Goal: Task Accomplishment & Management: Complete application form

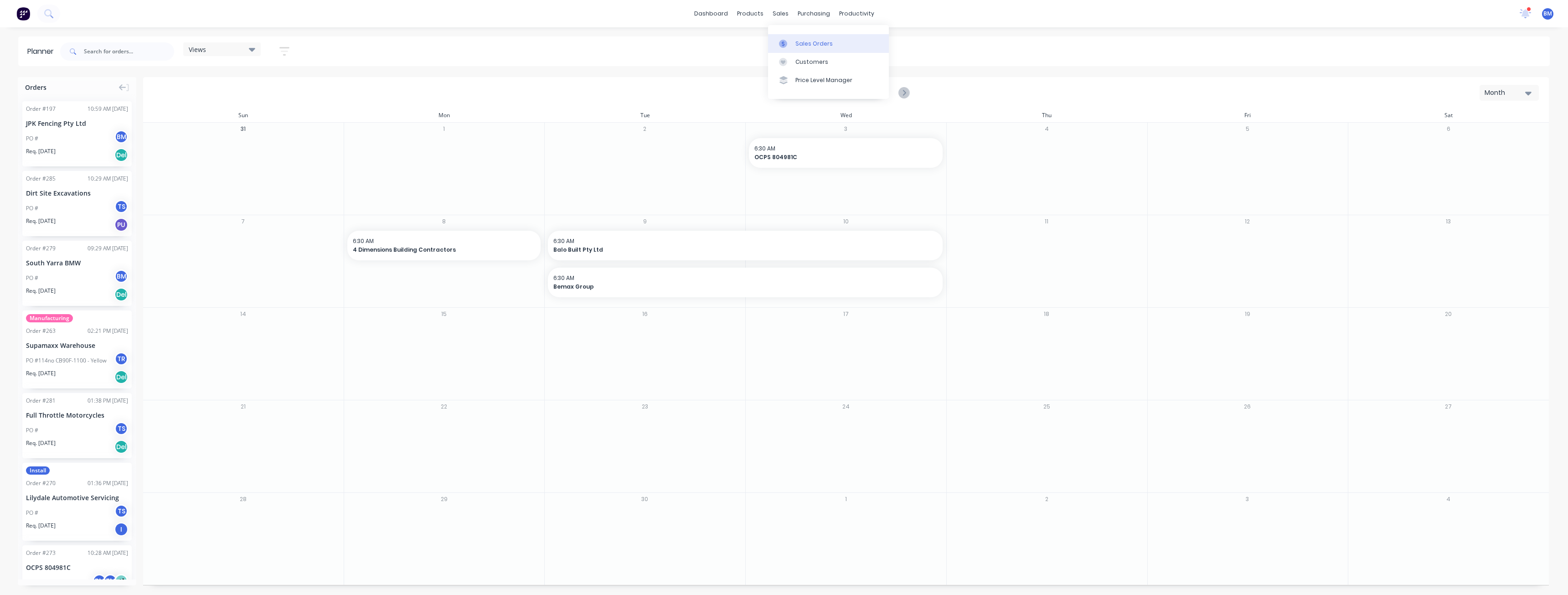
click at [810, 40] on div "Sales Orders" at bounding box center [814, 43] width 37 height 8
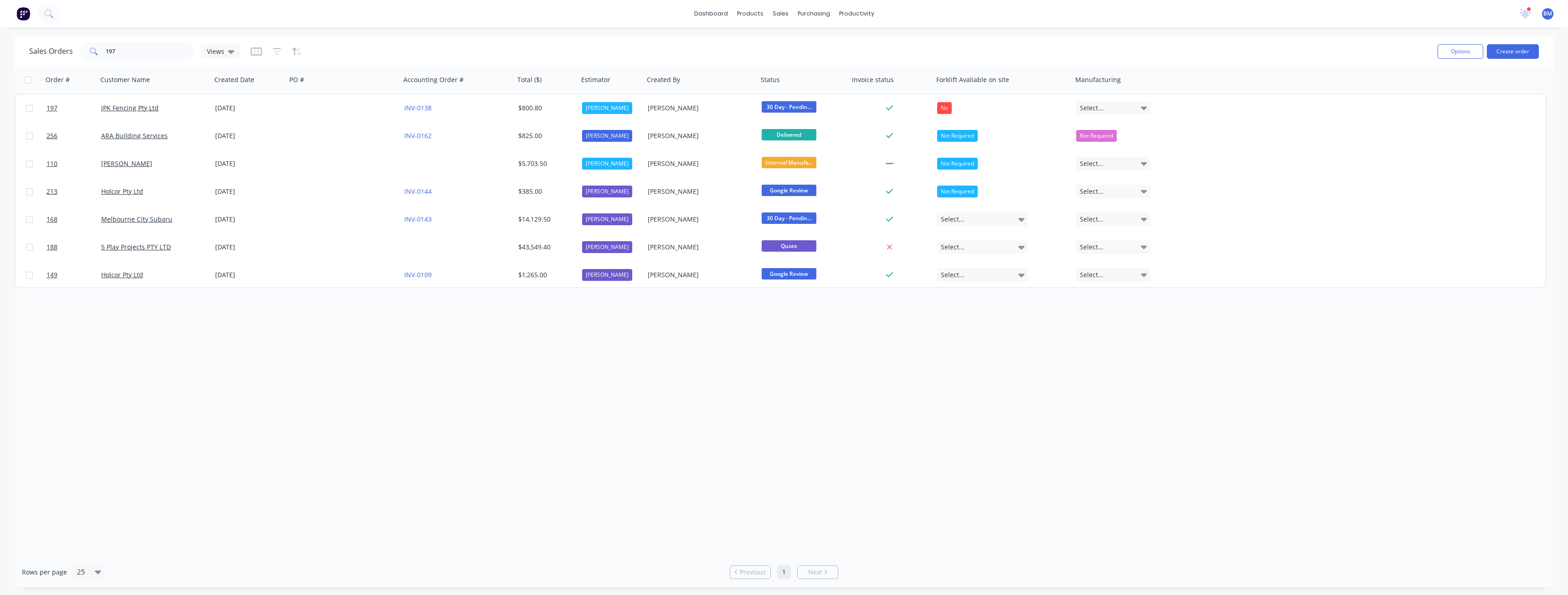
click at [837, 46] on div "Sales Orders 197 Views" at bounding box center [730, 51] width 1401 height 23
click at [1511, 48] on button "Create order" at bounding box center [1513, 52] width 52 height 15
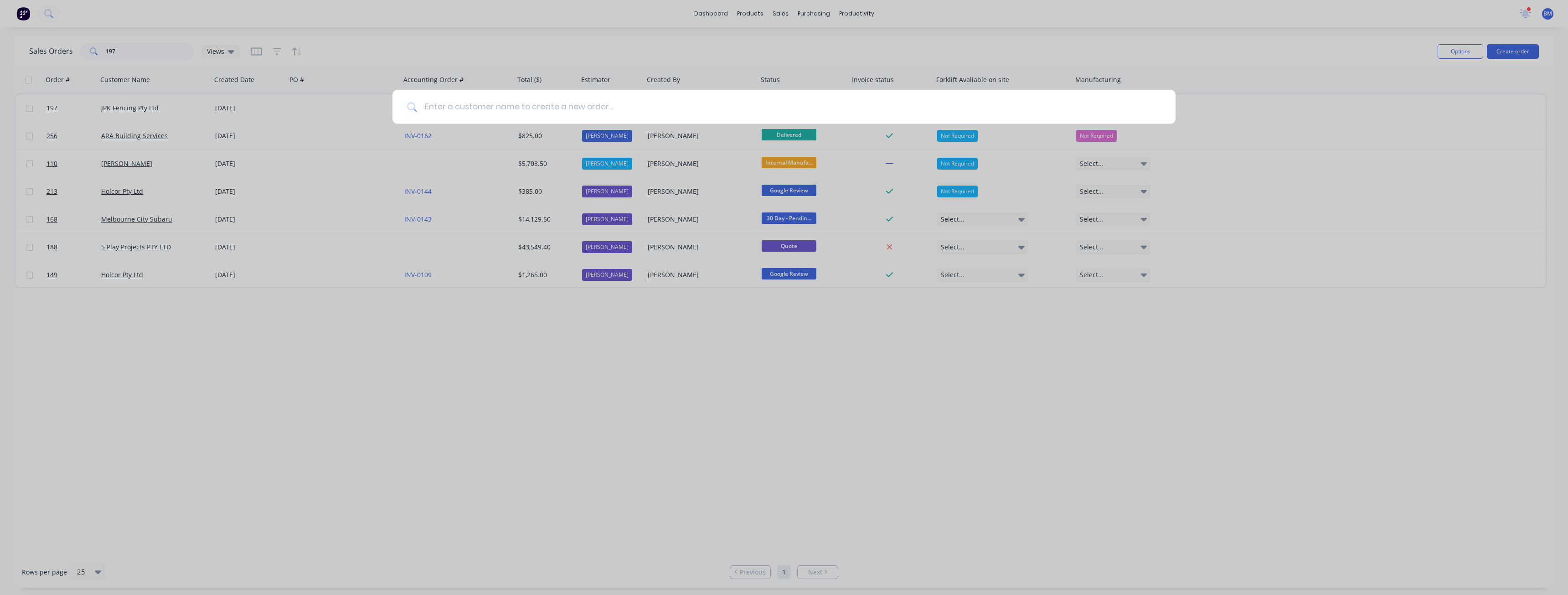
click at [444, 105] on input at bounding box center [789, 107] width 744 height 34
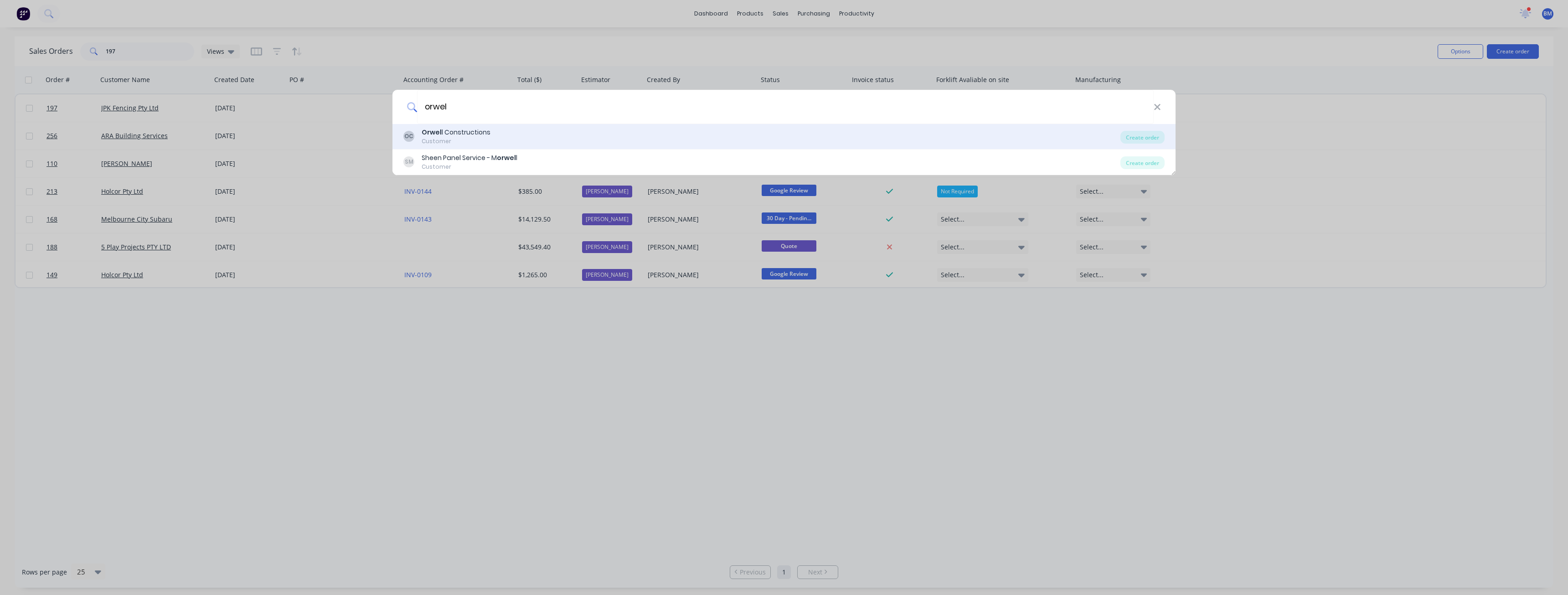
type input "orwel"
click at [460, 132] on div "Orwel l Constructions" at bounding box center [456, 133] width 69 height 10
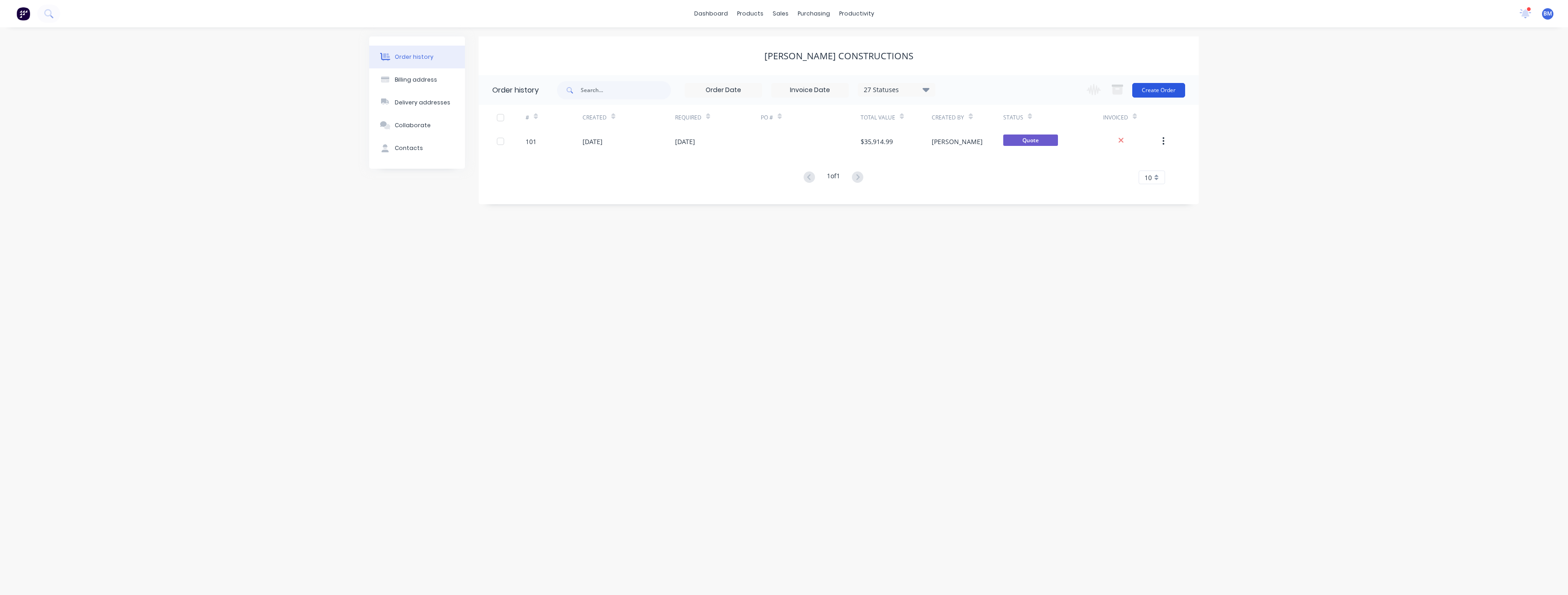
click at [1161, 88] on button "Create Order" at bounding box center [1158, 90] width 53 height 15
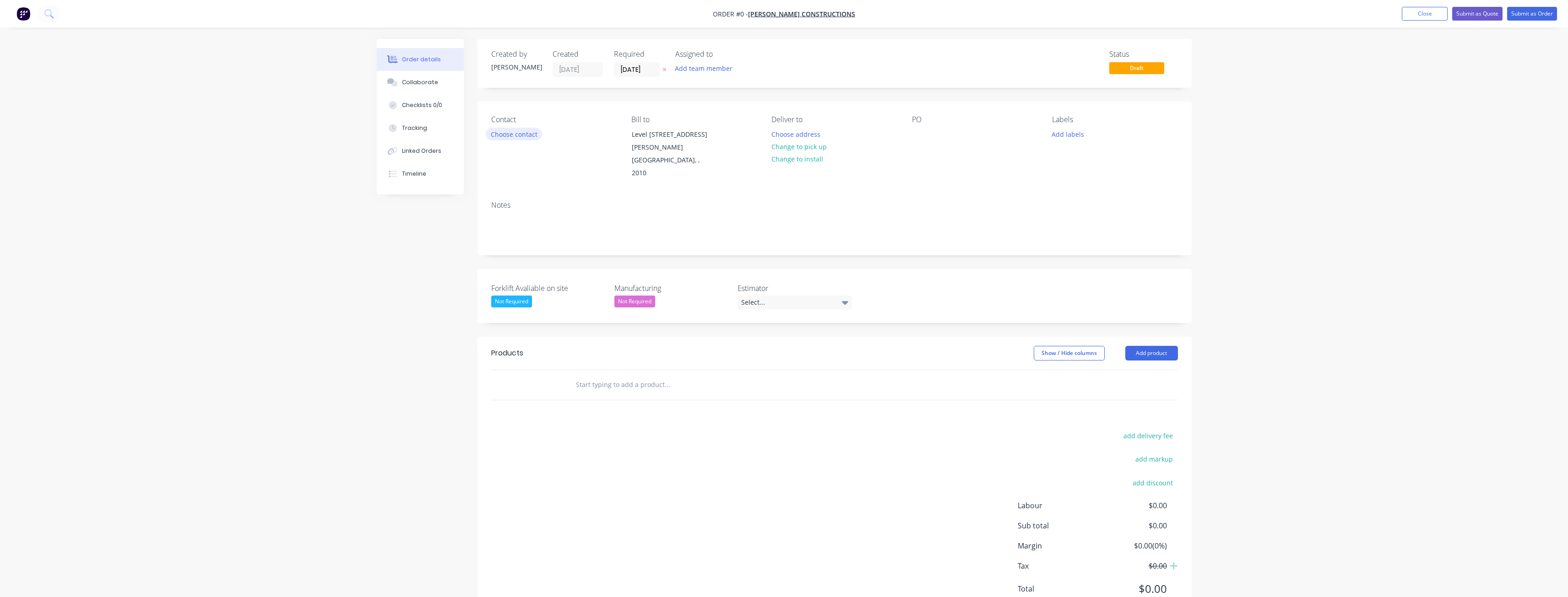
click at [519, 133] on button "Choose contact" at bounding box center [514, 134] width 56 height 12
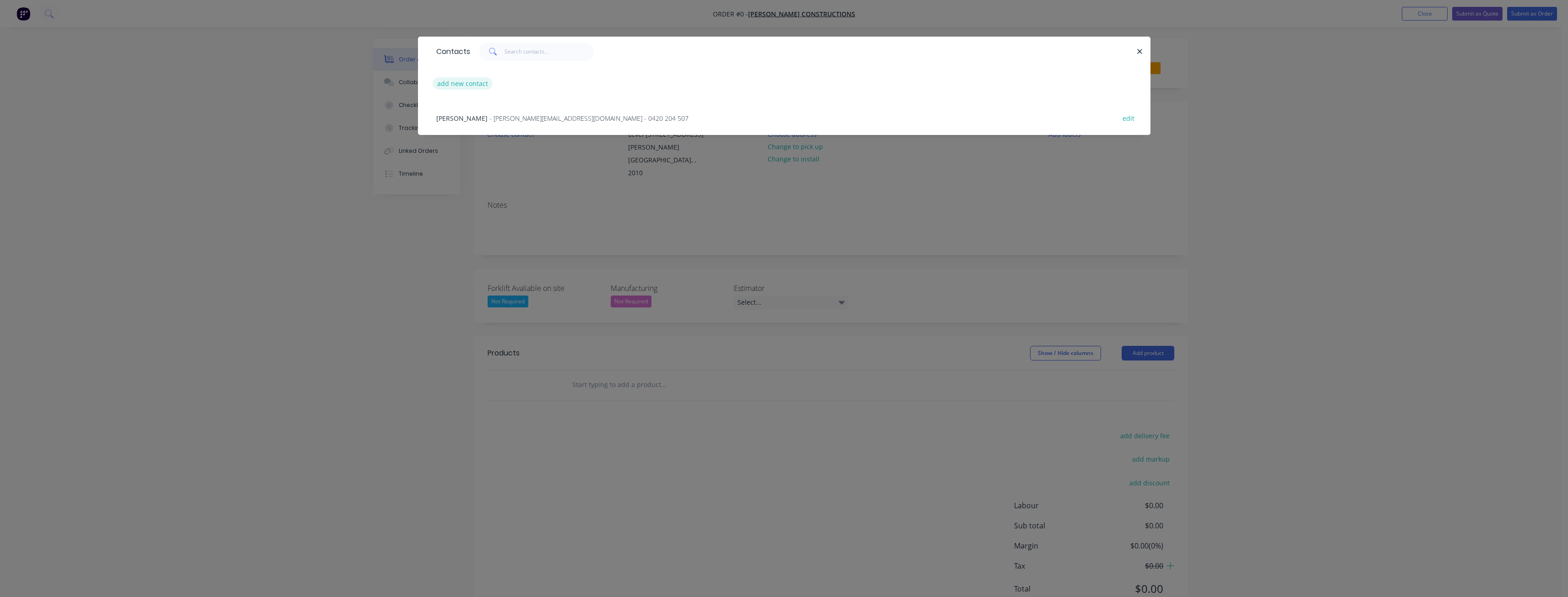
click at [466, 82] on button "add new contact" at bounding box center [463, 84] width 61 height 12
select select "AU"
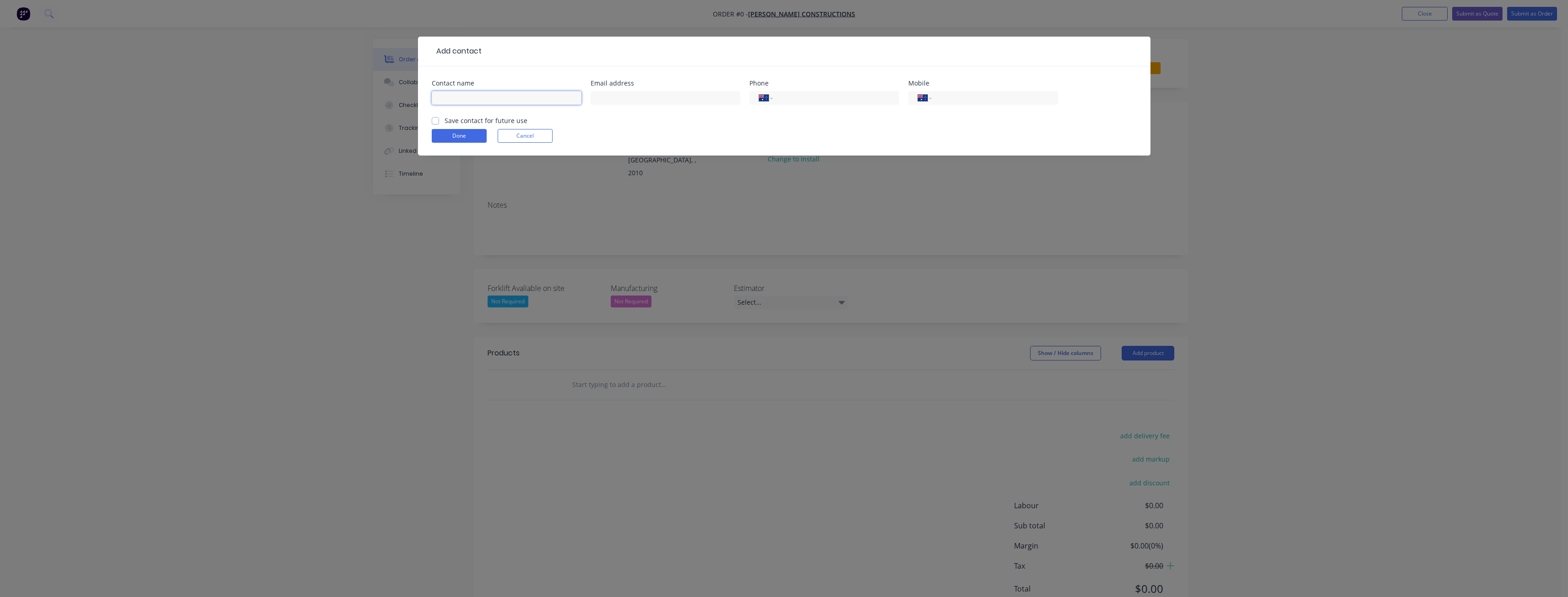
click at [501, 101] on input "text" at bounding box center [506, 98] width 150 height 13
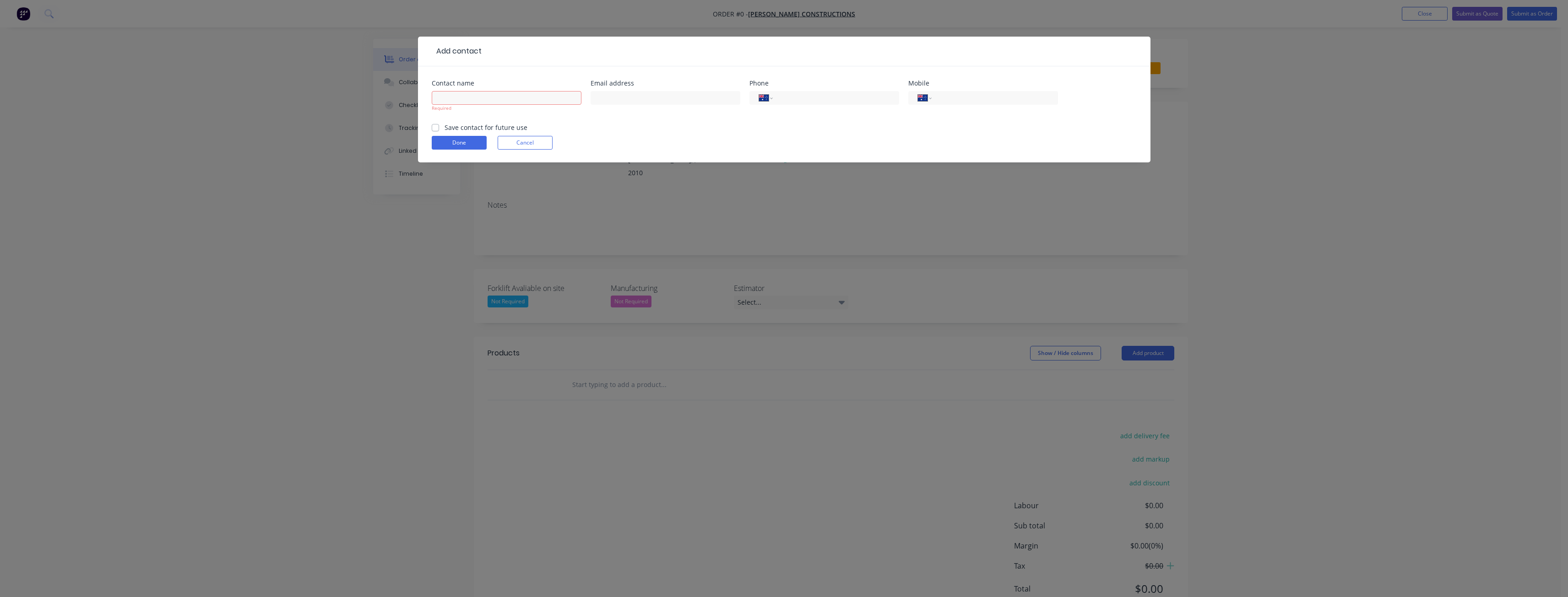
click at [925, 128] on form "Contact name Required Email address Phone International [GEOGRAPHIC_DATA] [GEOG…" at bounding box center [784, 121] width 705 height 82
click at [491, 97] on input "text" at bounding box center [506, 98] width 150 height 13
paste input "[PERSON_NAME]"
type input "[PERSON_NAME]"
click at [623, 119] on form "Contact name [PERSON_NAME] Required Email address Phone International [GEOGRAPH…" at bounding box center [784, 121] width 705 height 82
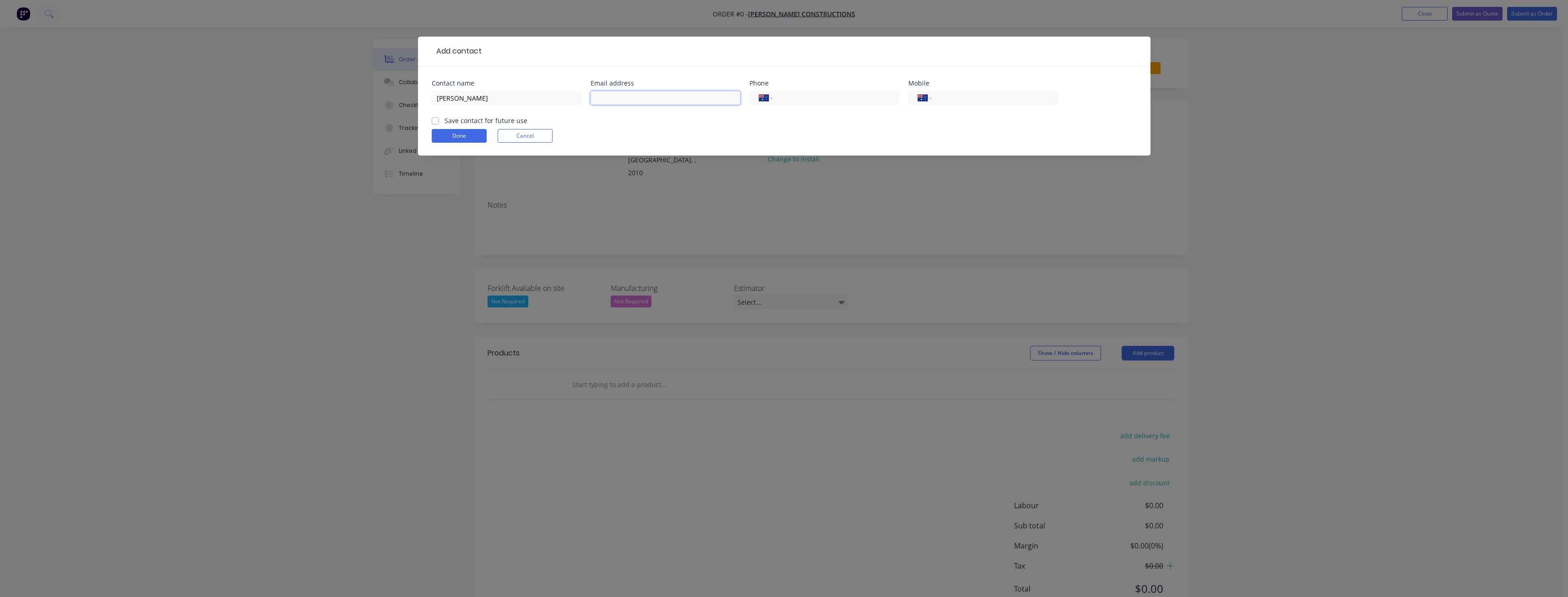
click at [604, 94] on input "text" at bounding box center [665, 98] width 150 height 13
paste input "[PERSON_NAME][EMAIL_ADDRESS][DOMAIN_NAME]"
type input "[PERSON_NAME][EMAIL_ADDRESS][DOMAIN_NAME]"
click at [728, 122] on form "Contact name [PERSON_NAME] Email address [PERSON_NAME][EMAIL_ADDRESS][DOMAIN_NA…" at bounding box center [784, 118] width 705 height 76
click at [603, 132] on div "Done Cancel" at bounding box center [784, 136] width 705 height 13
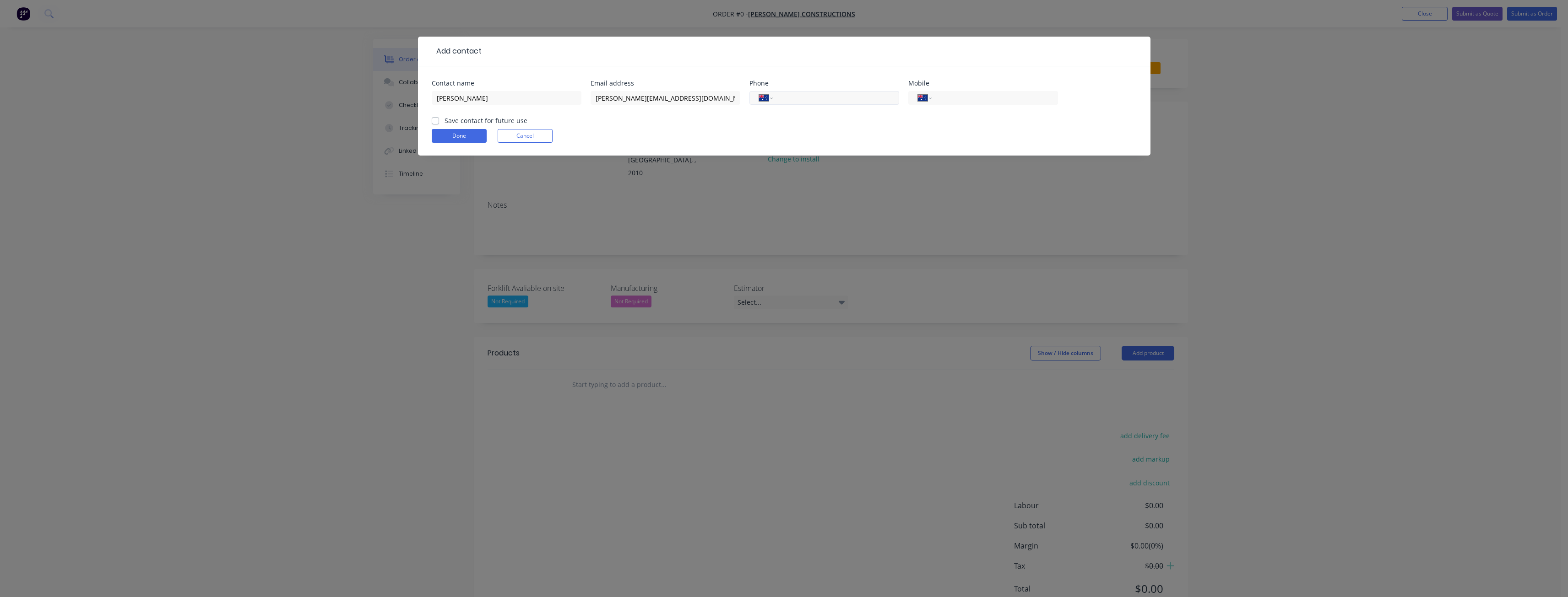
click at [780, 96] on input "tel" at bounding box center [834, 98] width 110 height 10
drag, startPoint x: 780, startPoint y: 96, endPoint x: 802, endPoint y: 98, distance: 22.1
click at [802, 98] on input "0" at bounding box center [834, 98] width 110 height 10
paste input "405 248 707"
type input "0405 248 707"
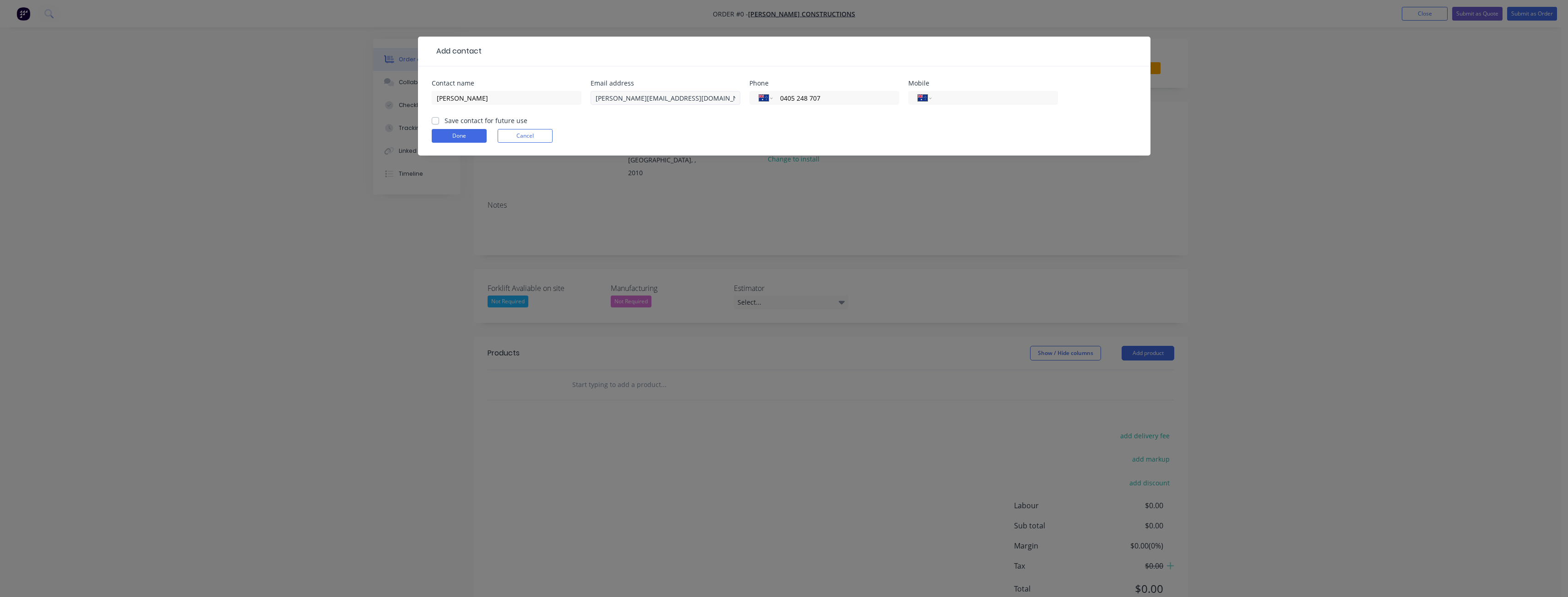
drag, startPoint x: 810, startPoint y: 96, endPoint x: 717, endPoint y: 96, distance: 93.0
click at [717, 96] on div "Contact name [PERSON_NAME] Email address [PERSON_NAME][EMAIL_ADDRESS][DOMAIN_NA…" at bounding box center [784, 98] width 705 height 35
click at [969, 98] on input "tel" at bounding box center [993, 98] width 110 height 10
paste input "0405 248 707"
type input "0405 248 707"
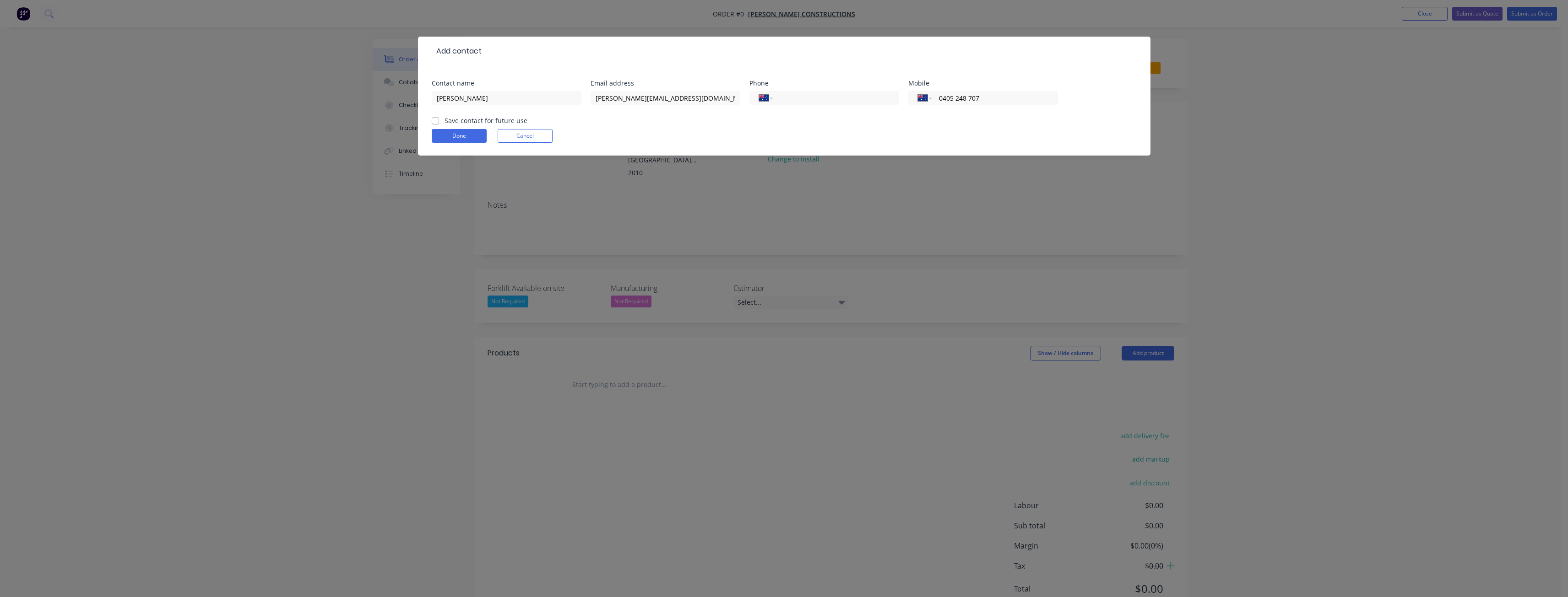
click at [963, 130] on div "Done Cancel" at bounding box center [784, 136] width 705 height 13
click at [444, 119] on label "Save contact for future use" at bounding box center [486, 120] width 83 height 10
click at [432, 119] on input "Save contact for future use" at bounding box center [435, 120] width 7 height 9
checkbox input "true"
click at [635, 116] on form "Contact name [PERSON_NAME] Email address [PERSON_NAME][EMAIL_ADDRESS][DOMAIN_NA…" at bounding box center [784, 118] width 705 height 76
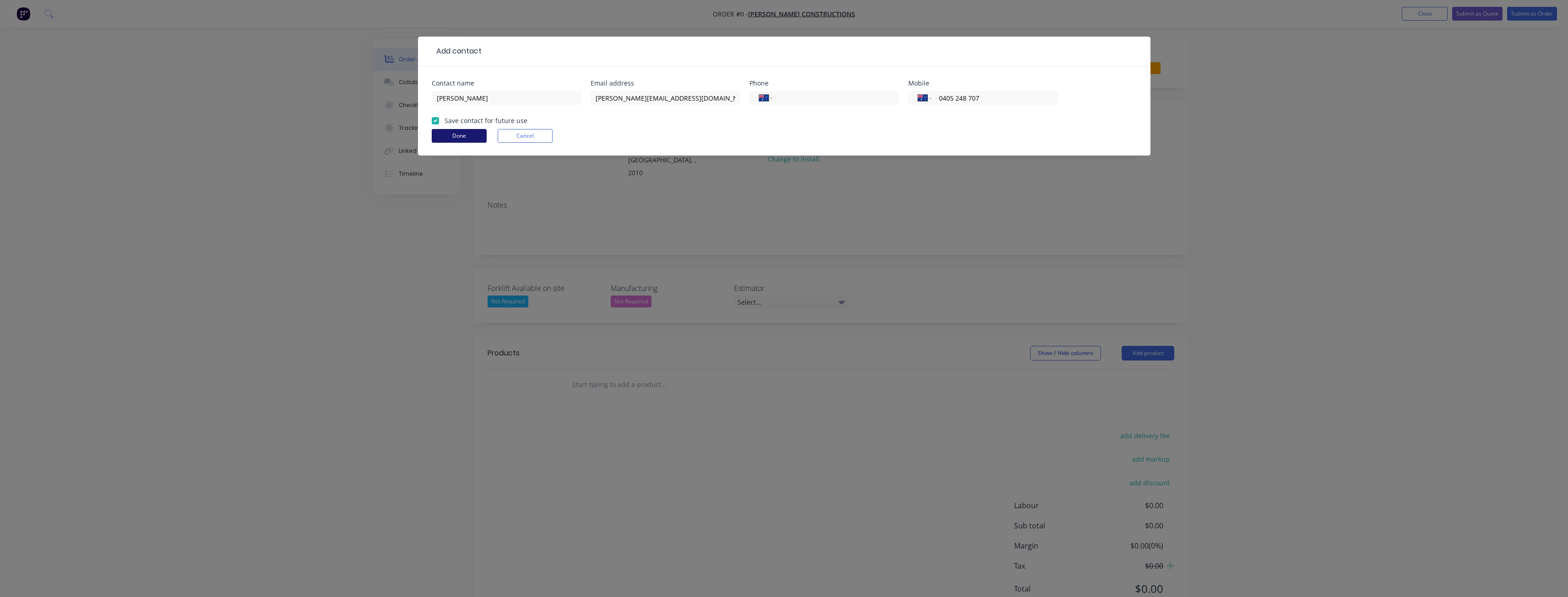
click at [463, 133] on button "Done" at bounding box center [459, 136] width 55 height 13
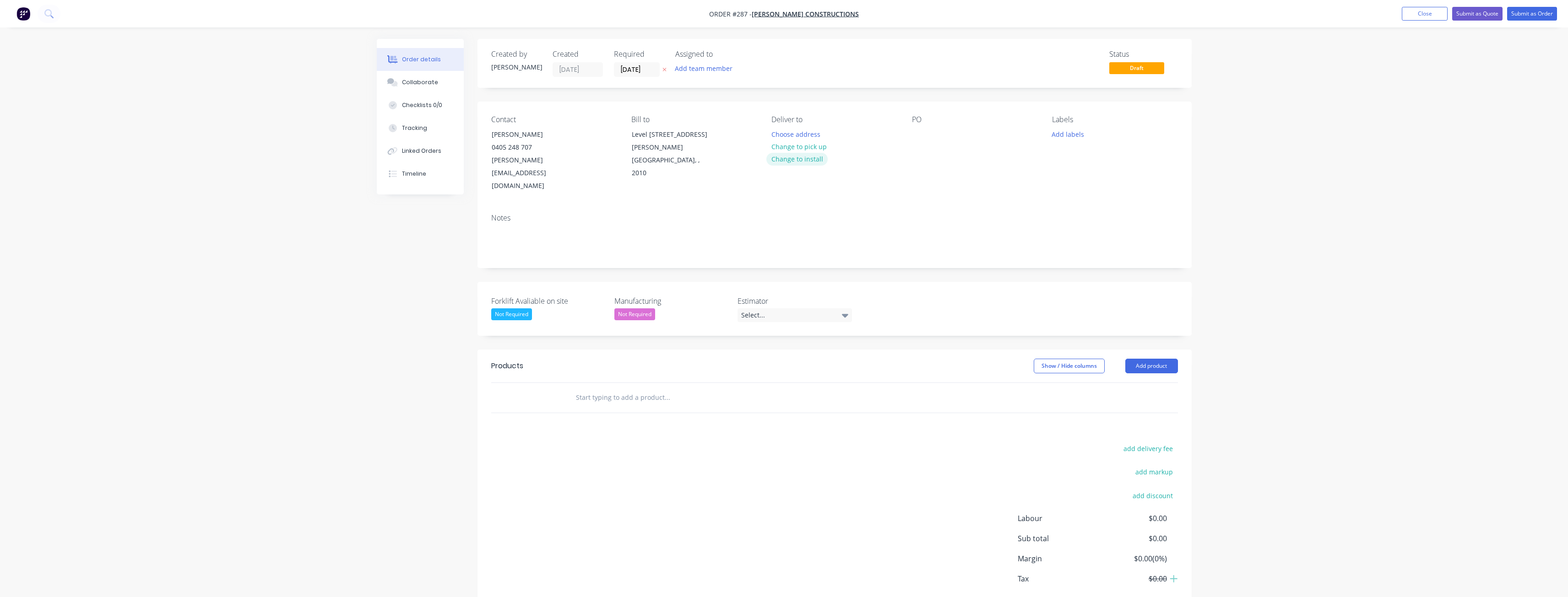
click at [789, 159] on button "Change to install" at bounding box center [797, 159] width 61 height 12
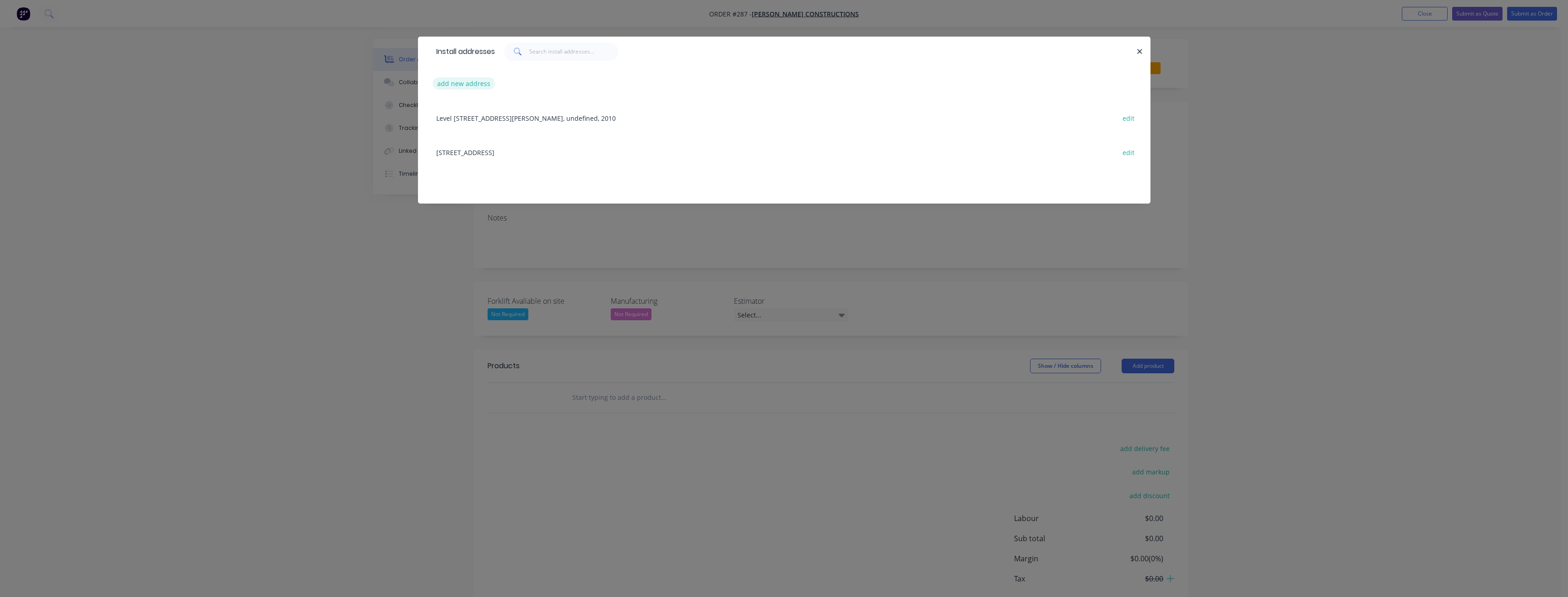
click at [471, 79] on button "add new address" at bounding box center [464, 84] width 63 height 12
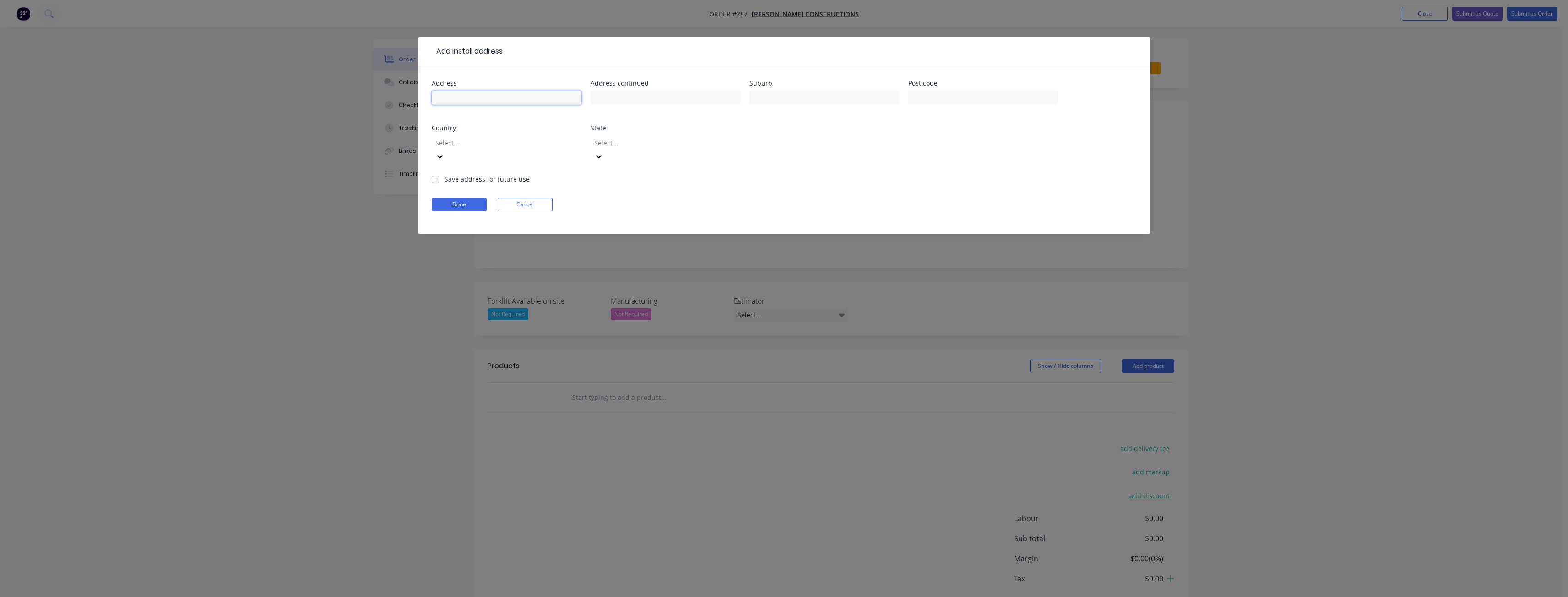
click at [451, 99] on input "text" at bounding box center [506, 98] width 150 height 13
paste input "Bay St"
type input "Bay St"
click at [637, 116] on div "Address Bay St Address continued Suburb Post code Country Select... State Selec…" at bounding box center [784, 127] width 705 height 94
click at [762, 98] on input "text" at bounding box center [824, 98] width 150 height 13
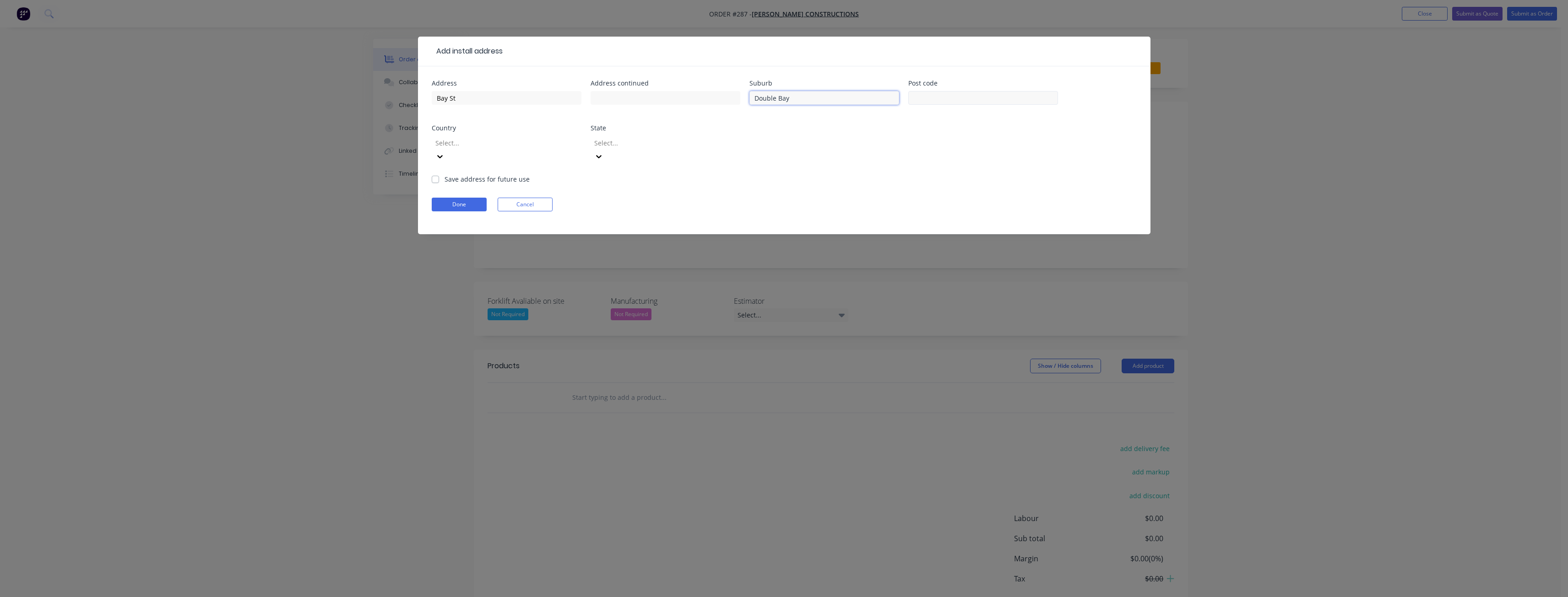
type input "Double Bay"
click at [944, 101] on input "text" at bounding box center [983, 98] width 150 height 13
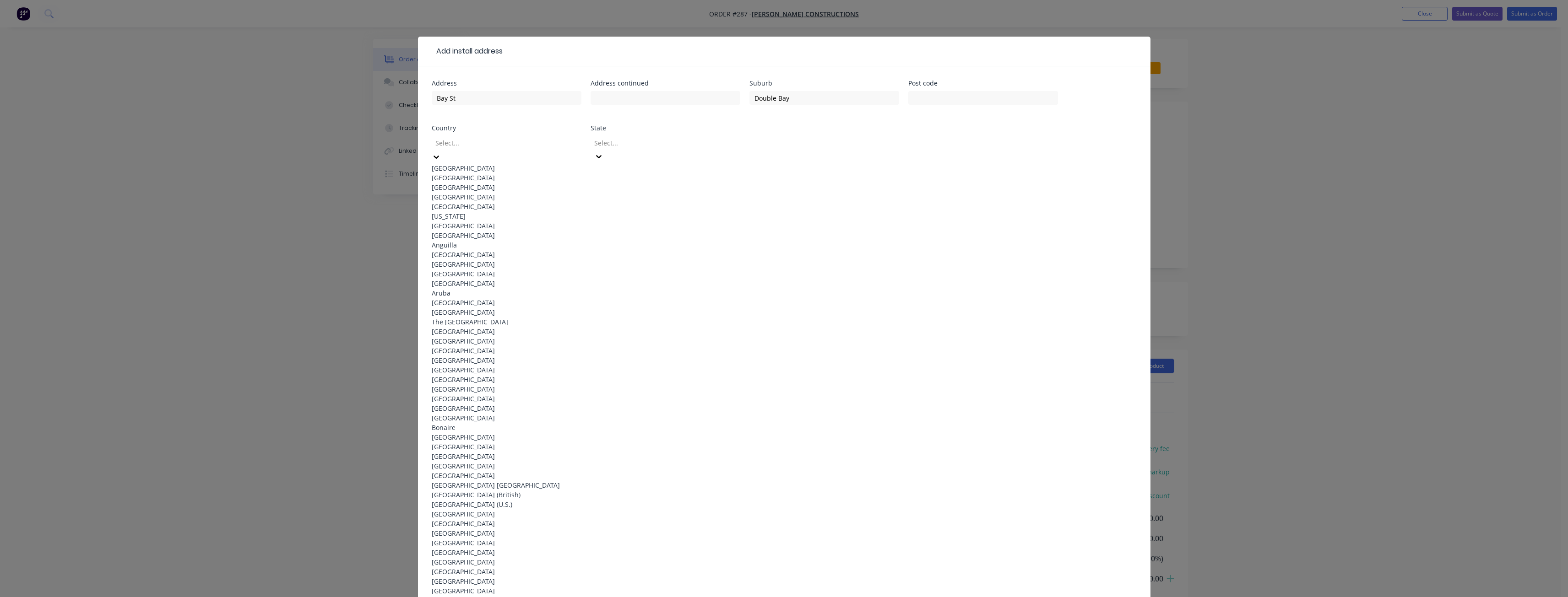
click at [517, 163] on div "[GEOGRAPHIC_DATA]" at bounding box center [506, 168] width 150 height 10
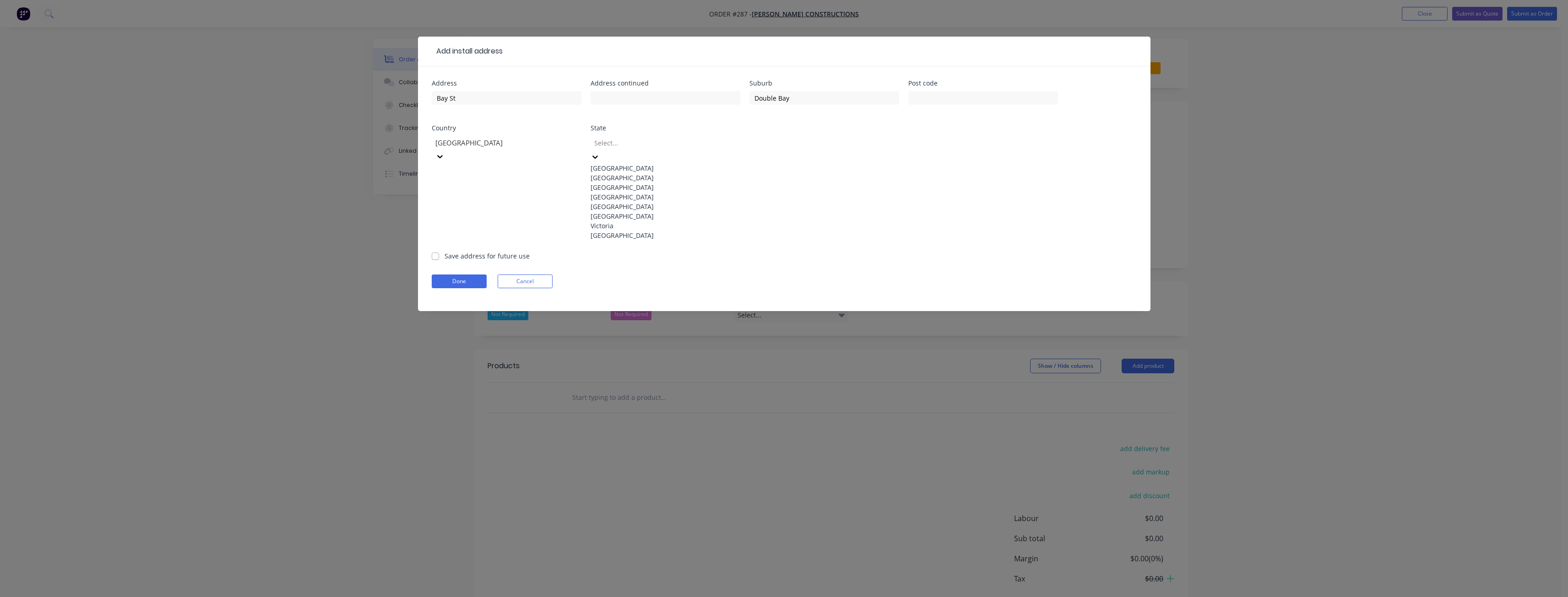
click at [638, 142] on div at bounding box center [659, 143] width 132 height 12
click at [608, 230] on div "Victoria" at bounding box center [665, 226] width 150 height 10
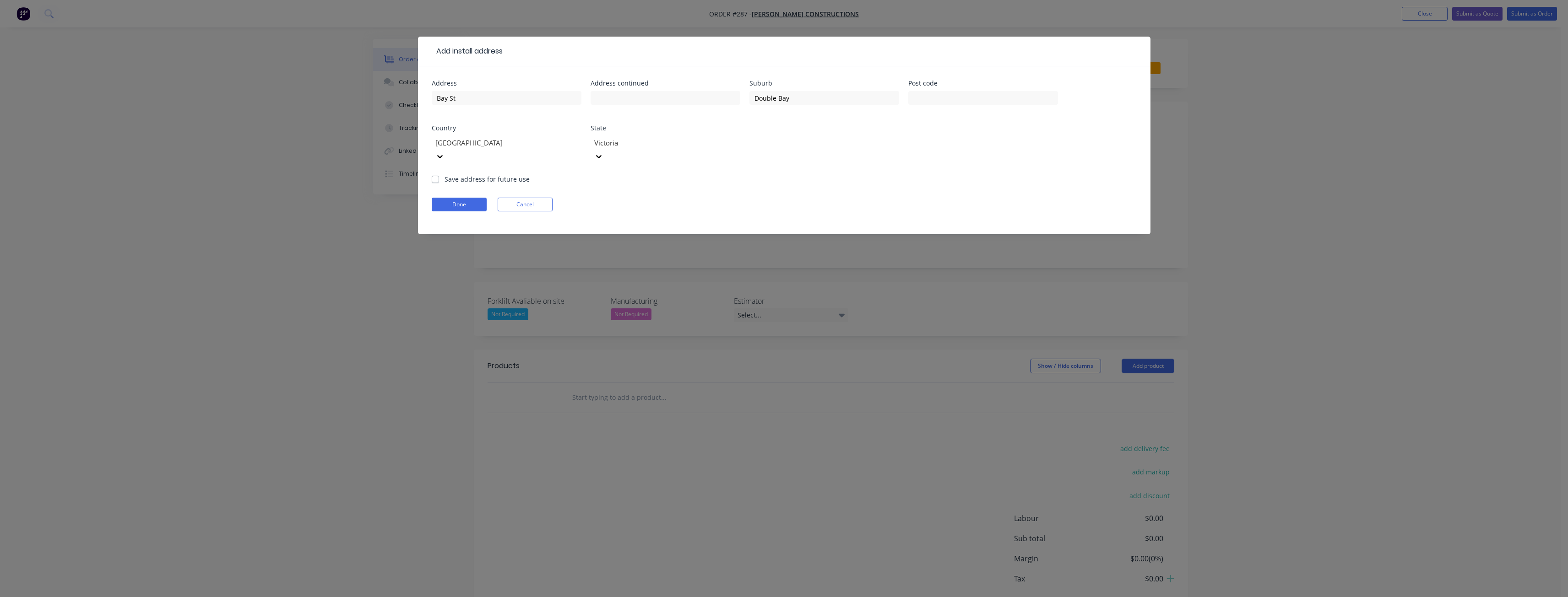
click at [667, 197] on div "Done Cancel" at bounding box center [784, 204] width 705 height 13
click at [444, 174] on label "Save address for future use" at bounding box center [487, 179] width 85 height 10
click at [433, 174] on input "Save address for future use" at bounding box center [435, 178] width 7 height 9
checkbox input "true"
click at [954, 103] on input "text" at bounding box center [983, 98] width 150 height 13
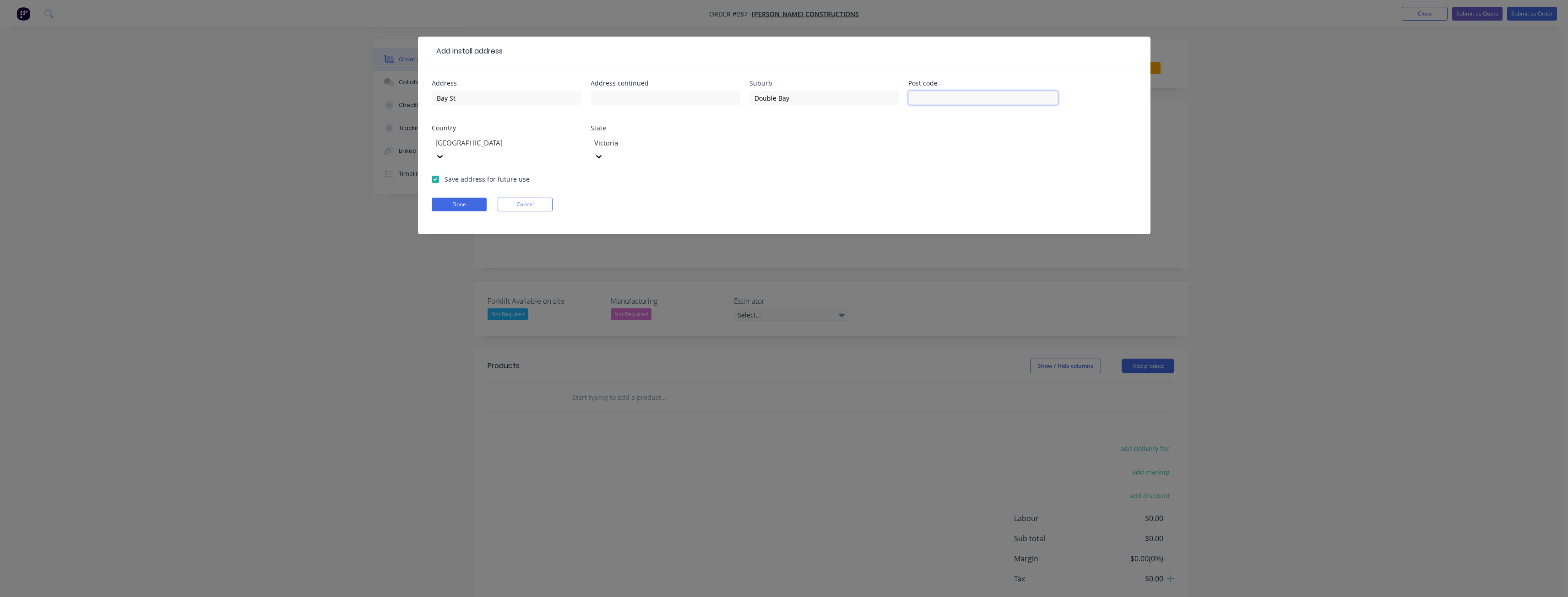
click at [921, 96] on input "text" at bounding box center [983, 98] width 150 height 13
type input "2028"
click at [874, 155] on div "Address Bay St Address continued Suburb Double Bay Post code 2028 Country [GEOG…" at bounding box center [784, 127] width 705 height 94
click at [466, 197] on button "Done" at bounding box center [459, 204] width 55 height 13
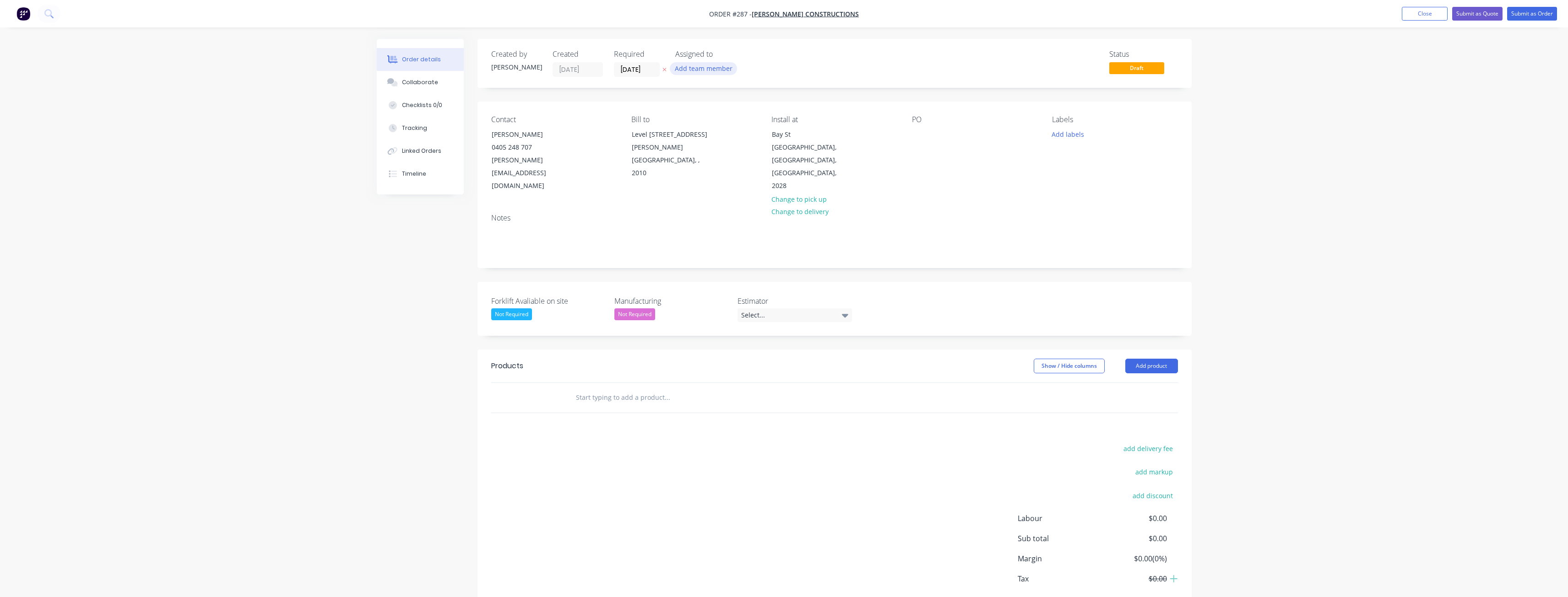
click at [710, 68] on button "Add team member" at bounding box center [704, 68] width 67 height 12
click at [691, 117] on div at bounding box center [690, 119] width 18 height 18
click at [606, 207] on div "Notes" at bounding box center [834, 237] width 714 height 61
click at [786, 309] on div "Select..." at bounding box center [794, 315] width 114 height 13
click at [764, 325] on div "[PERSON_NAME]" at bounding box center [770, 327] width 50 height 12
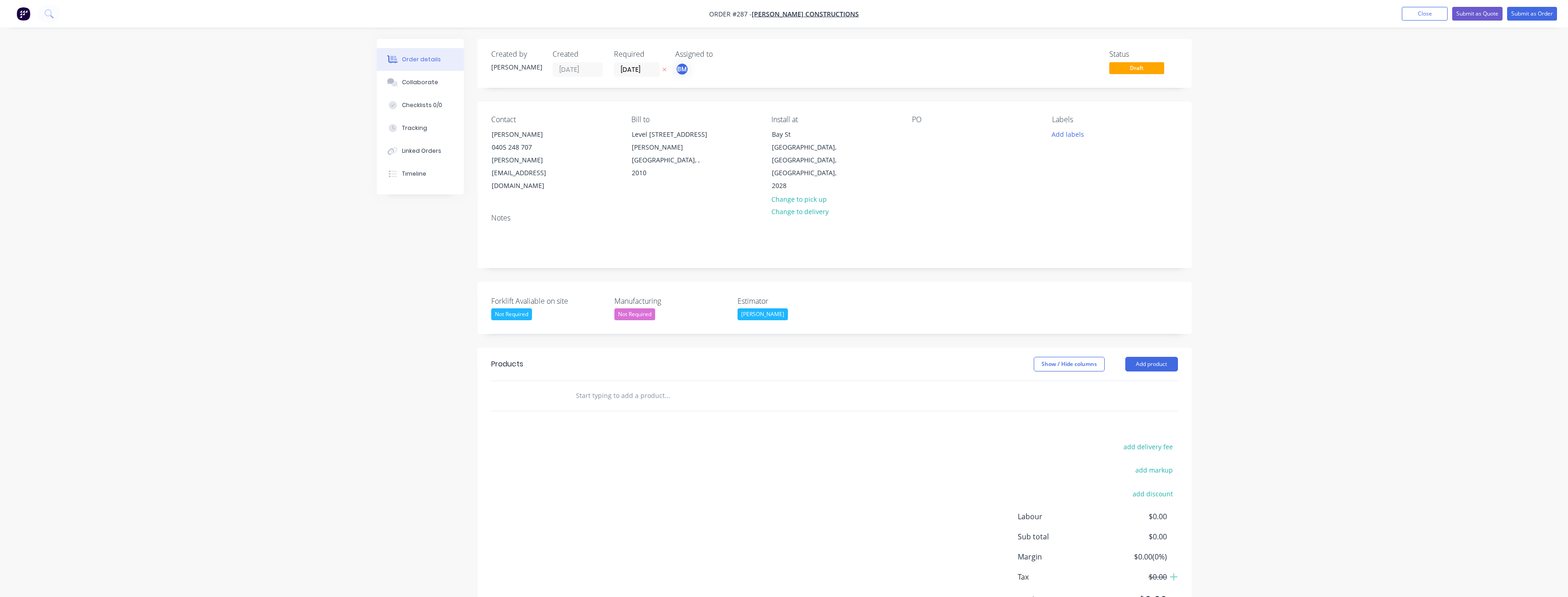
click at [690, 357] on div "Show / Hide columns Add product" at bounding box center [907, 364] width 540 height 15
click at [620, 387] on input "text" at bounding box center [667, 396] width 183 height 18
click at [1139, 357] on button "Add product" at bounding box center [1152, 364] width 53 height 15
click at [1120, 381] on div "Product catalogue" at bounding box center [1134, 387] width 70 height 13
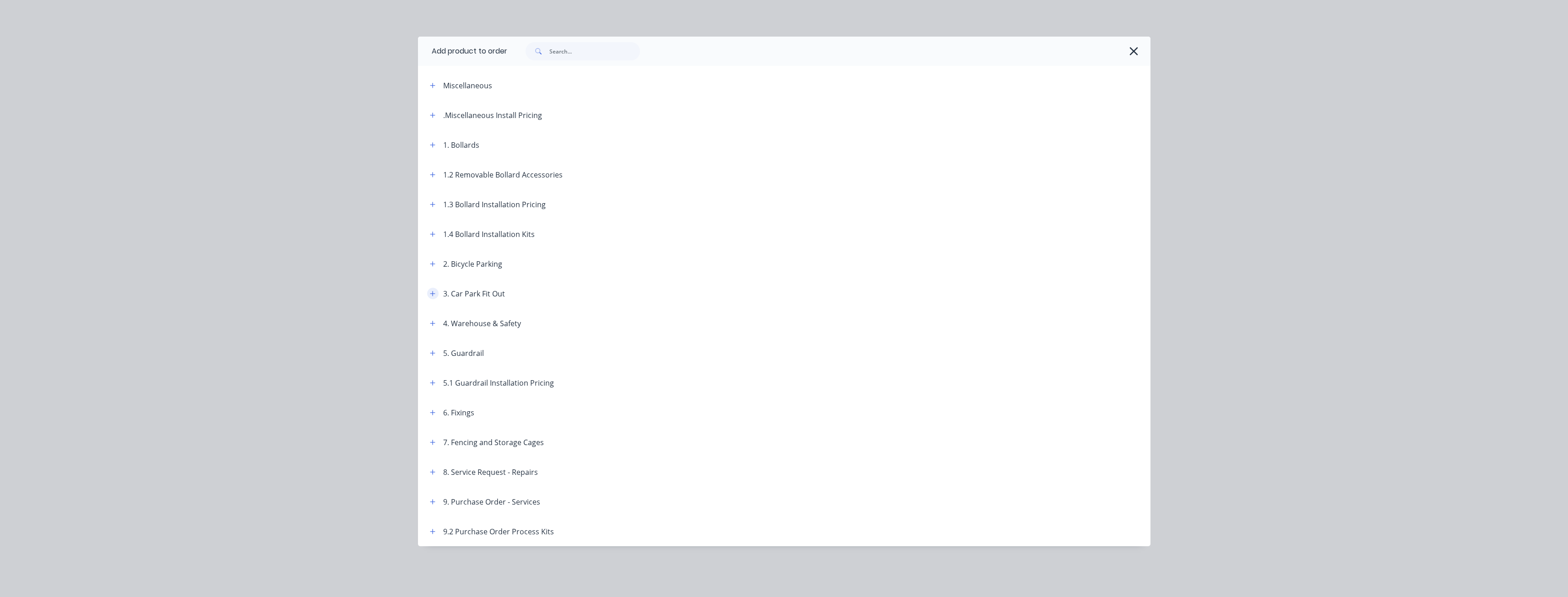
click at [432, 294] on icon "button" at bounding box center [432, 293] width 5 height 5
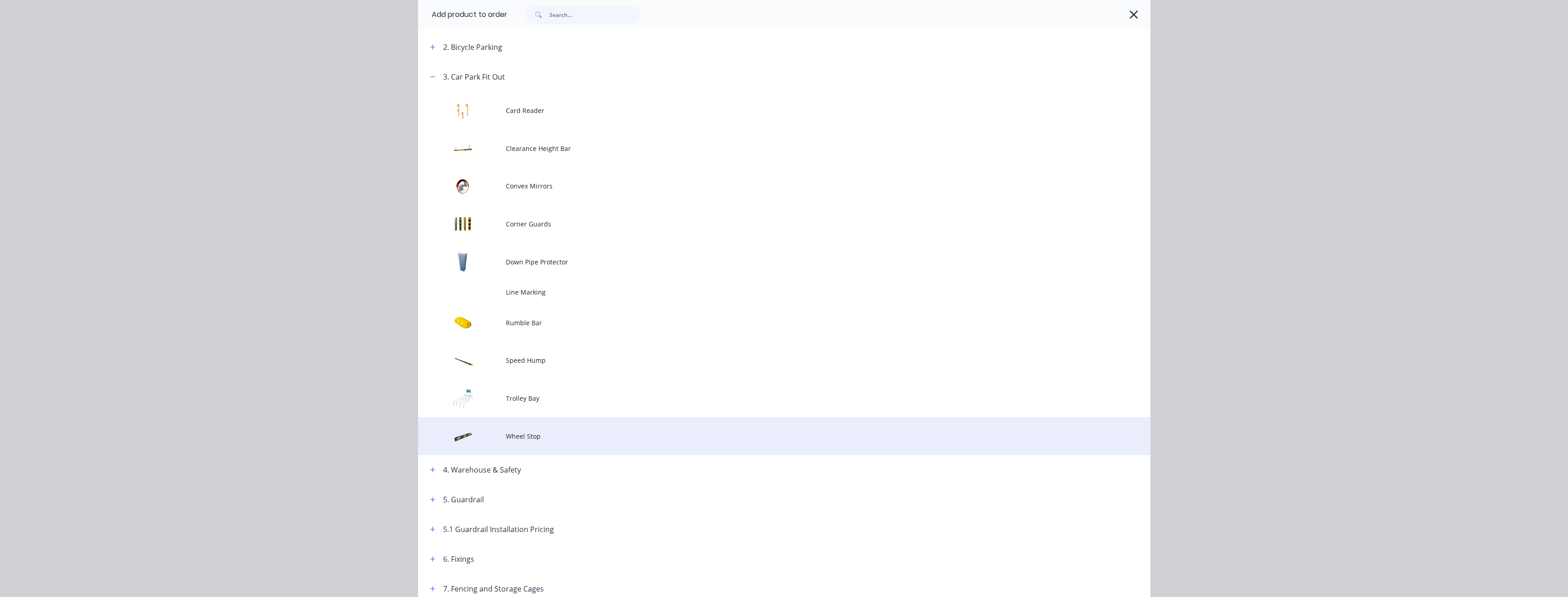
scroll to position [320, 0]
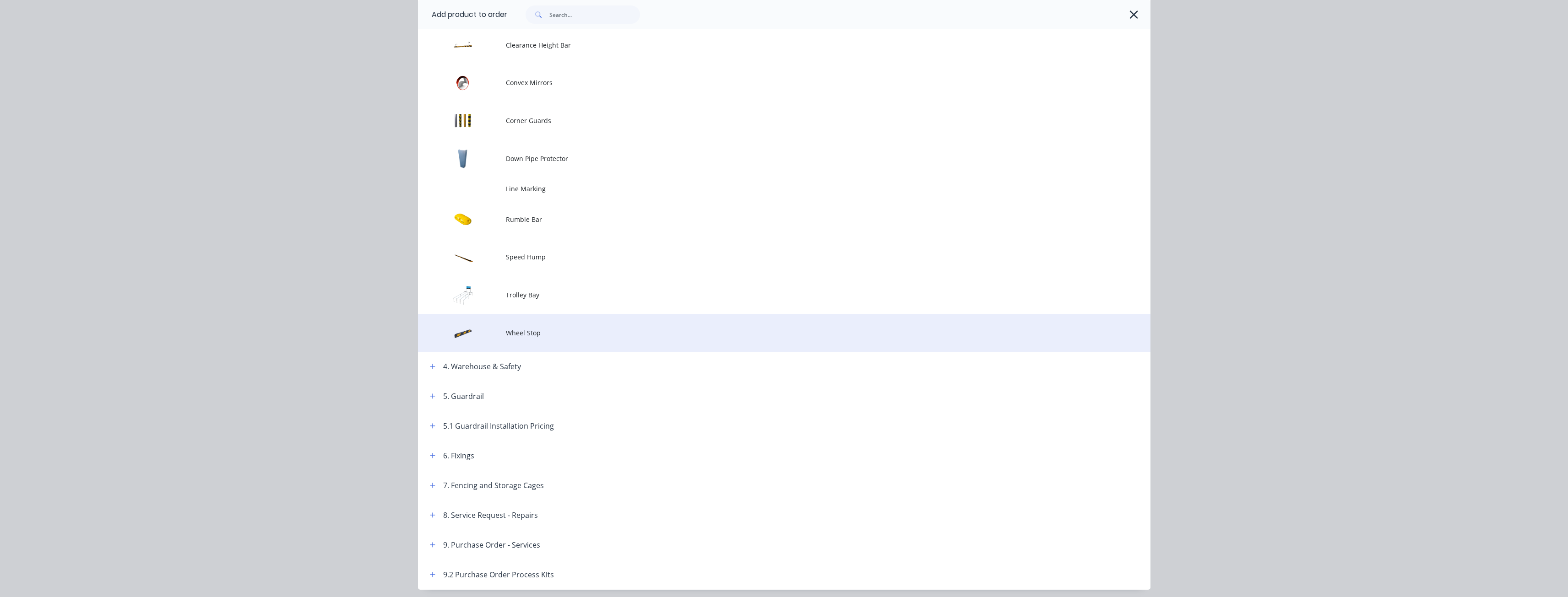
click at [517, 332] on span "Wheel Stop" at bounding box center [763, 333] width 515 height 10
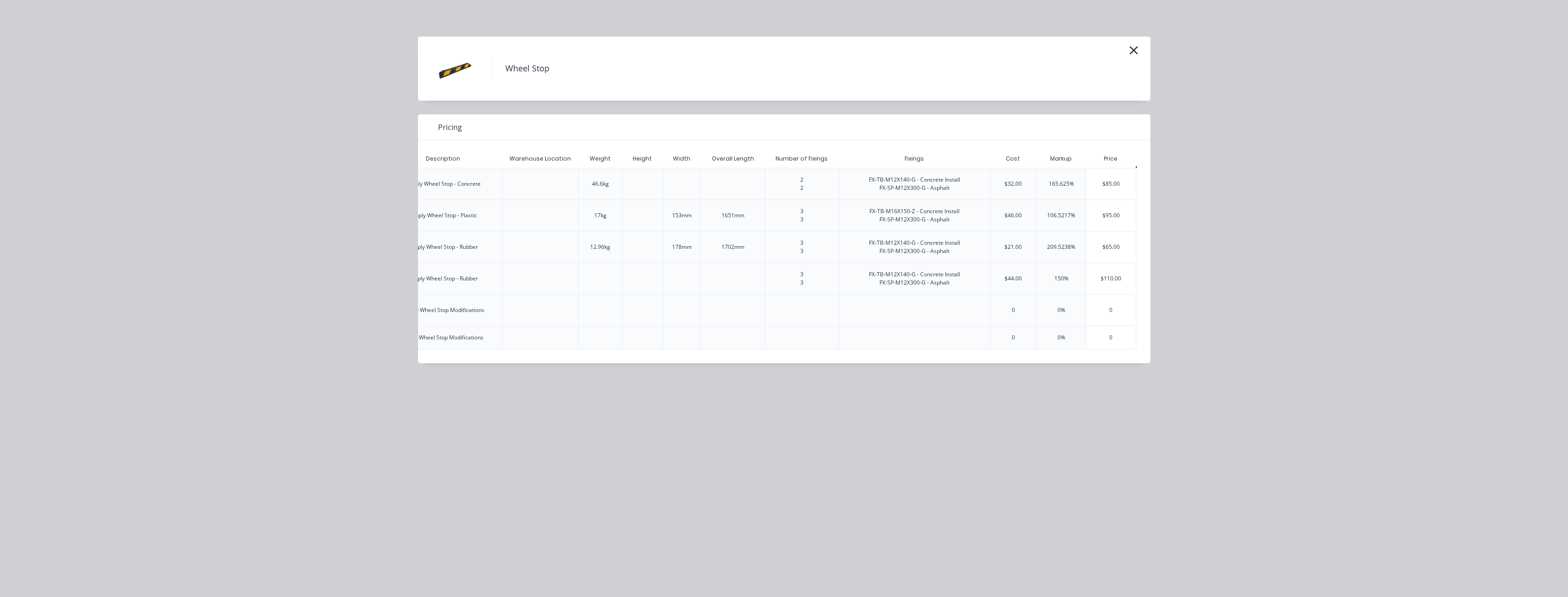
scroll to position [0, 341]
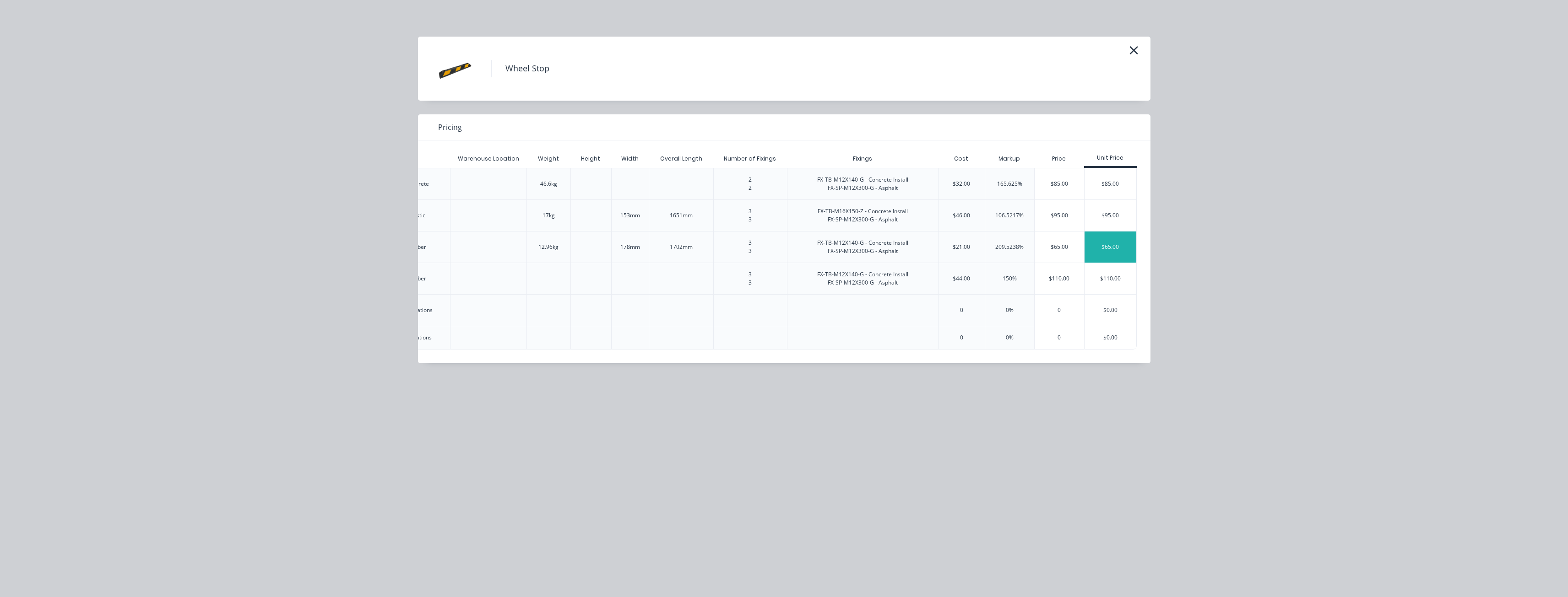
click at [1097, 245] on div "$65.00" at bounding box center [1110, 247] width 52 height 31
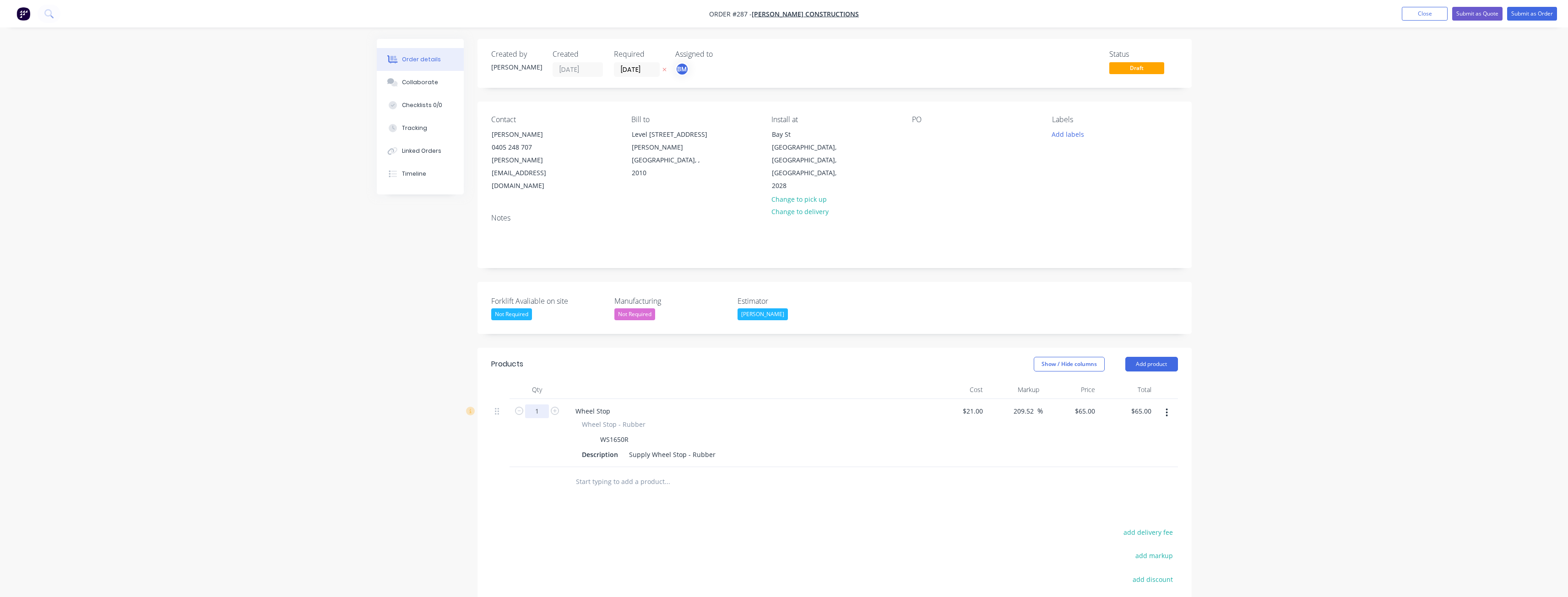
click at [540, 405] on input "1" at bounding box center [537, 411] width 24 height 13
type input "36"
type input "$2,340.00"
click at [666, 486] on div "Products Show / Hide columns Add product Qty Cost Markup Price Total 36 Wheel S…" at bounding box center [834, 532] width 714 height 369
click at [1149, 357] on button "Add product" at bounding box center [1152, 364] width 53 height 15
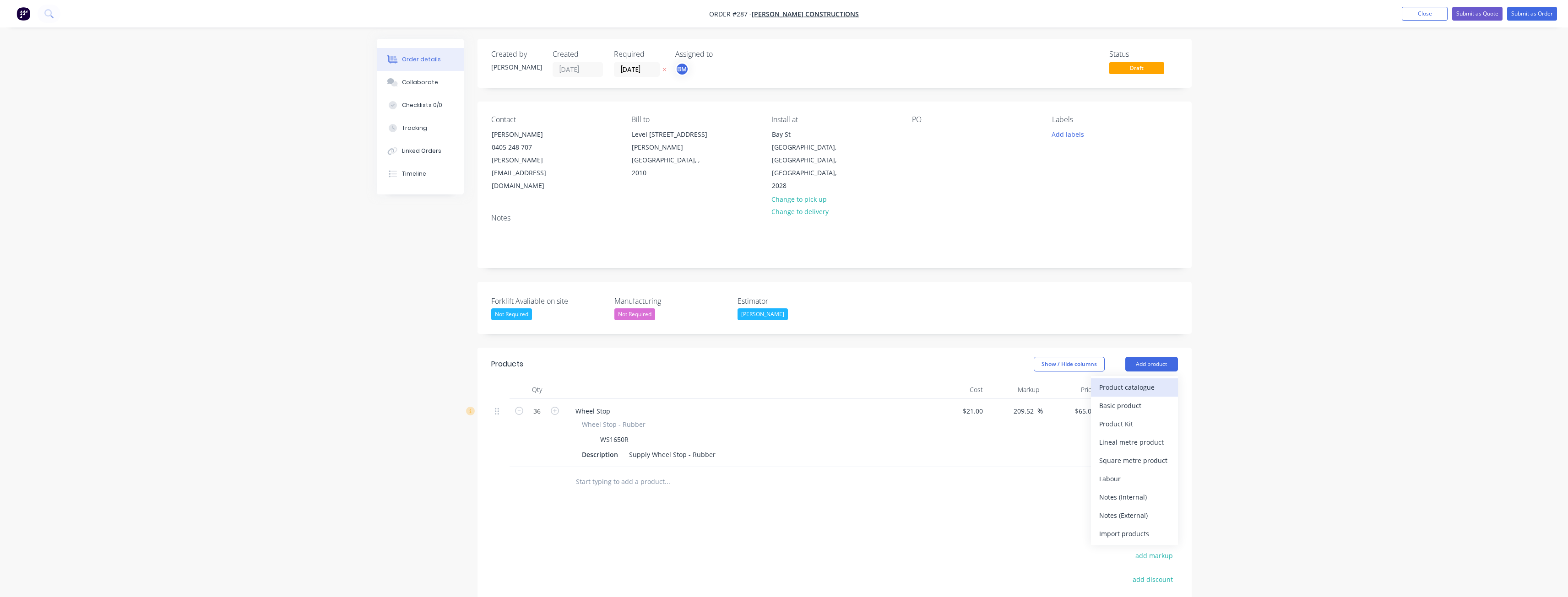
click at [1128, 381] on div "Product catalogue" at bounding box center [1134, 387] width 70 height 13
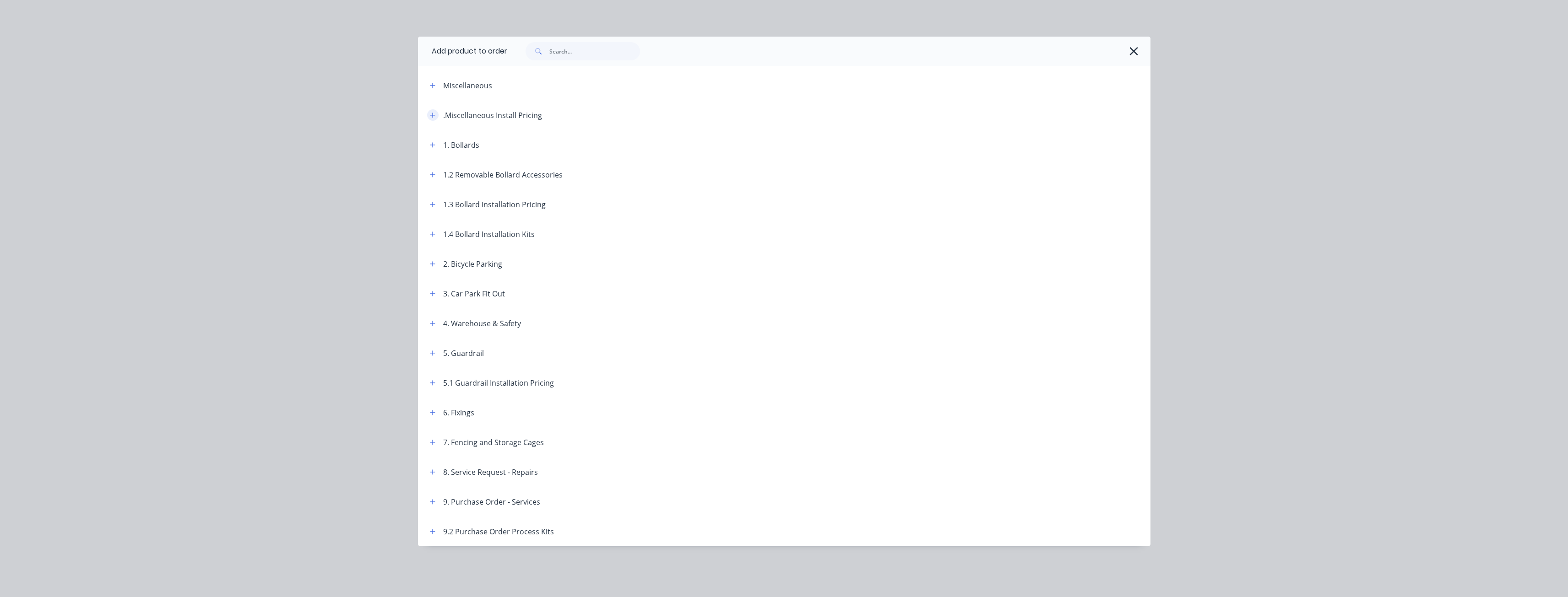
click at [433, 113] on icon "button" at bounding box center [432, 115] width 5 height 5
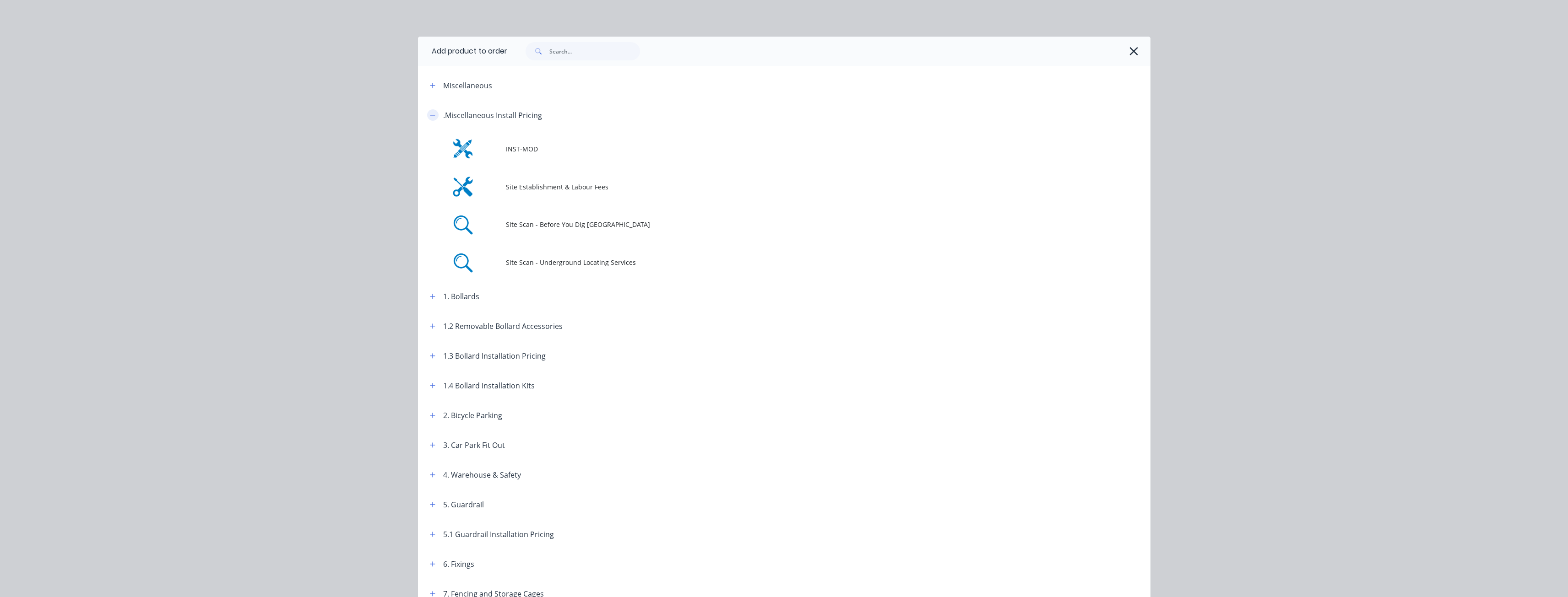
click at [430, 117] on icon "button" at bounding box center [432, 115] width 6 height 6
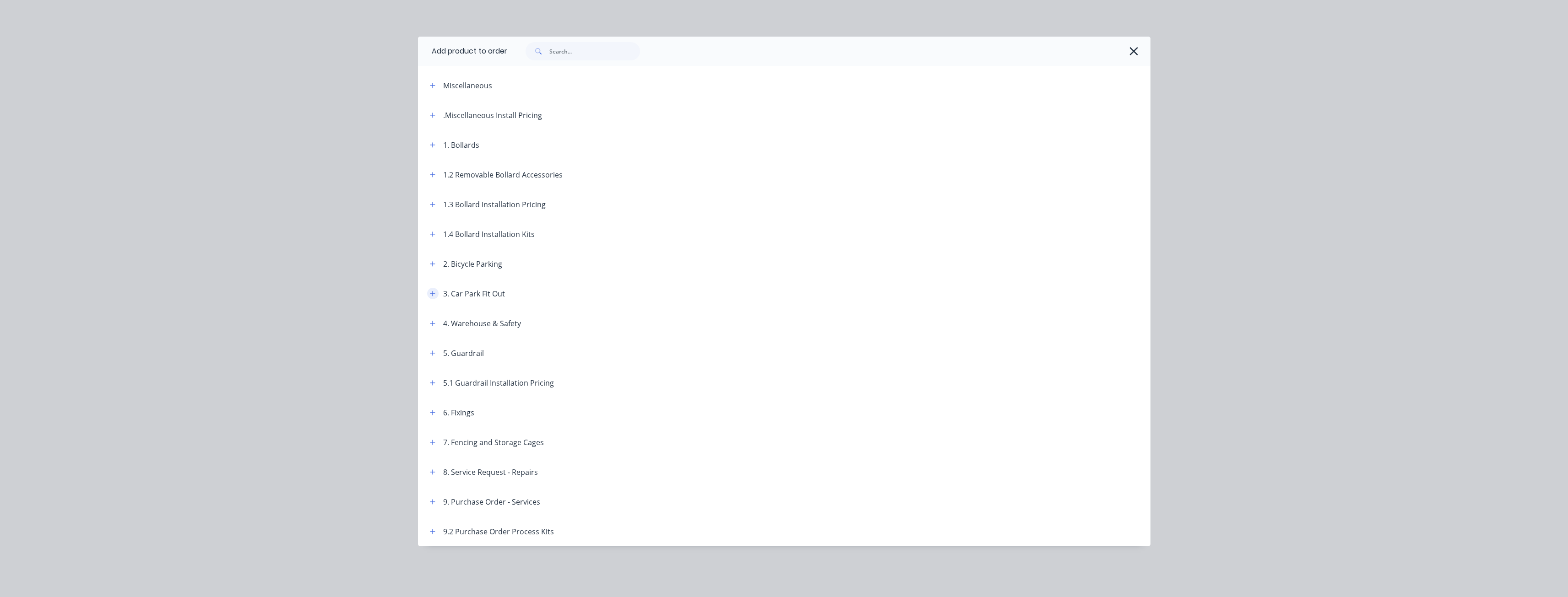
click at [432, 293] on icon "button" at bounding box center [432, 294] width 6 height 6
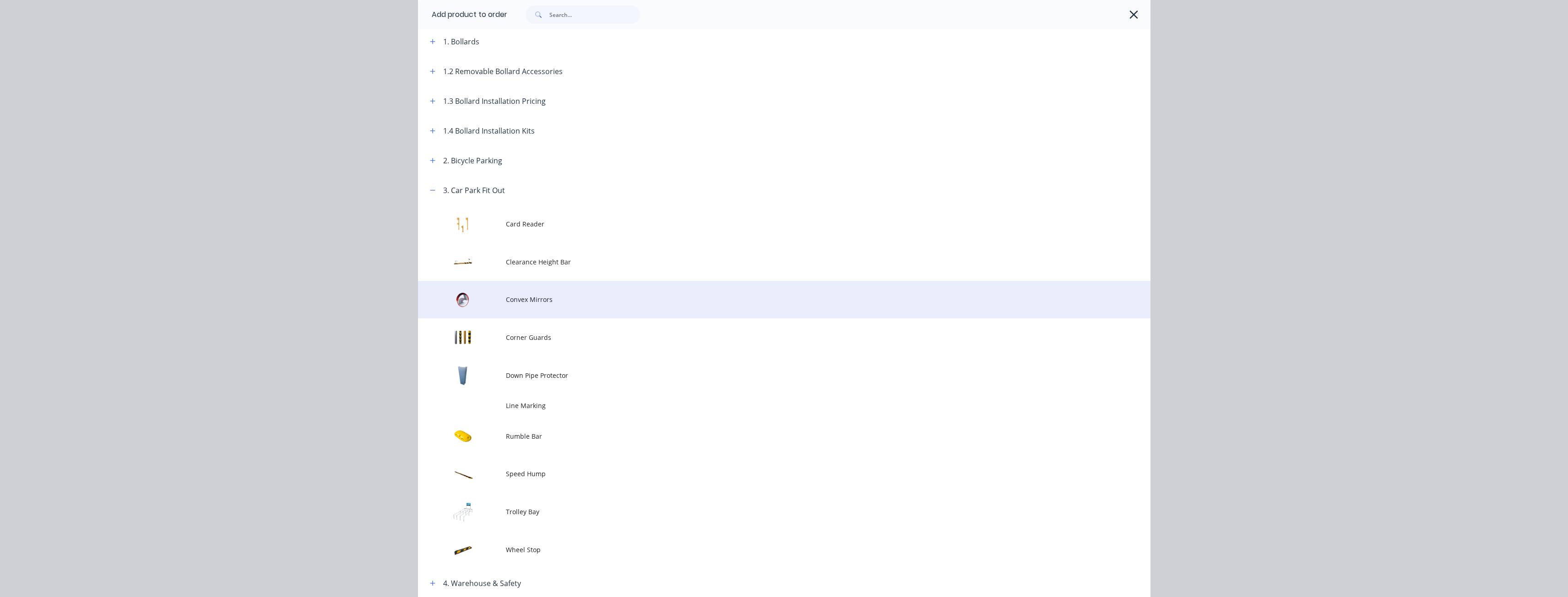
scroll to position [274, 0]
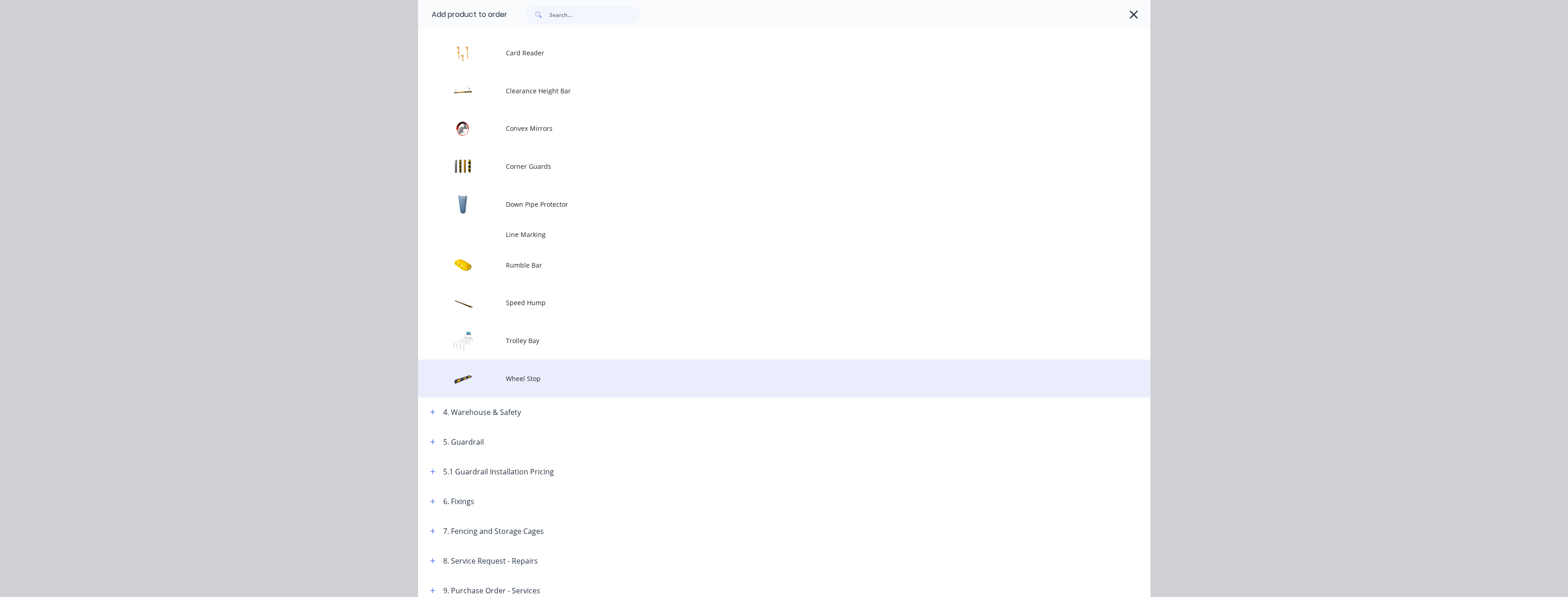
click at [491, 377] on td at bounding box center [462, 379] width 88 height 38
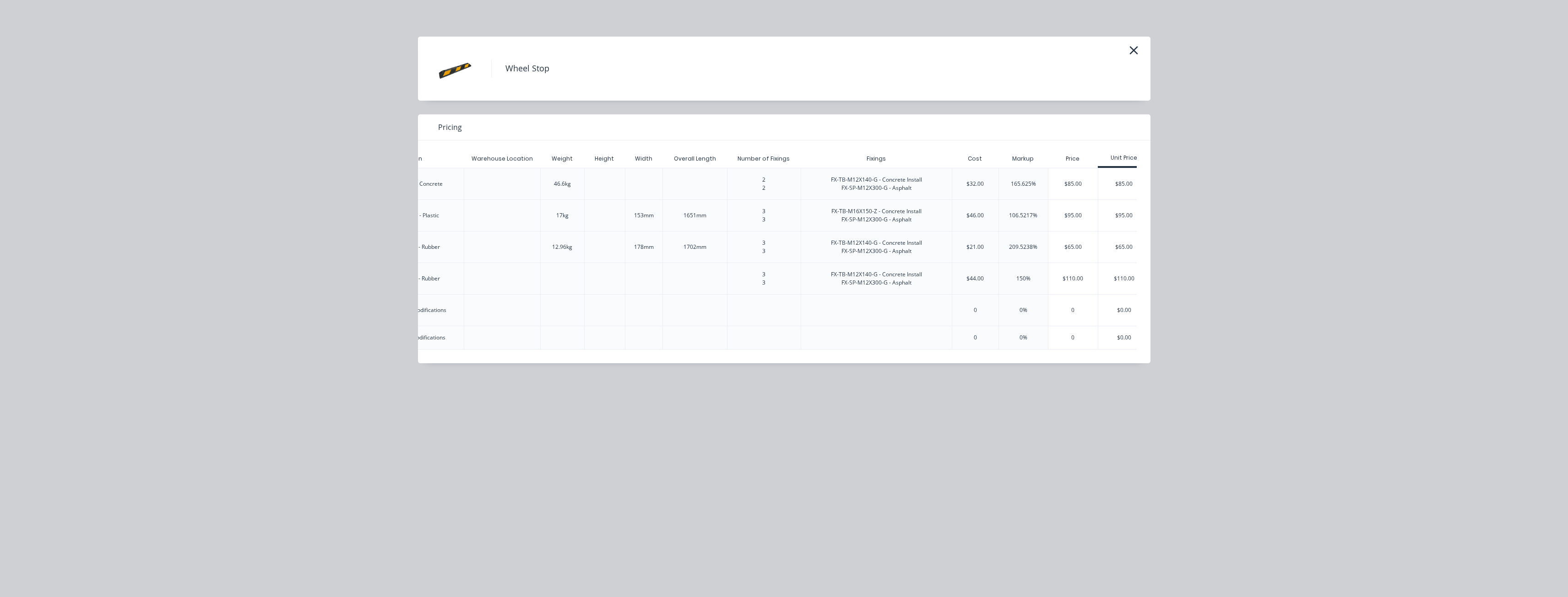
scroll to position [0, 341]
click at [1125, 333] on div "$0.00" at bounding box center [1110, 337] width 52 height 23
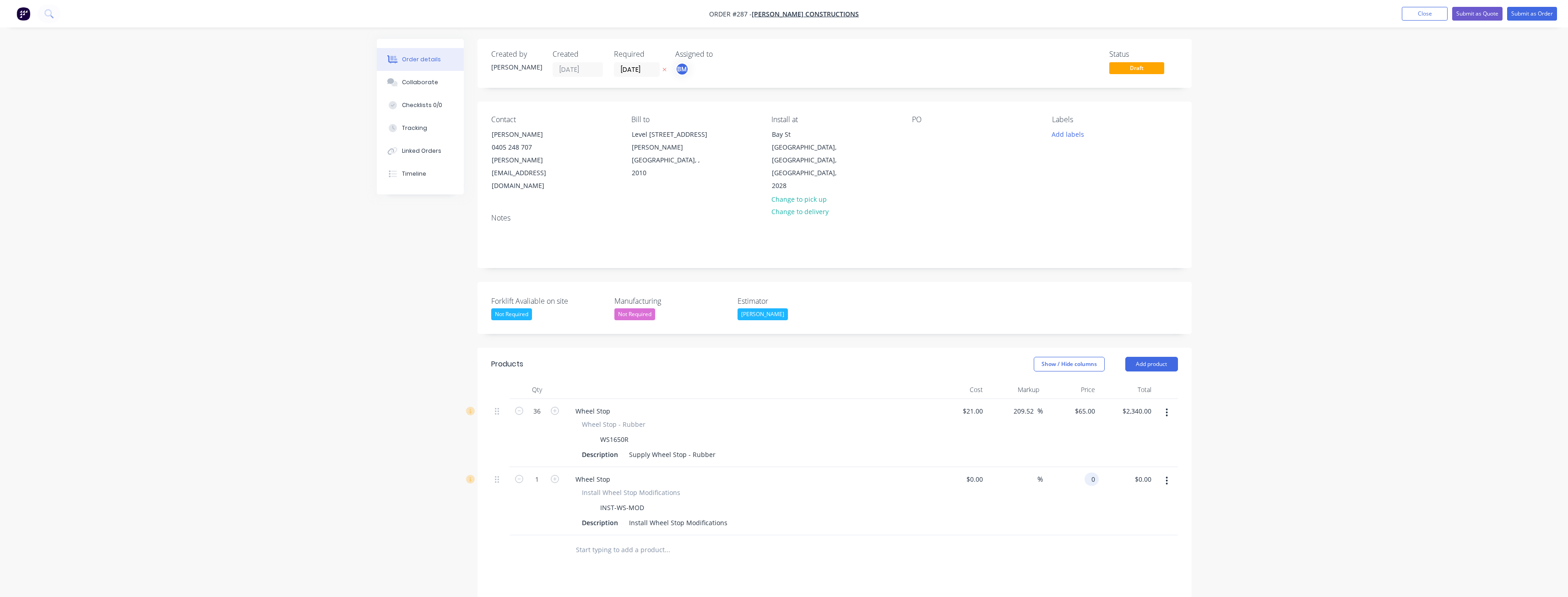
click at [1086, 473] on div "0 0" at bounding box center [1091, 480] width 14 height 13
type input "$45.00"
click at [776, 535] on div at bounding box center [729, 550] width 329 height 30
click at [541, 418] on input "1" at bounding box center [537, 411] width 24 height 13
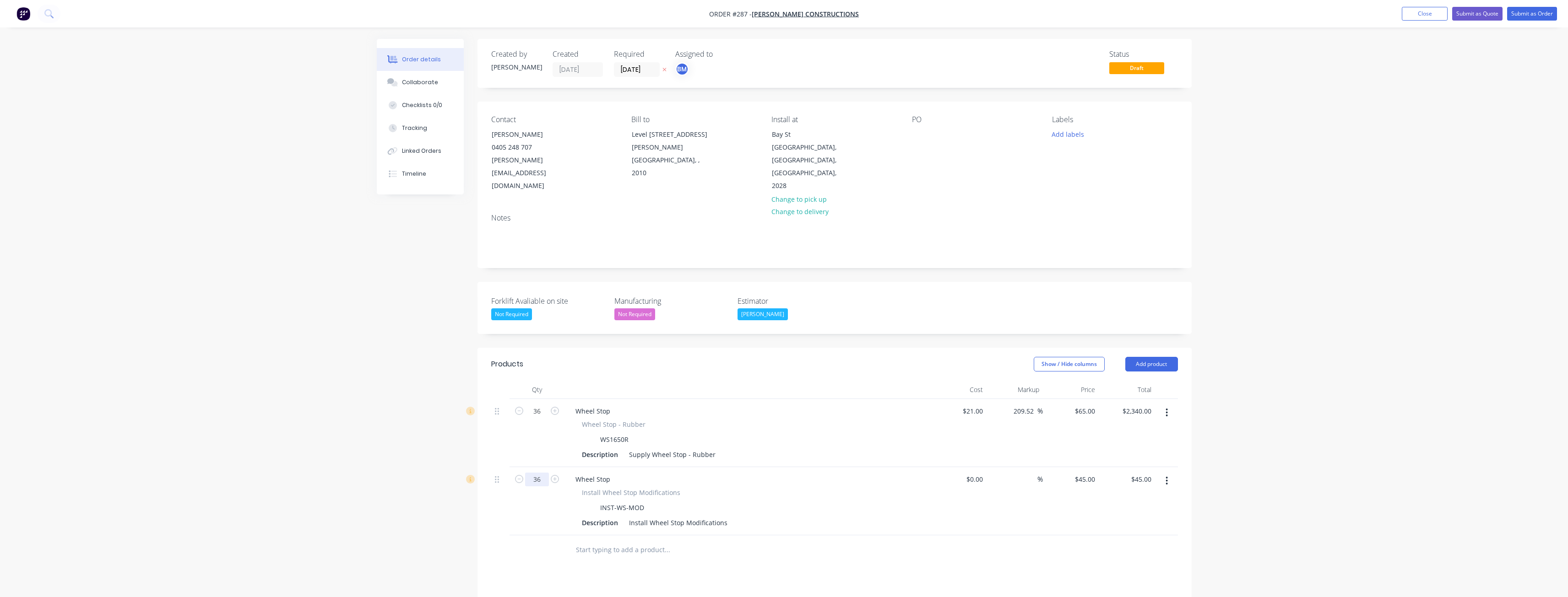
type input "36"
type input "$1,620.00"
click at [543, 535] on div at bounding box center [537, 550] width 55 height 30
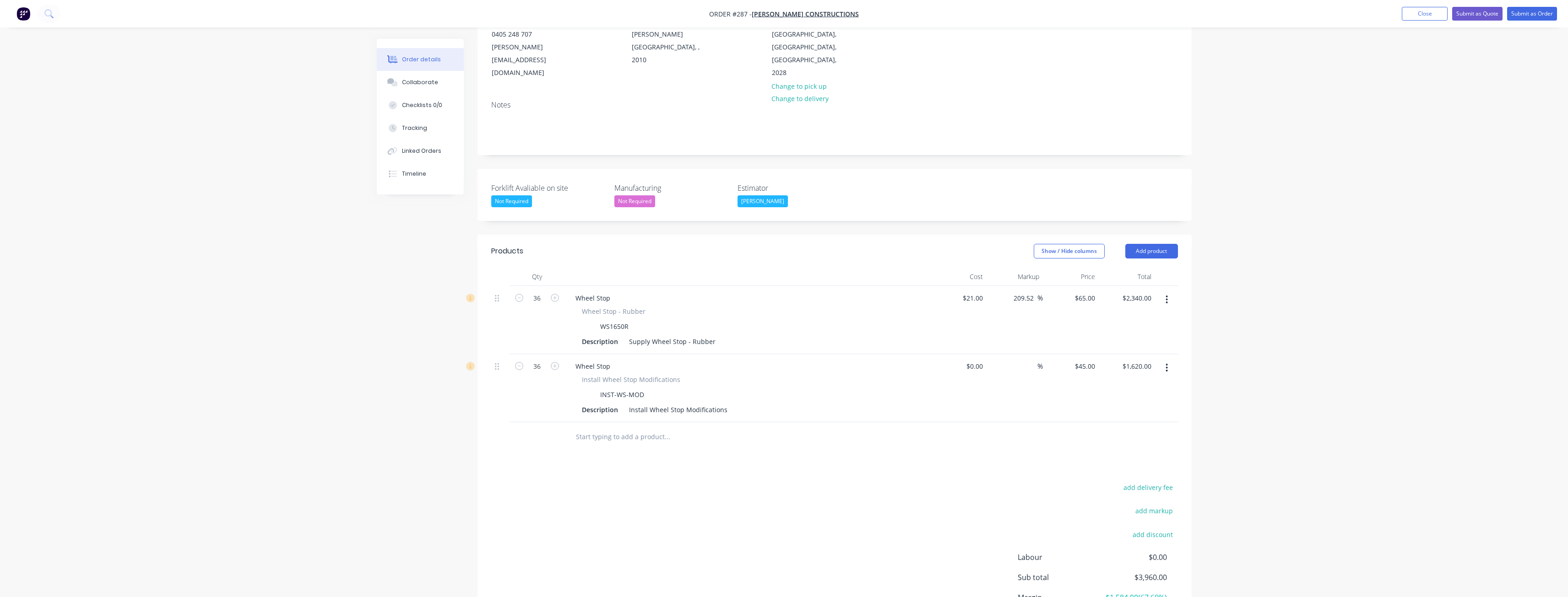
scroll to position [176, 0]
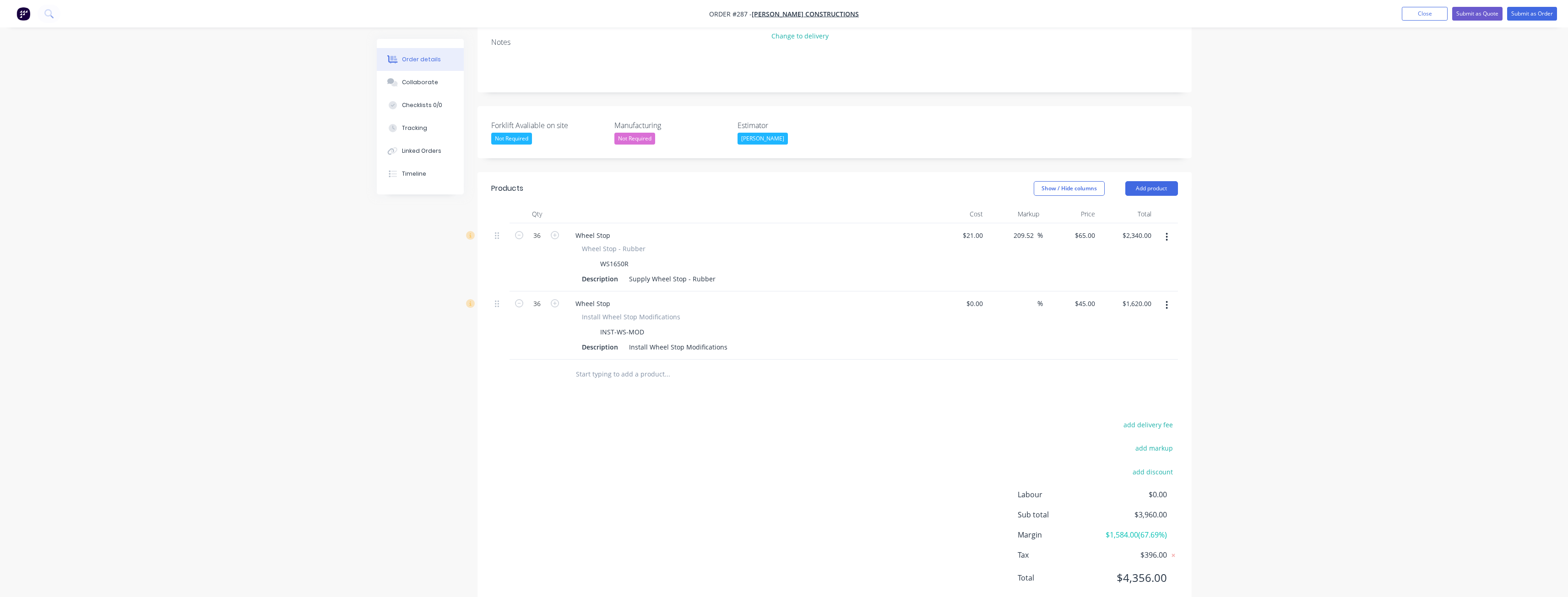
click at [626, 365] on input "text" at bounding box center [667, 375] width 183 height 18
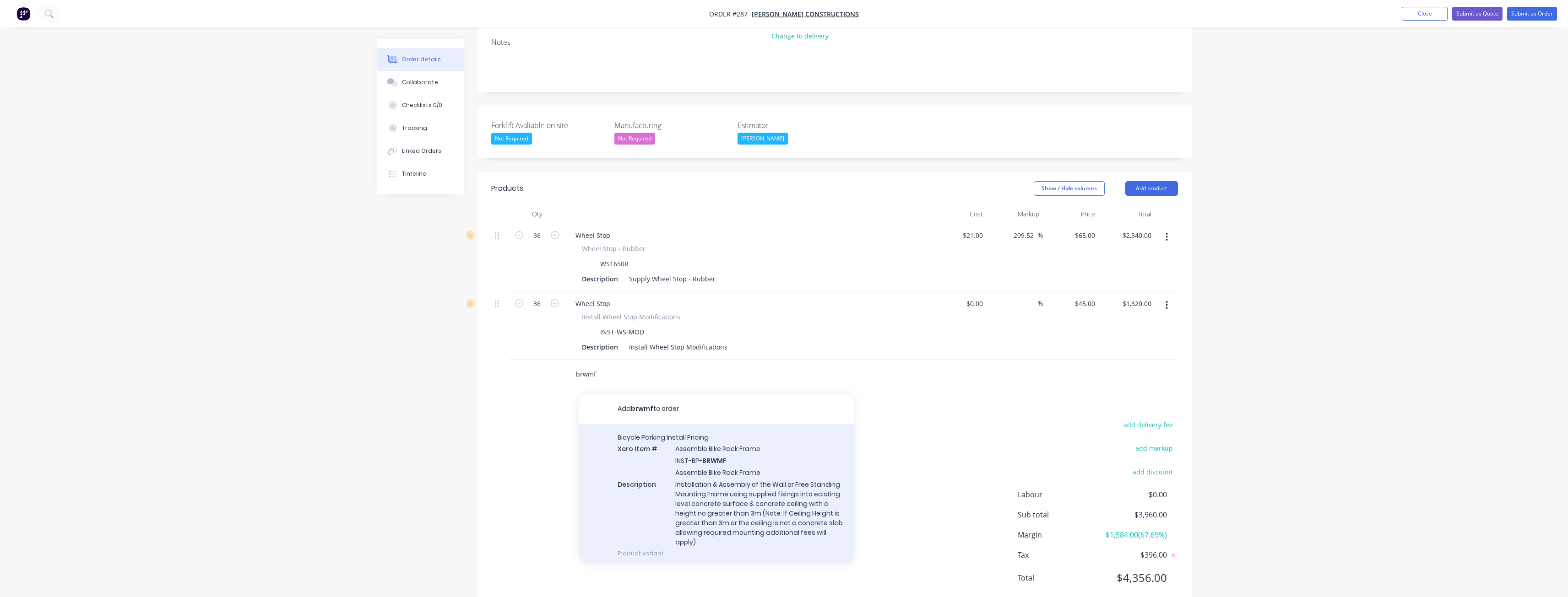
type input "brwmf"
click at [746, 439] on div "Bicycle Parking Install Pricing Xero Item # Assemble Bike Rack Frame INST-BP- B…" at bounding box center [716, 495] width 274 height 143
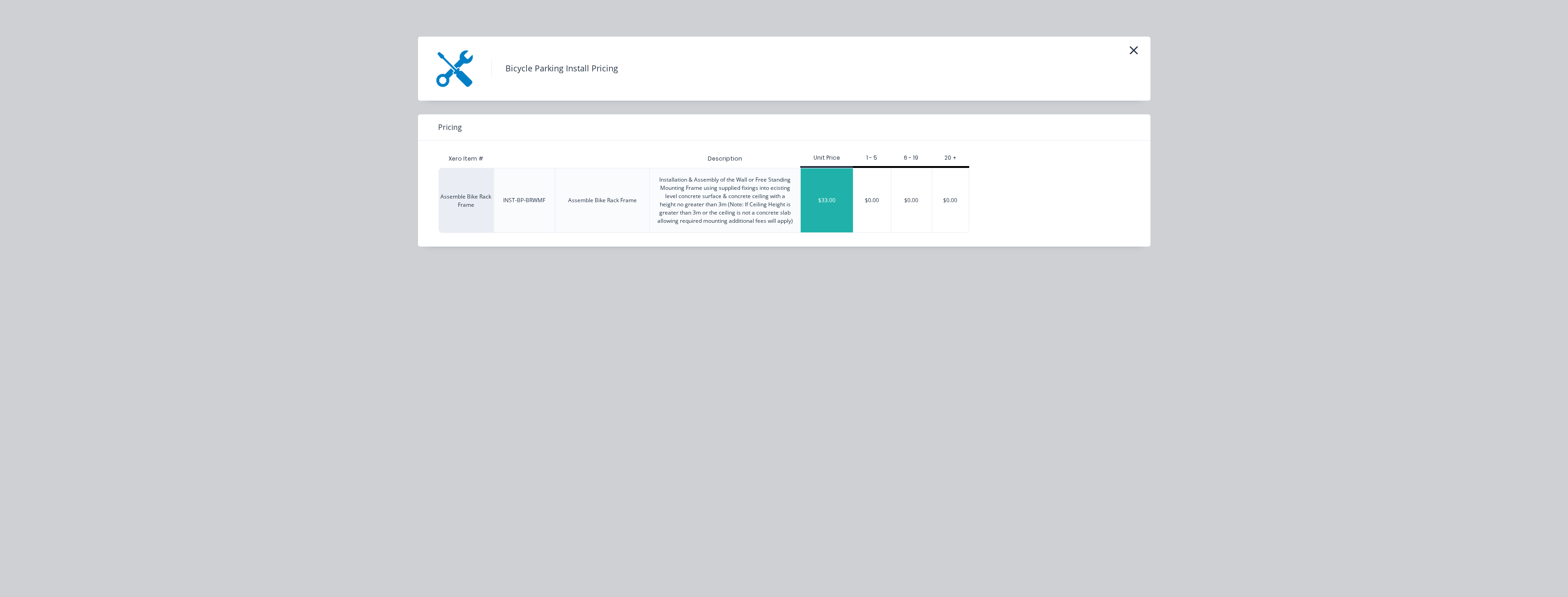
click at [826, 205] on div "$33.00" at bounding box center [826, 200] width 52 height 64
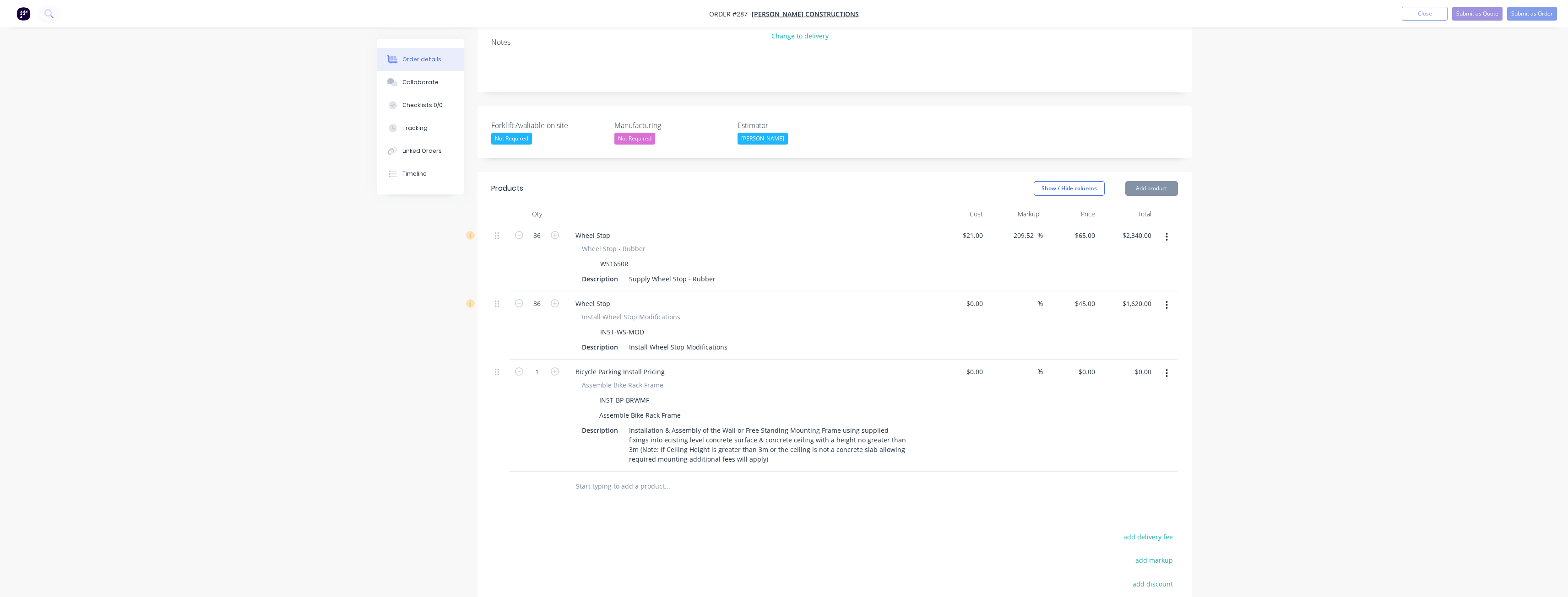
type input "$33.00"
click at [543, 243] on input "1" at bounding box center [537, 235] width 24 height 13
type input "5"
type input "$165.00"
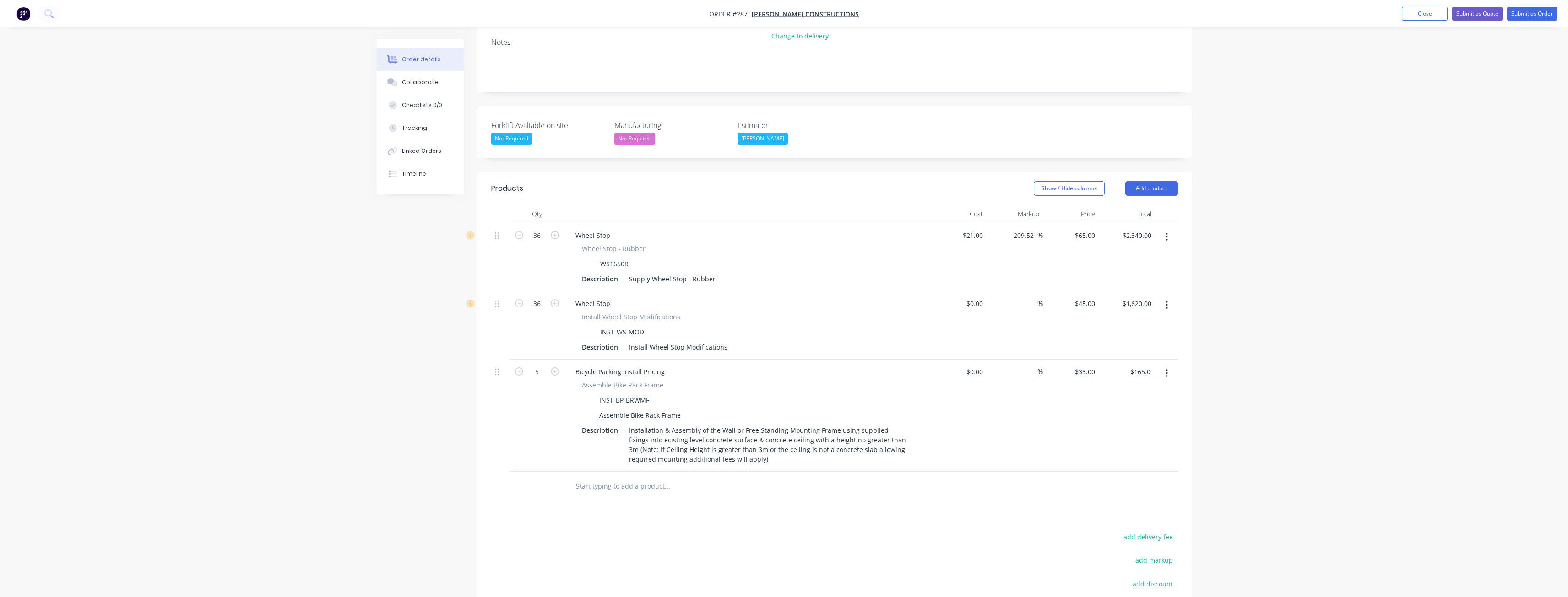
click at [576, 472] on div at bounding box center [729, 486] width 329 height 30
click at [1095, 365] on input "33" at bounding box center [1092, 372] width 12 height 13
type input "$65.00"
type input "$325.00"
click at [993, 472] on div at bounding box center [834, 486] width 686 height 30
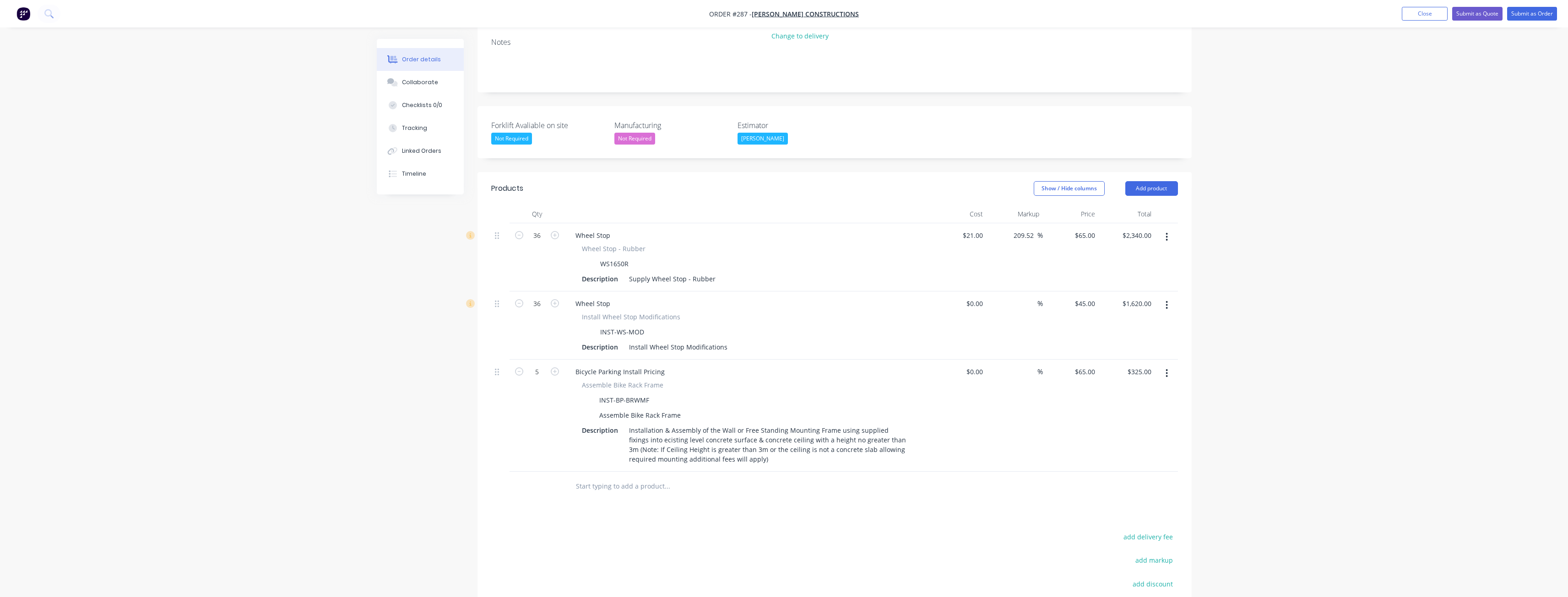
click at [625, 477] on input "text" at bounding box center [667, 486] width 183 height 18
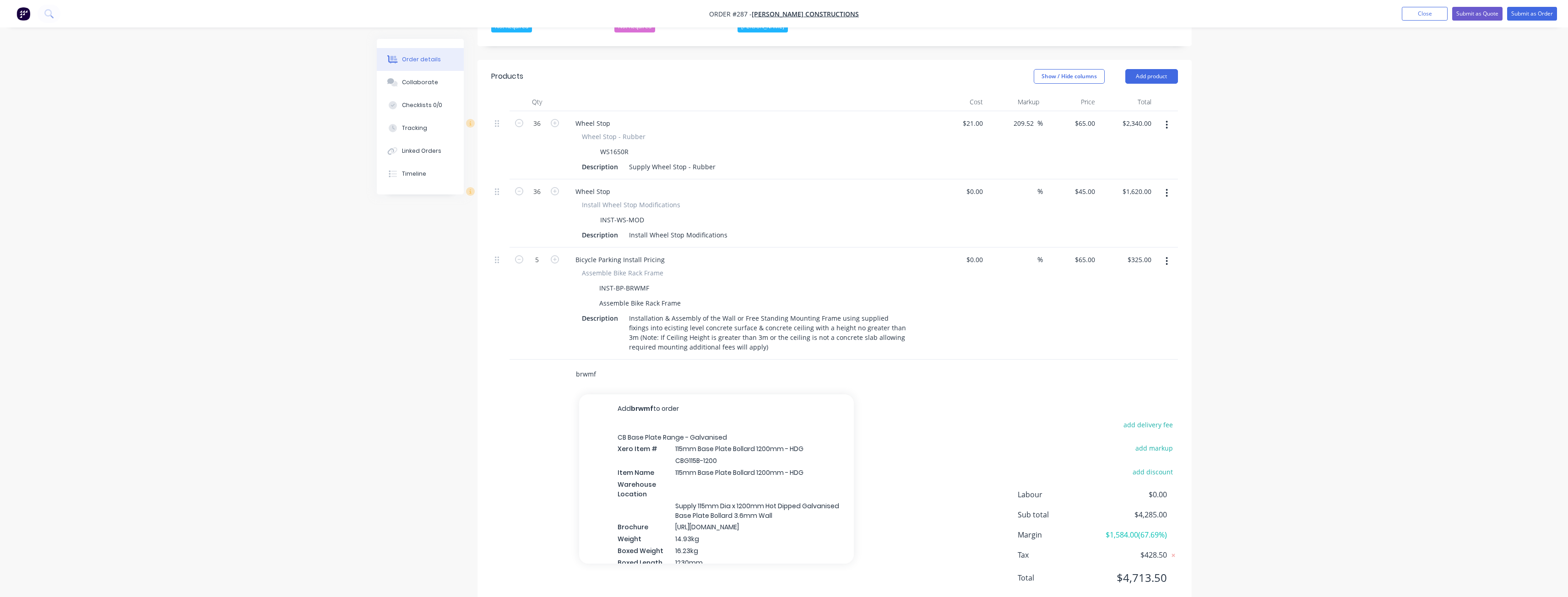
scroll to position [242, 0]
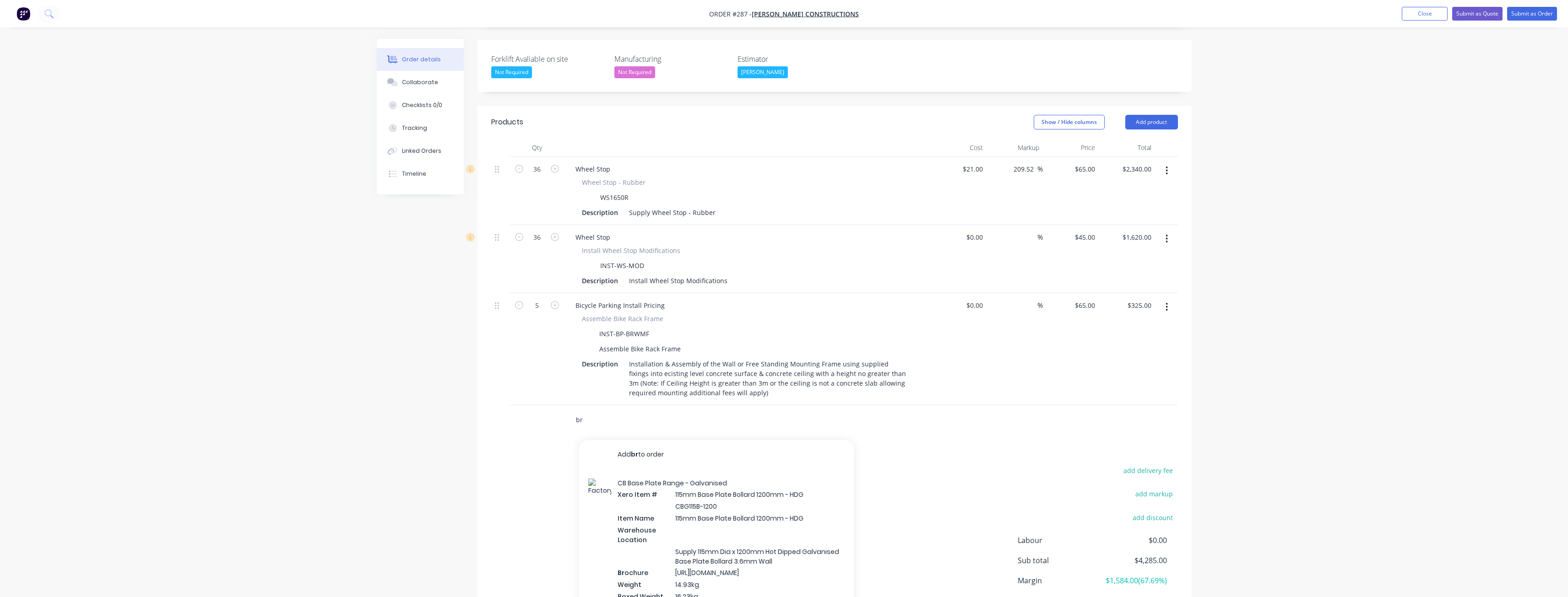
type input "b"
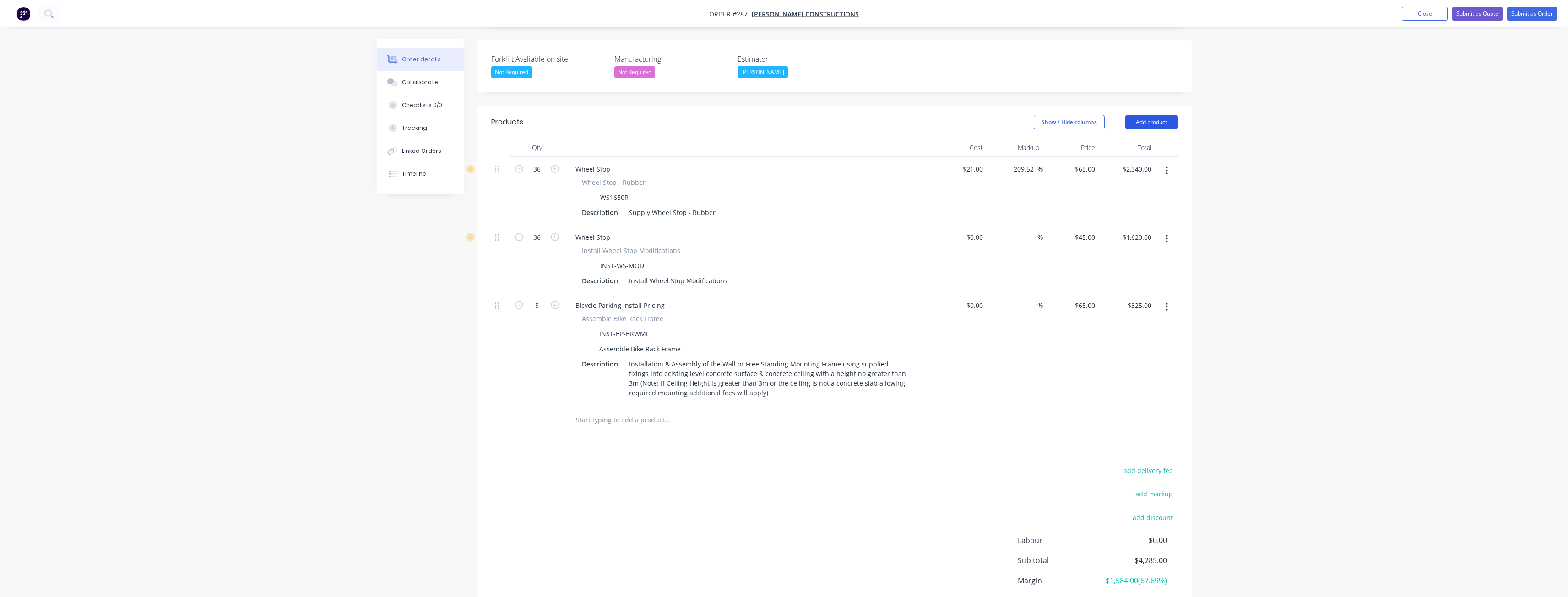
click at [1154, 115] on button "Add product" at bounding box center [1152, 122] width 53 height 15
click at [1139, 139] on div "Product catalogue" at bounding box center [1134, 145] width 70 height 13
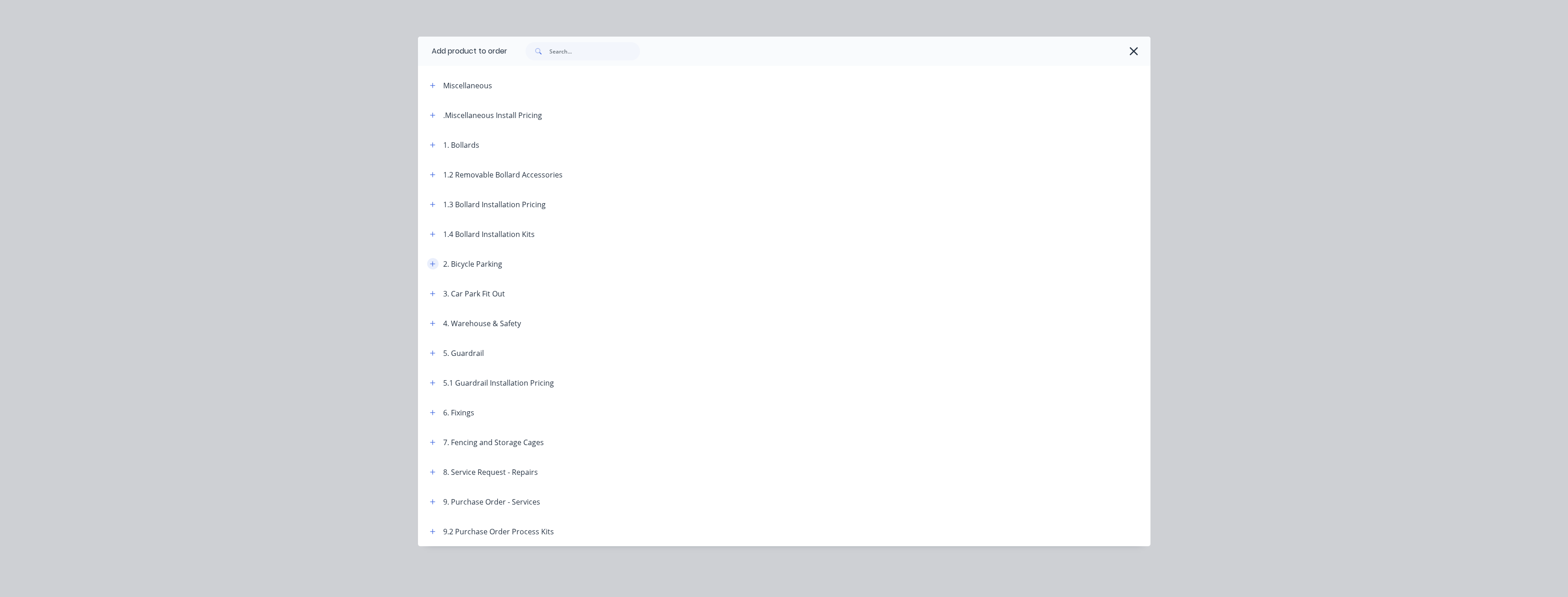
click at [432, 262] on icon "button" at bounding box center [432, 264] width 6 height 6
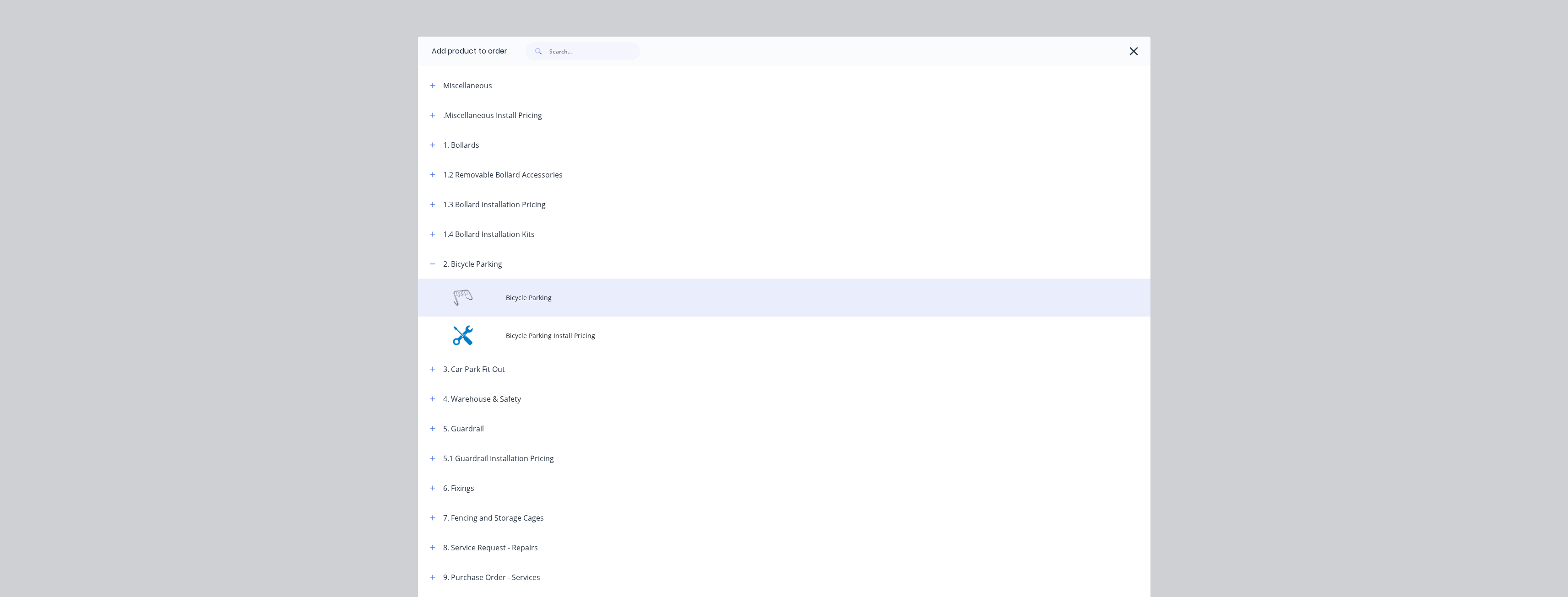
click at [536, 298] on span "Bicycle Parking" at bounding box center [763, 298] width 515 height 10
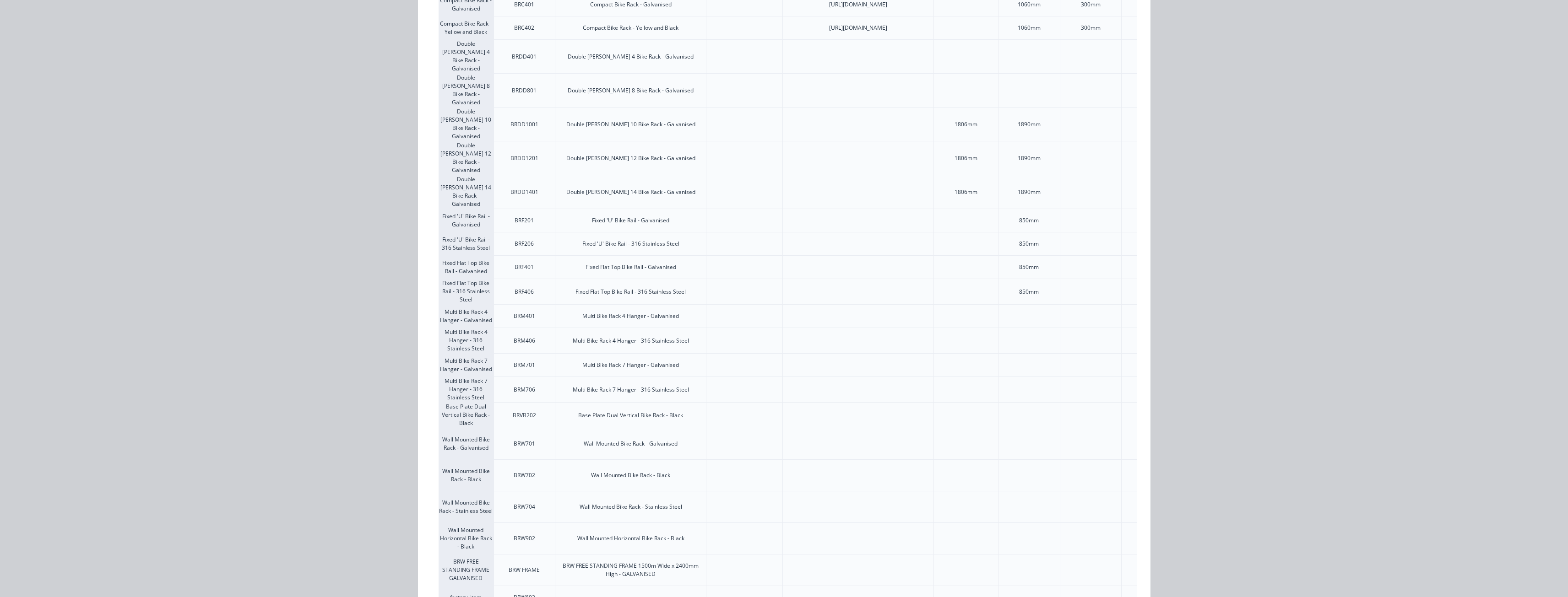
scroll to position [337, 0]
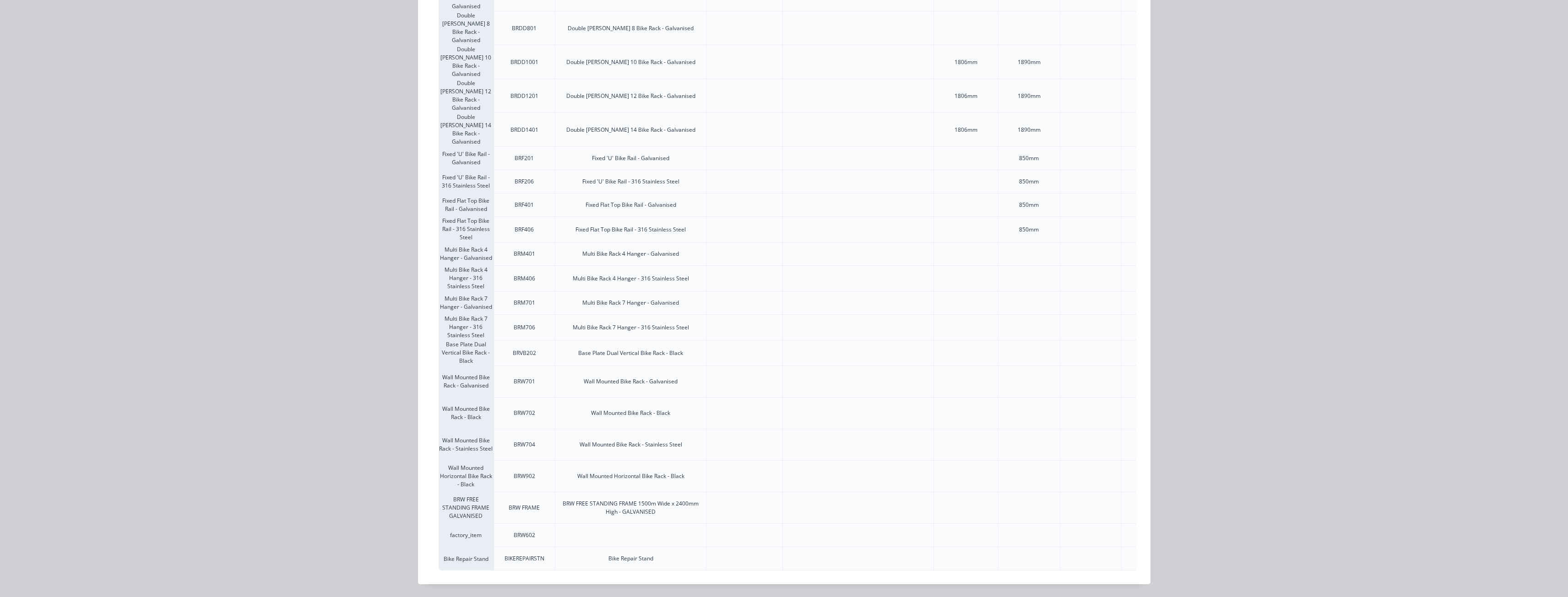
click at [539, 372] on div "BRW701" at bounding box center [524, 381] width 36 height 23
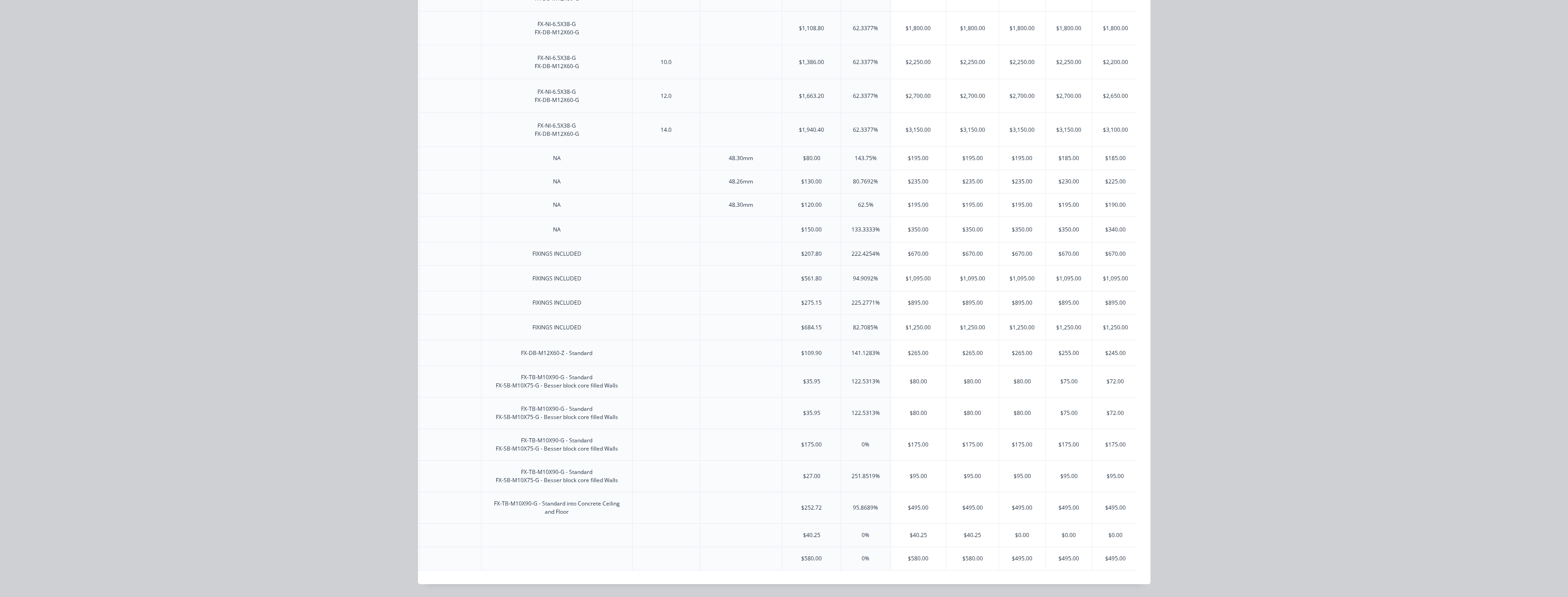
scroll to position [0, 1413]
click at [921, 373] on div "$80.00" at bounding box center [916, 381] width 56 height 31
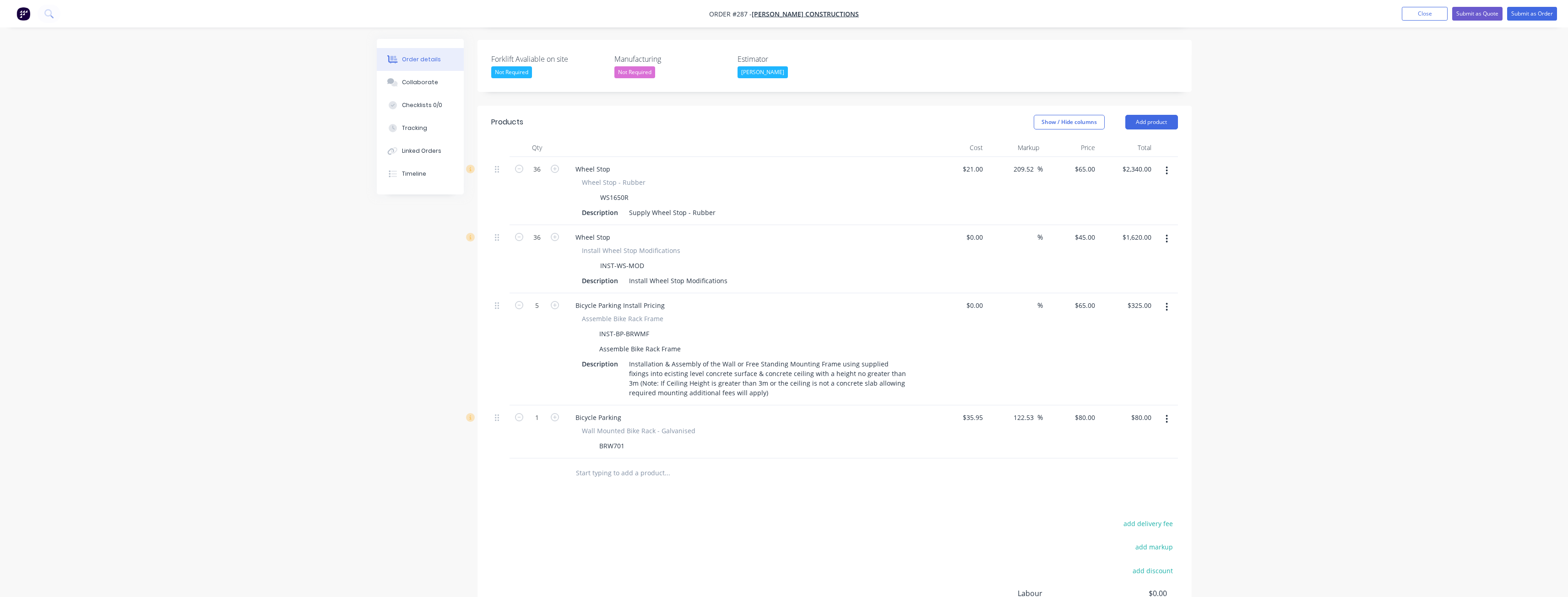
click at [1165, 299] on button "button" at bounding box center [1166, 307] width 21 height 16
click at [1110, 379] on div "Delete" at bounding box center [1134, 386] width 70 height 13
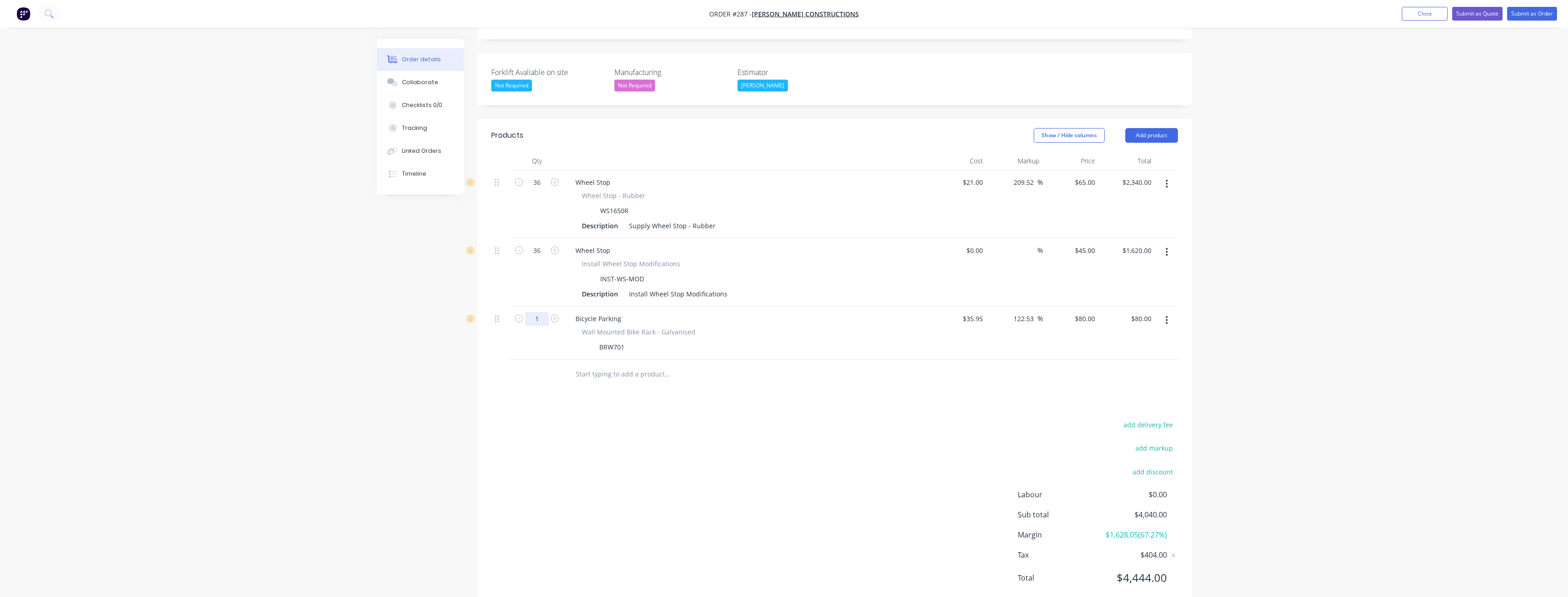
click at [545, 189] on input "1" at bounding box center [537, 183] width 24 height 13
type input "5"
type input "$400.00"
click at [547, 419] on div "add delivery fee add markup add discount Labour $0.00 Sub total $4,040.00 Margi…" at bounding box center [834, 507] width 686 height 177
click at [1094, 312] on input "80" at bounding box center [1086, 319] width 24 height 13
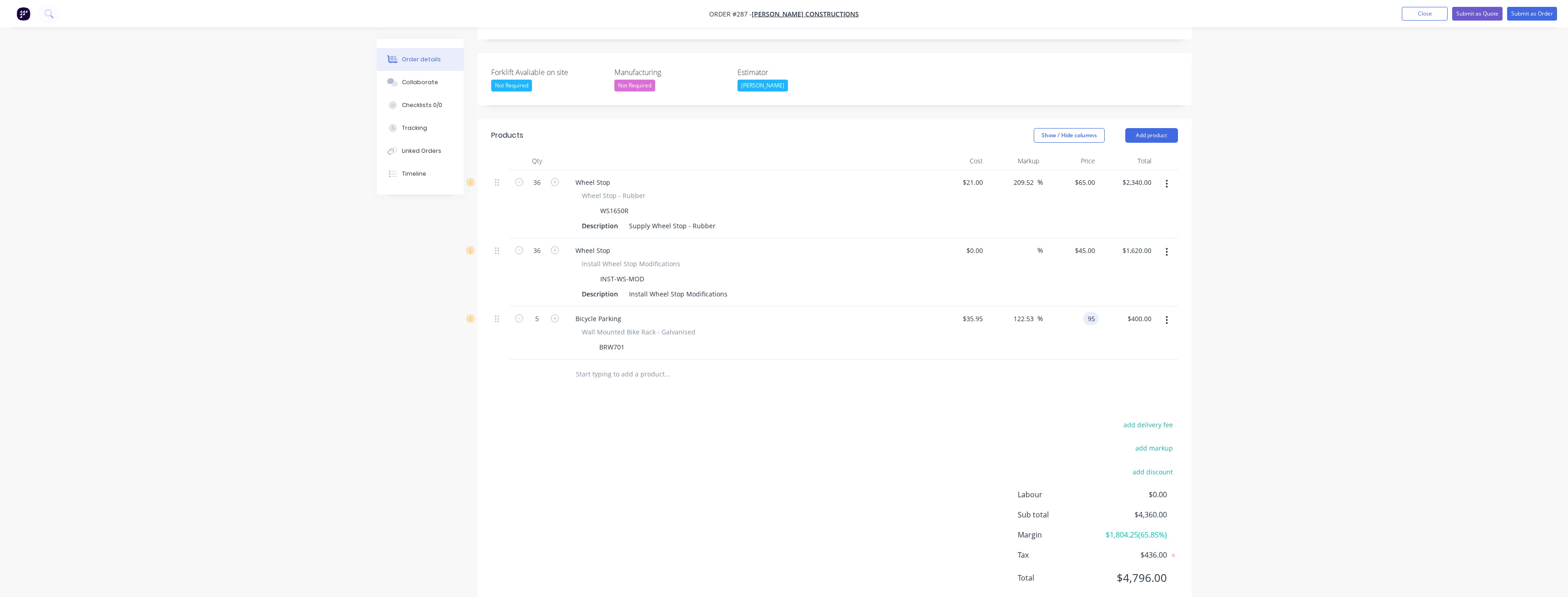
type input "95"
type input "164.26"
type input "$95.00"
type input "$475.00"
click at [752, 427] on div "add delivery fee add markup add discount Labour $0.00 Sub total $4,360.00 Margi…" at bounding box center [834, 507] width 686 height 177
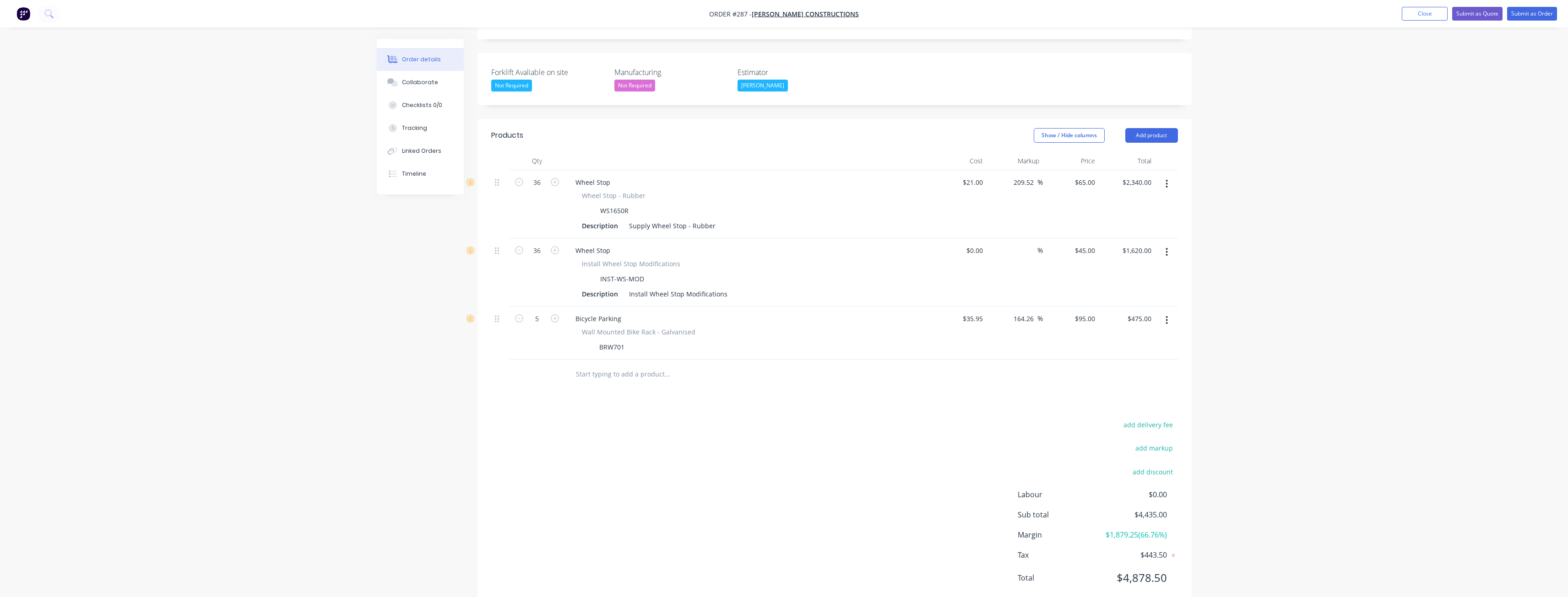
click at [666, 365] on input "text" at bounding box center [667, 375] width 183 height 18
click at [1141, 128] on button "Add product" at bounding box center [1152, 136] width 53 height 15
click at [1117, 152] on div "Product catalogue" at bounding box center [1134, 159] width 70 height 13
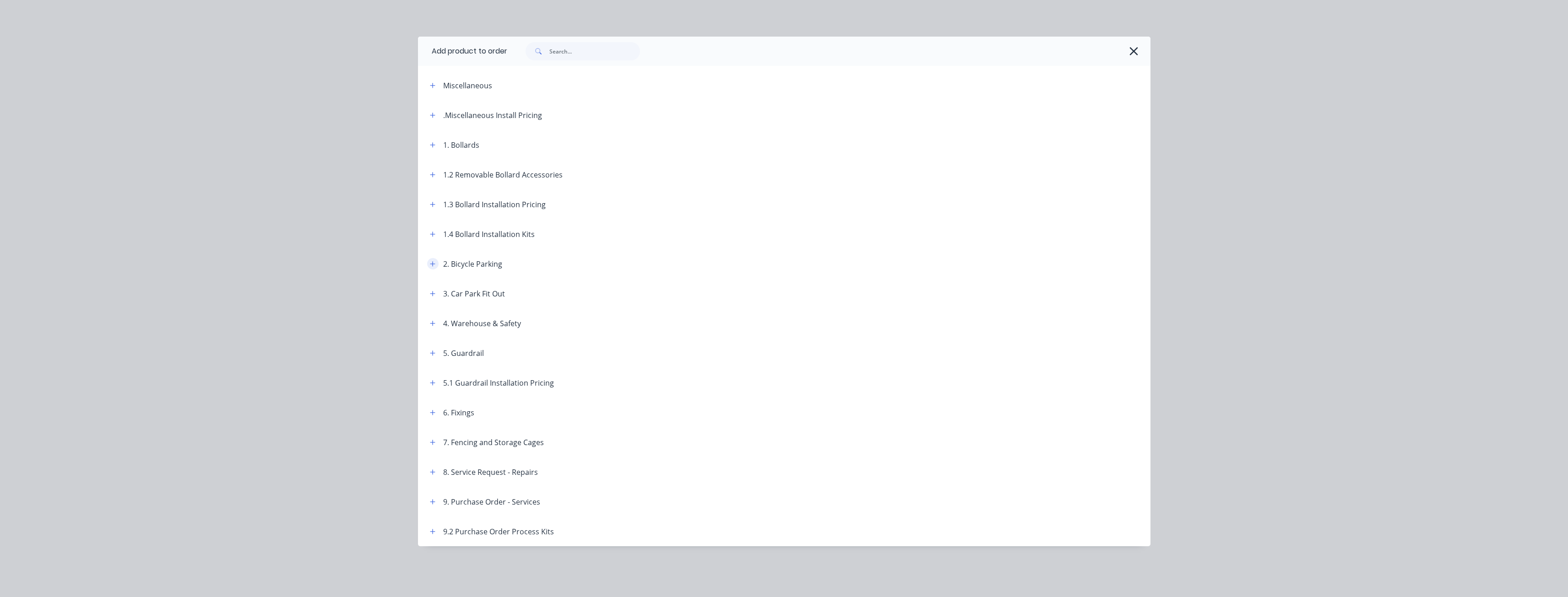
click at [435, 263] on icon "button" at bounding box center [432, 264] width 6 height 6
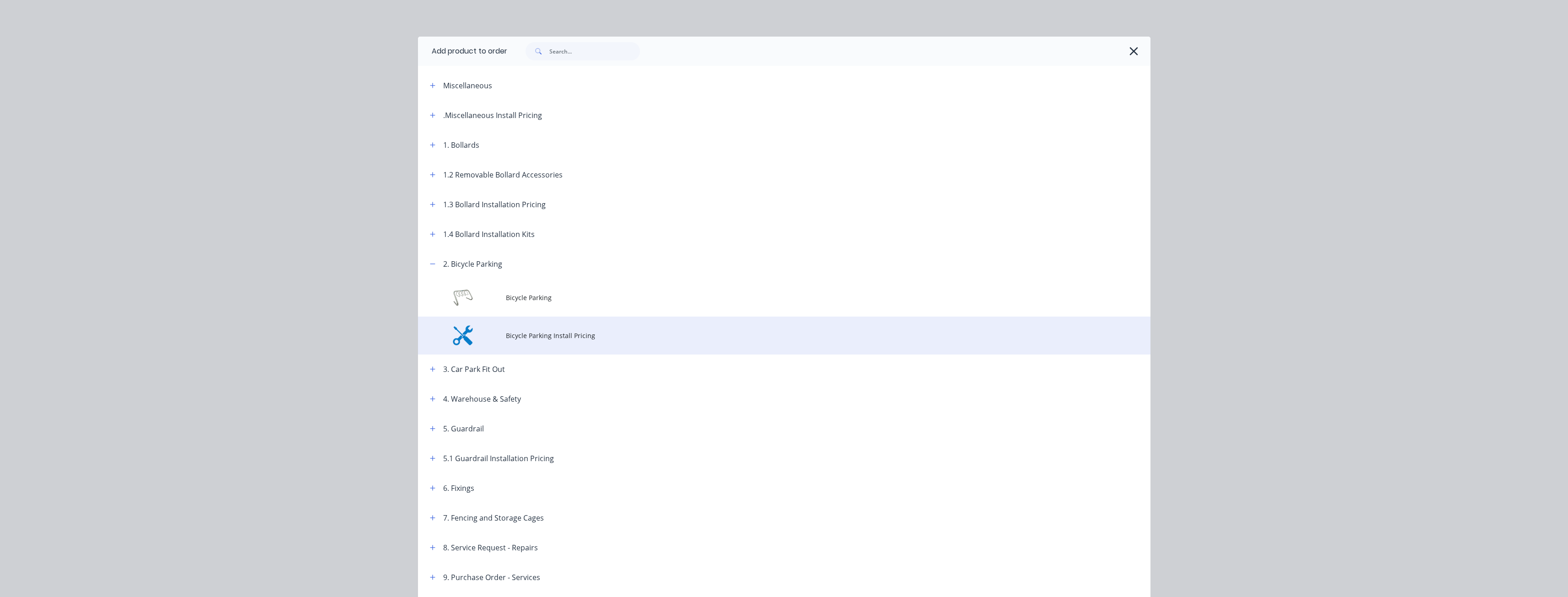
click at [533, 337] on span "Bicycle Parking Install Pricing" at bounding box center [763, 335] width 515 height 10
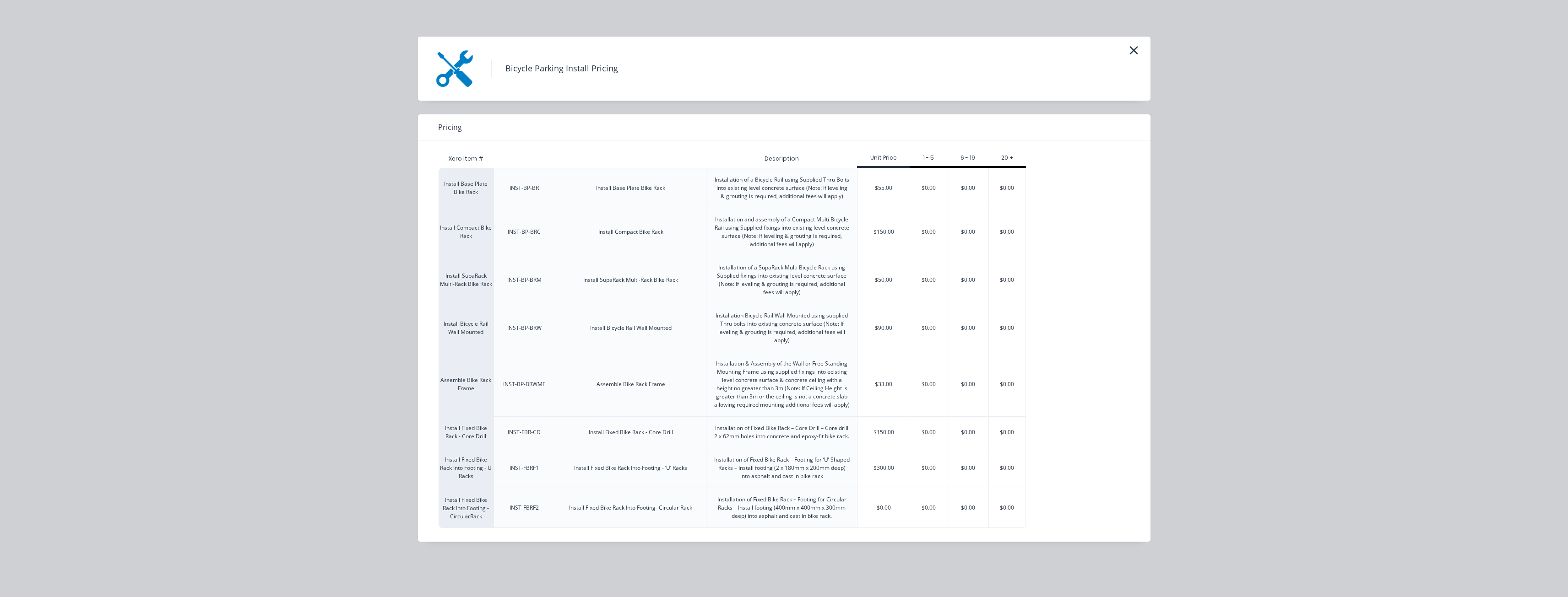
click at [543, 325] on div "INST-BP-BRW" at bounding box center [525, 328] width 49 height 23
click at [929, 326] on div "$0.00" at bounding box center [929, 328] width 37 height 48
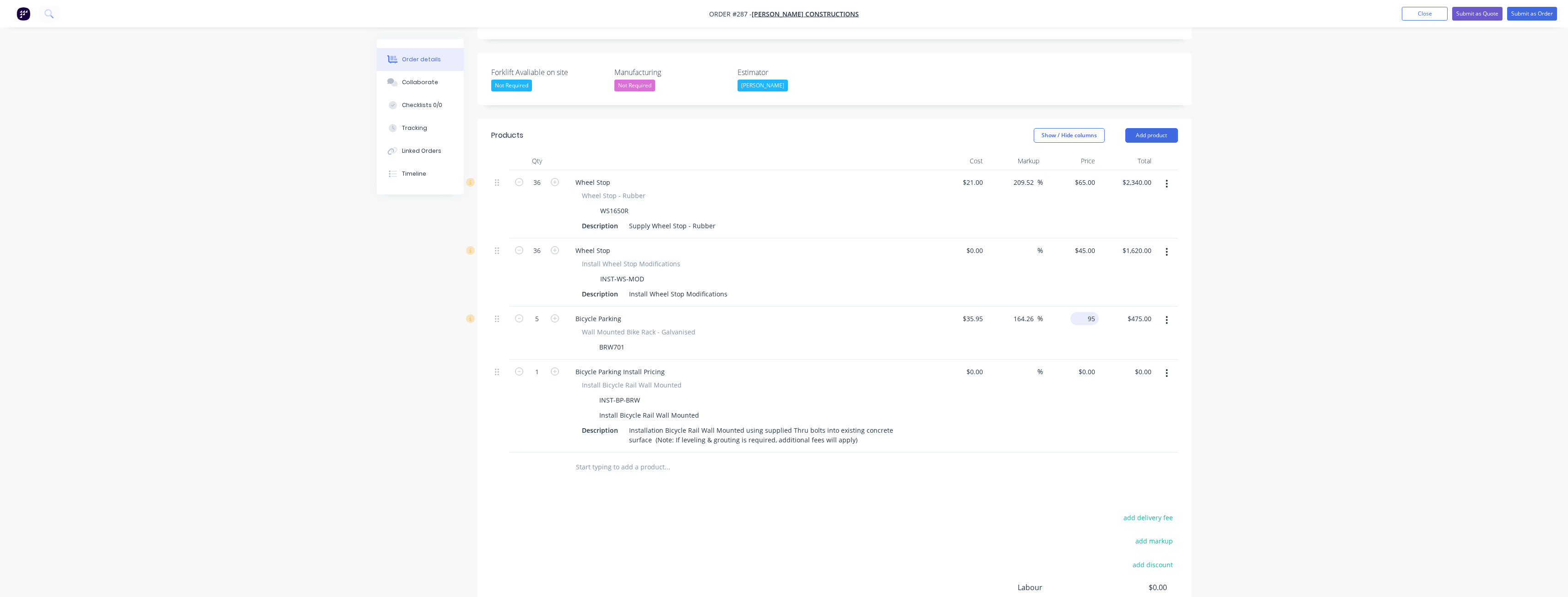
click at [1089, 312] on input "95" at bounding box center [1086, 319] width 24 height 13
type input "115"
type input "219.89"
type input "$115.00"
type input "$575.00"
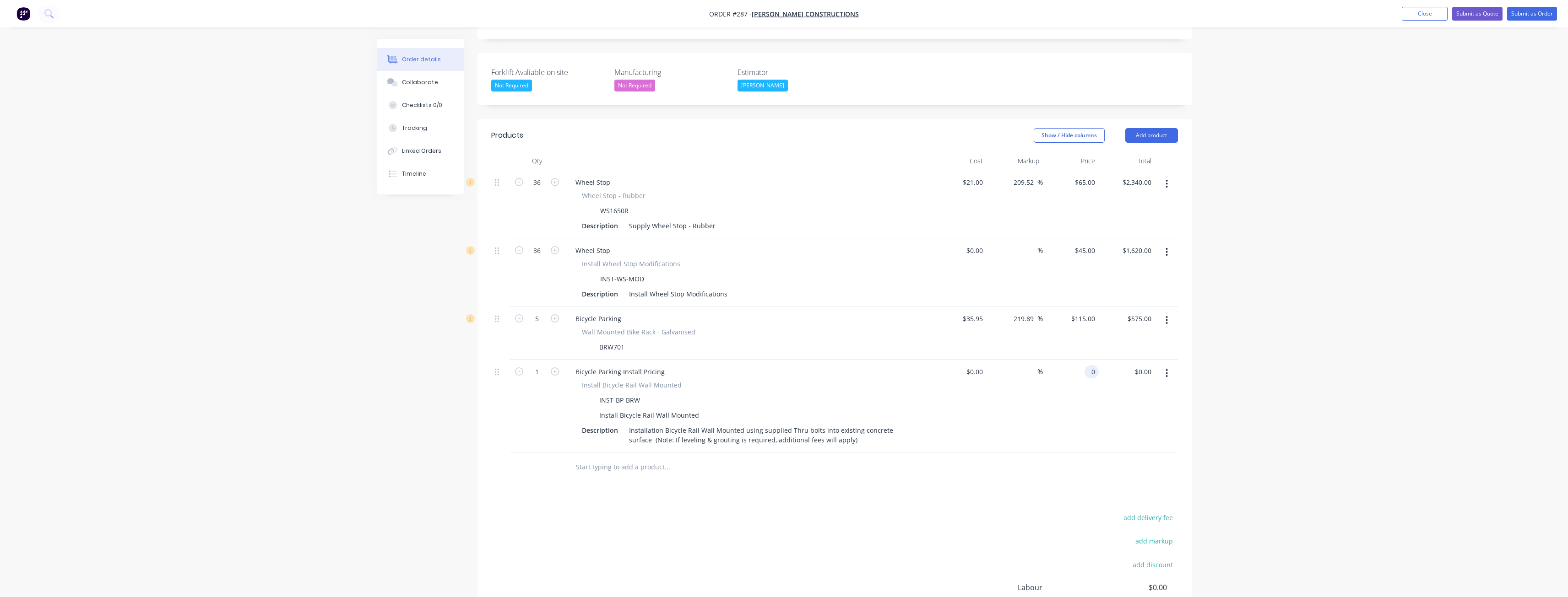
click at [1092, 365] on input "0" at bounding box center [1093, 372] width 10 height 13
type input "$95.00"
click at [918, 481] on div "Products Show / Hide columns Add product Qty Cost Markup Price Total 36 Wheel S…" at bounding box center [834, 411] width 714 height 583
click at [544, 189] on input "1" at bounding box center [537, 183] width 24 height 13
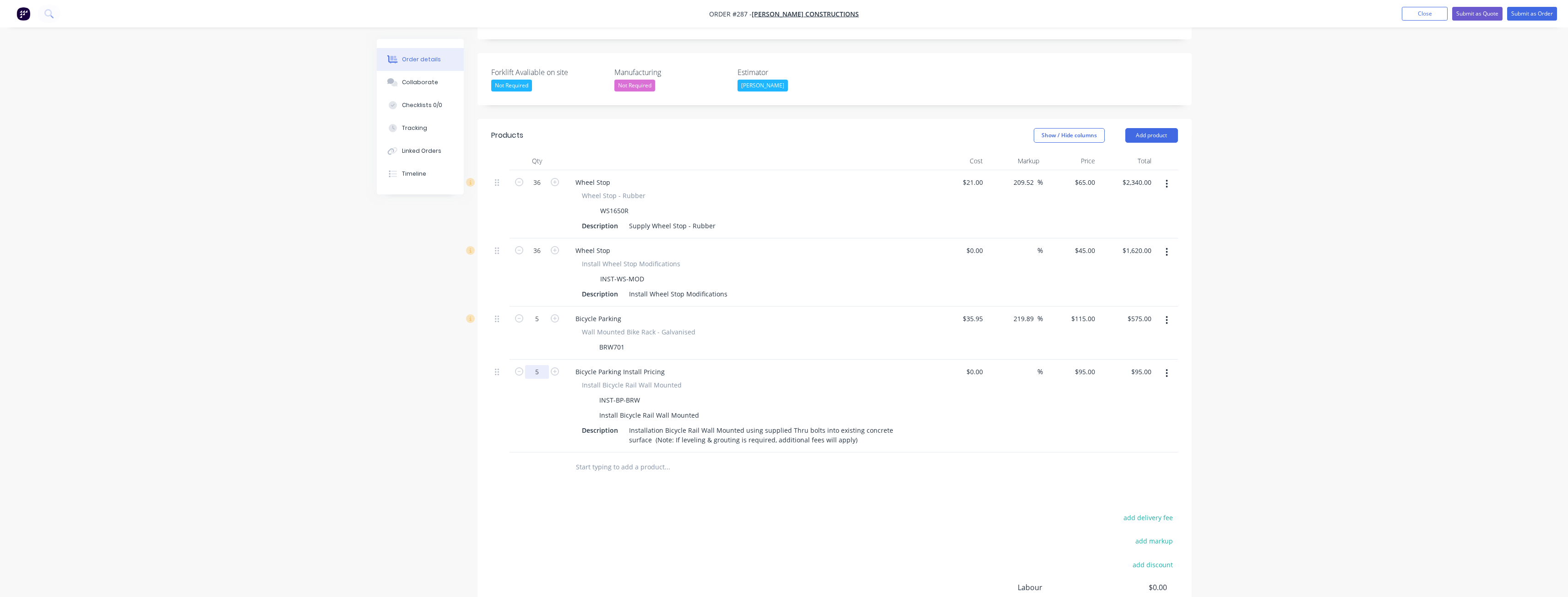
type input "5"
type input "$475.00"
click at [577, 485] on div "Products Show / Hide columns Add product Qty Cost Markup Price Total 36 Wheel S…" at bounding box center [834, 411] width 714 height 583
click at [639, 458] on input "text" at bounding box center [667, 467] width 183 height 18
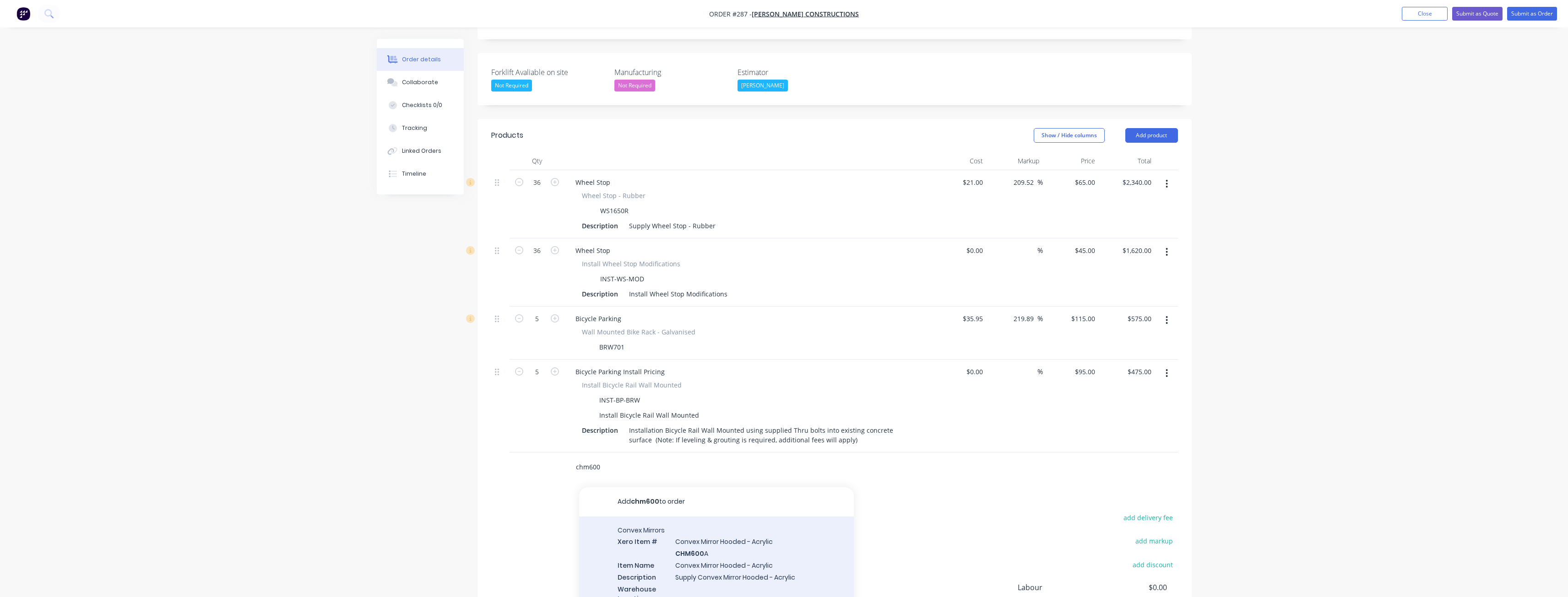
type input "chm600"
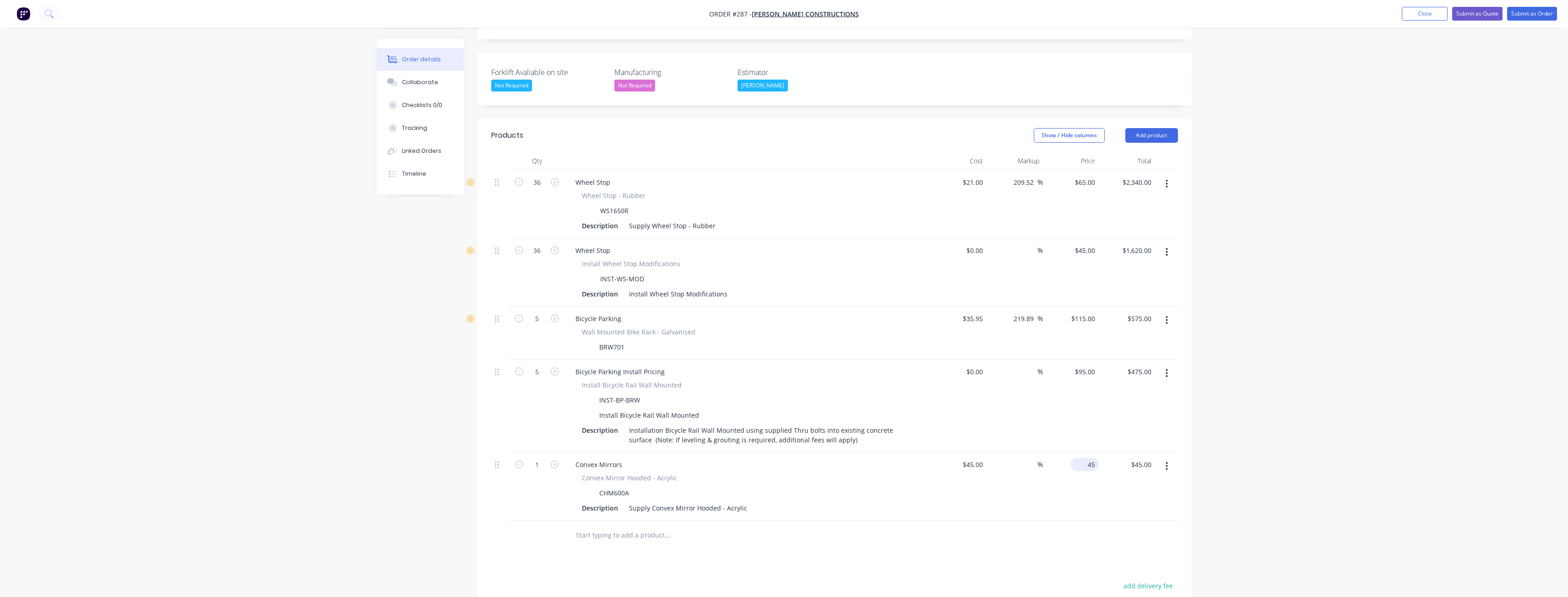
click at [1091, 458] on input "45" at bounding box center [1086, 465] width 24 height 13
type input "65"
type input "44.44"
type input "$65.00"
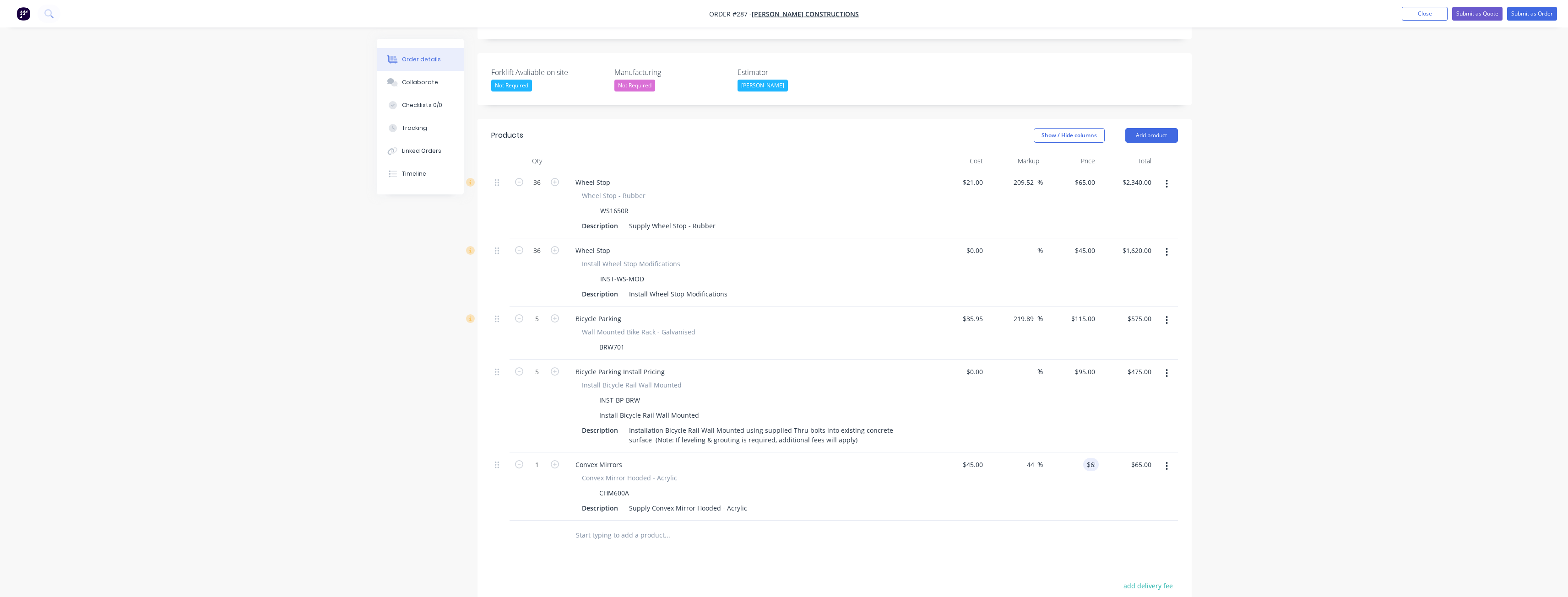
click at [994, 529] on div "Products Show / Hide columns Add product Qty Cost Markup Price Total 36 Wheel S…" at bounding box center [834, 445] width 714 height 651
click at [542, 189] on input "1" at bounding box center [537, 183] width 24 height 13
type input "8"
type input "$520.00"
click at [675, 538] on div "Products Show / Hide columns Add product Qty Cost Markup Price Total 36 Wheel S…" at bounding box center [834, 445] width 714 height 651
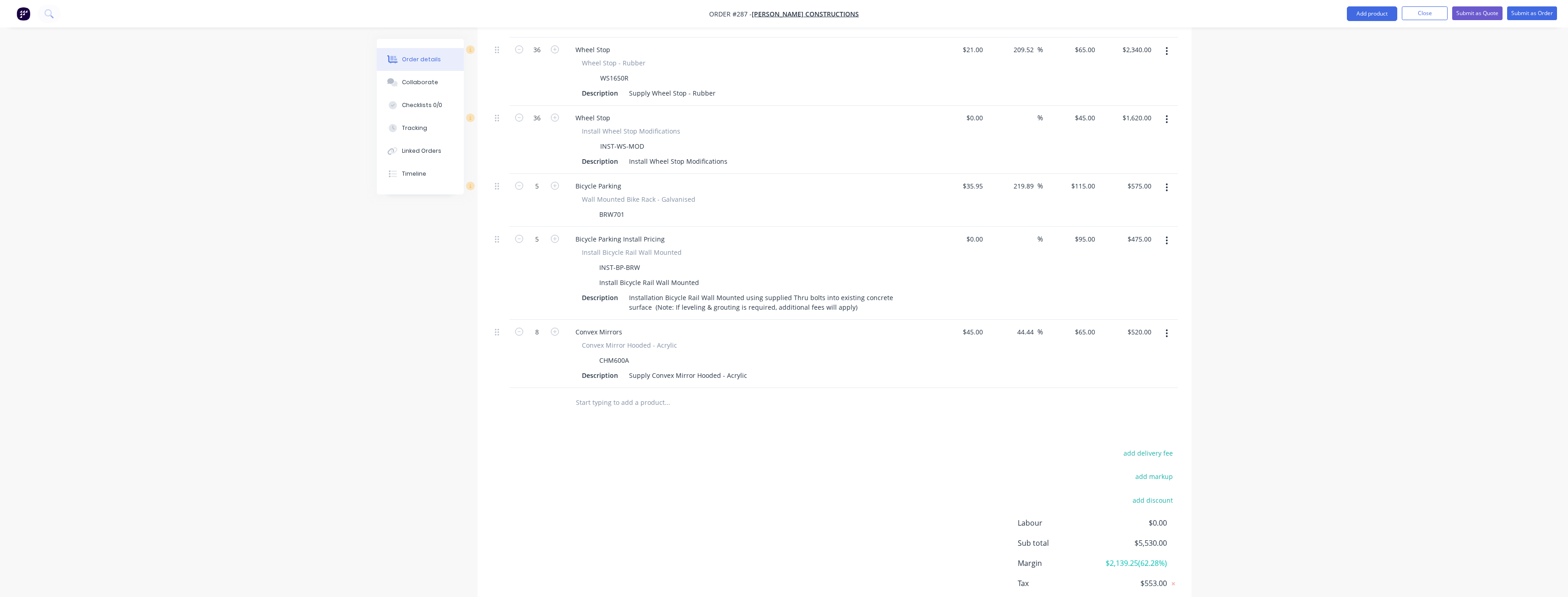
scroll to position [366, 0]
click at [608, 389] on input "text" at bounding box center [667, 398] width 183 height 18
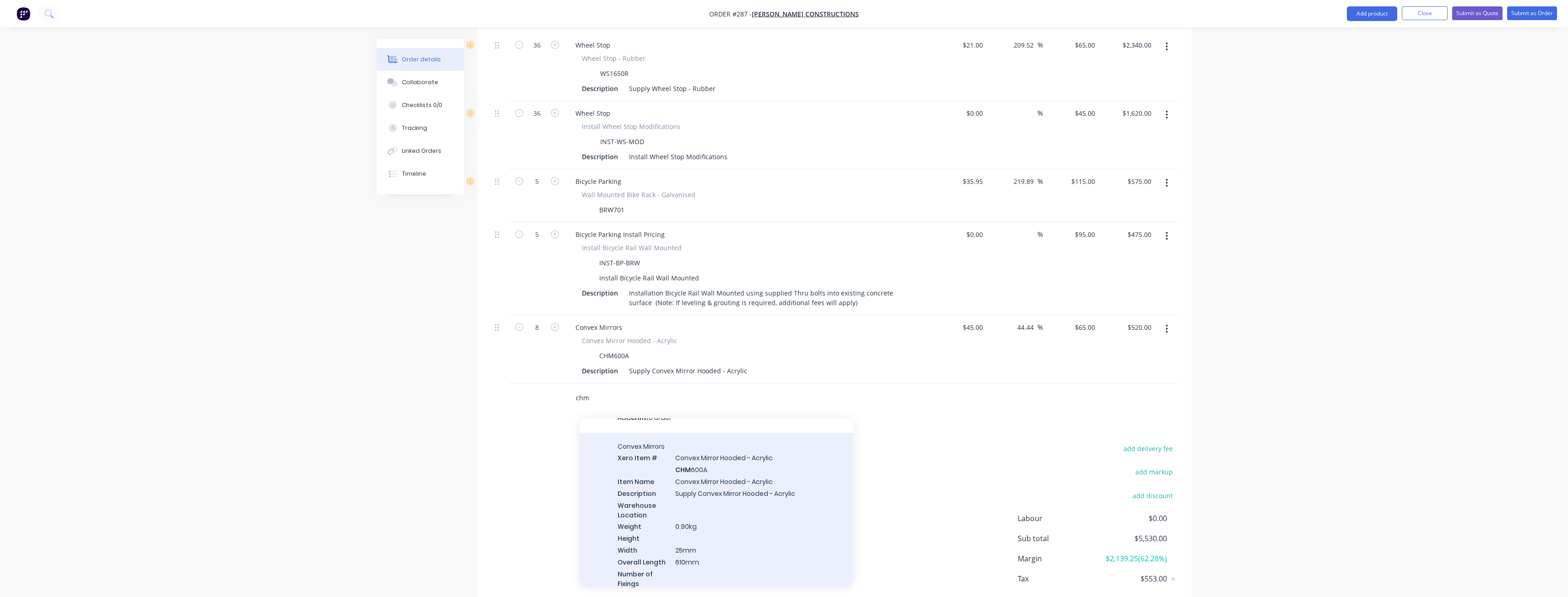
scroll to position [0, 0]
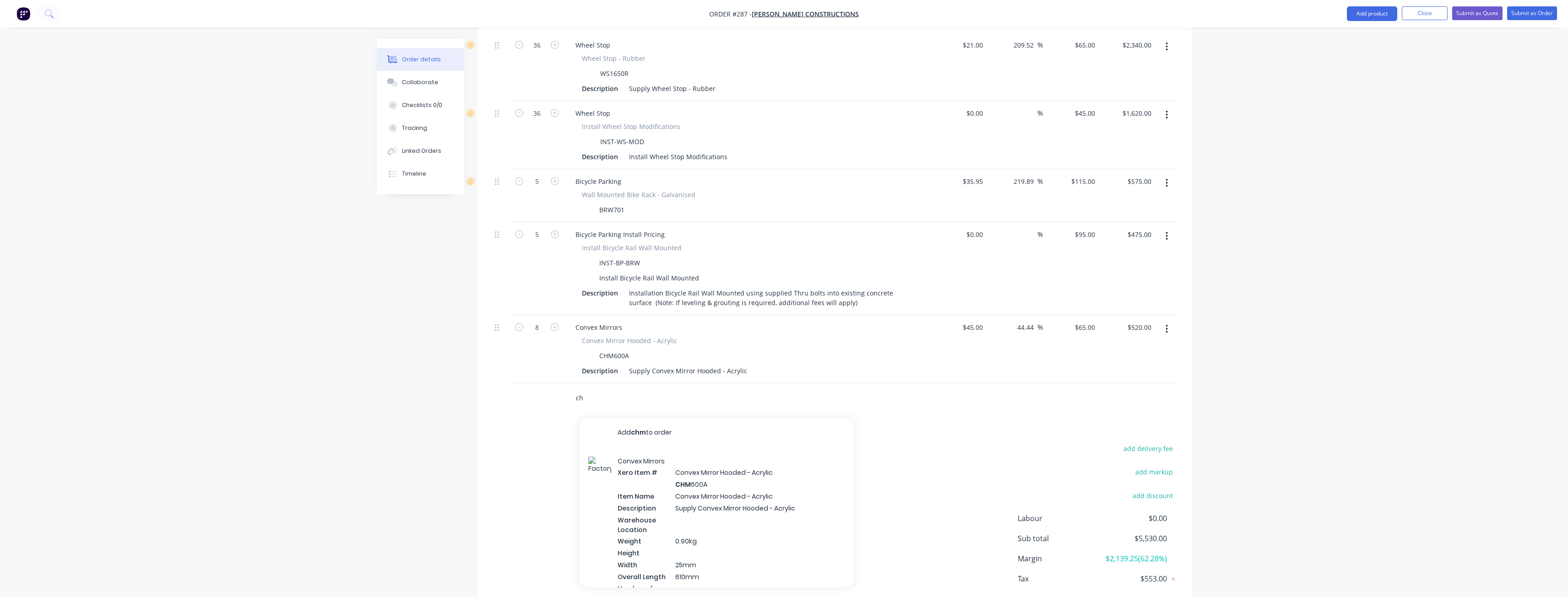
type input "c"
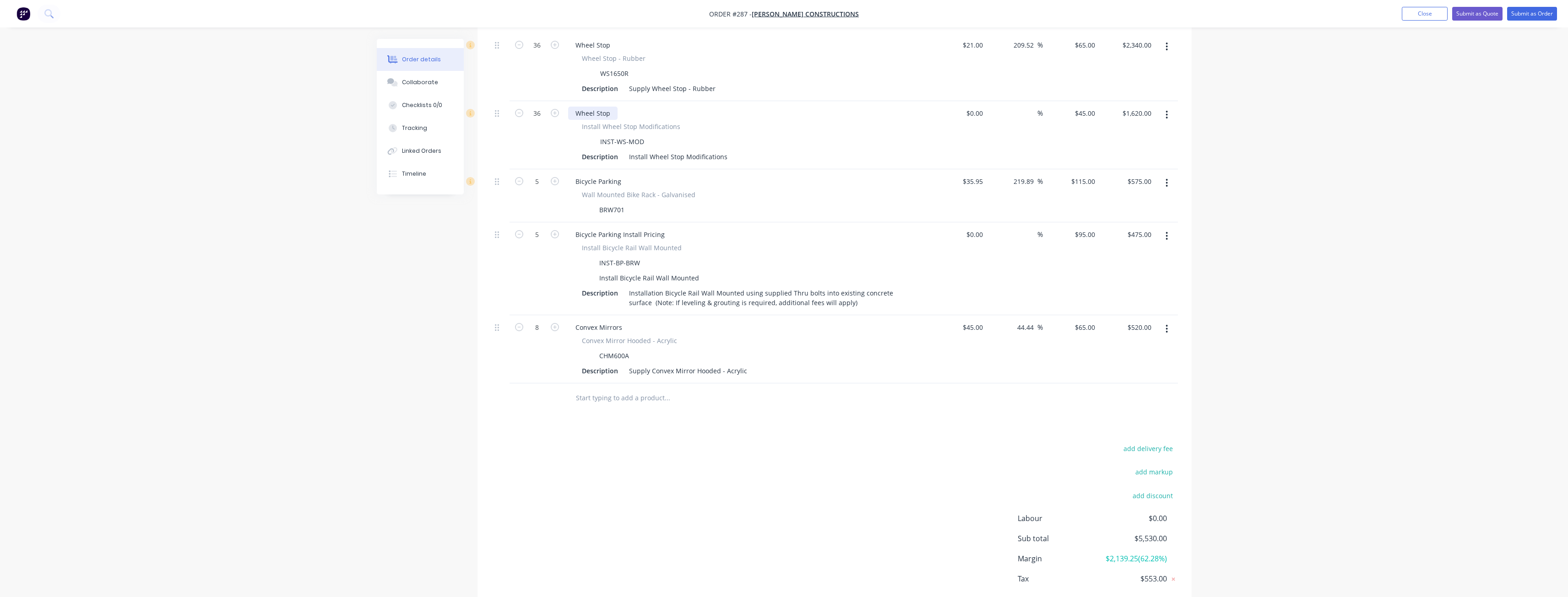
scroll to position [46, 0]
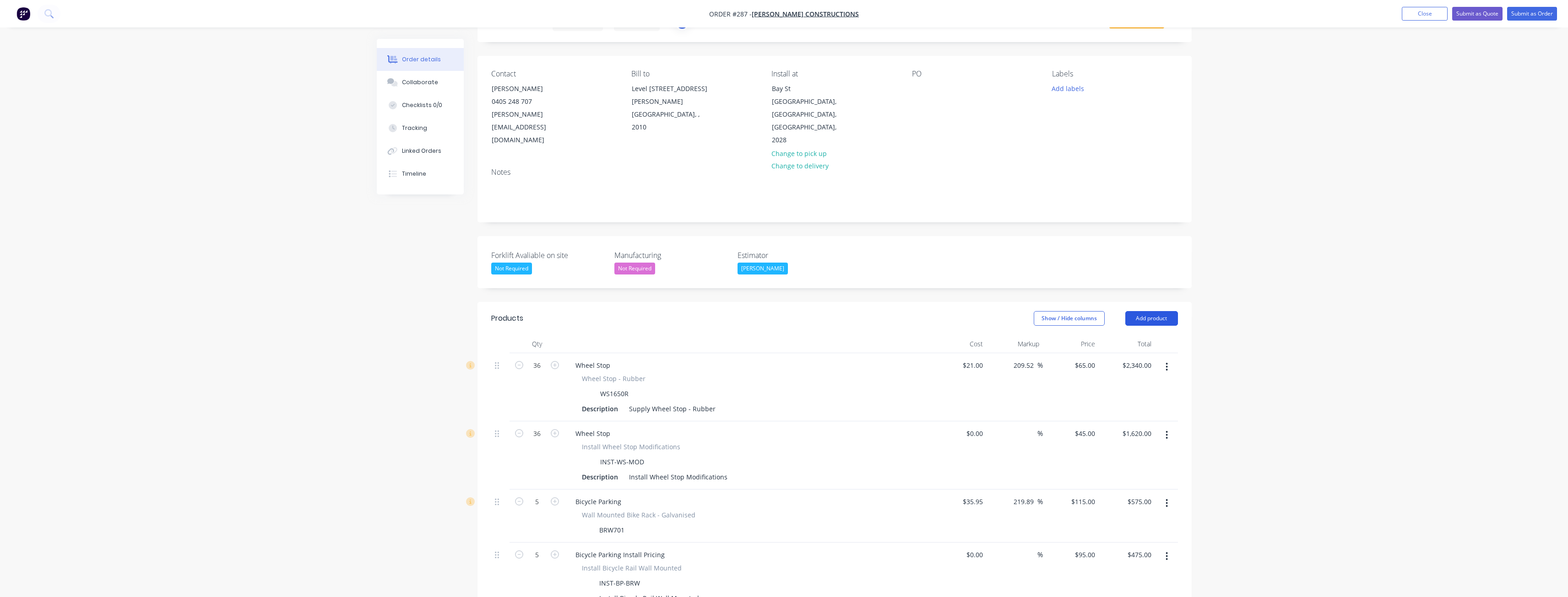
click at [1150, 311] on button "Add product" at bounding box center [1152, 318] width 53 height 15
click at [1133, 335] on div "Product catalogue" at bounding box center [1134, 342] width 70 height 13
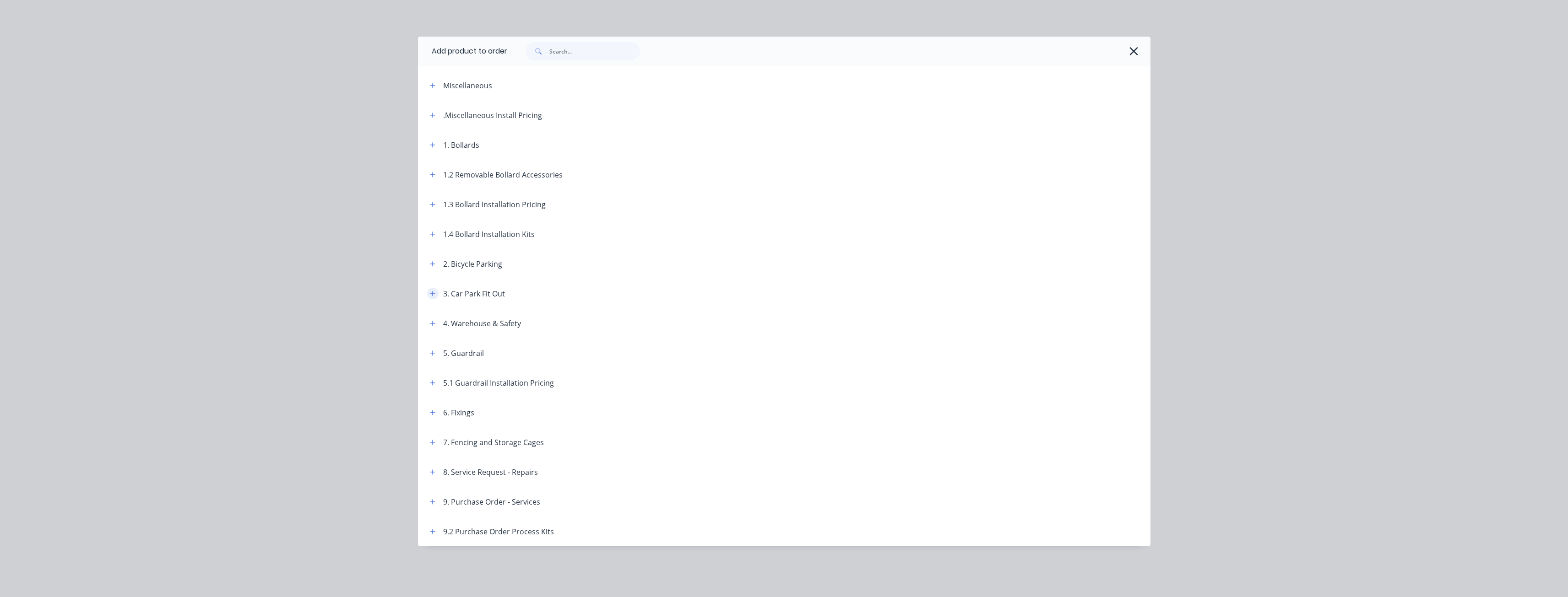
click at [432, 293] on icon "button" at bounding box center [432, 294] width 6 height 6
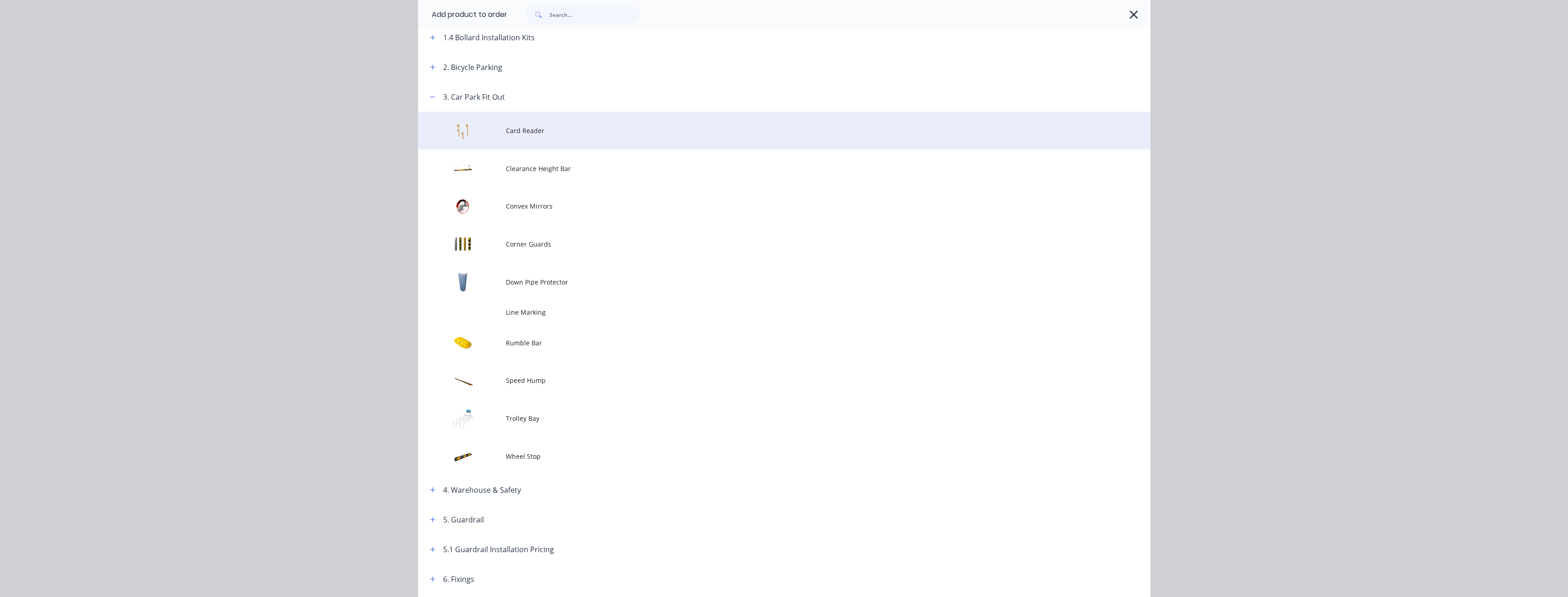
scroll to position [274, 0]
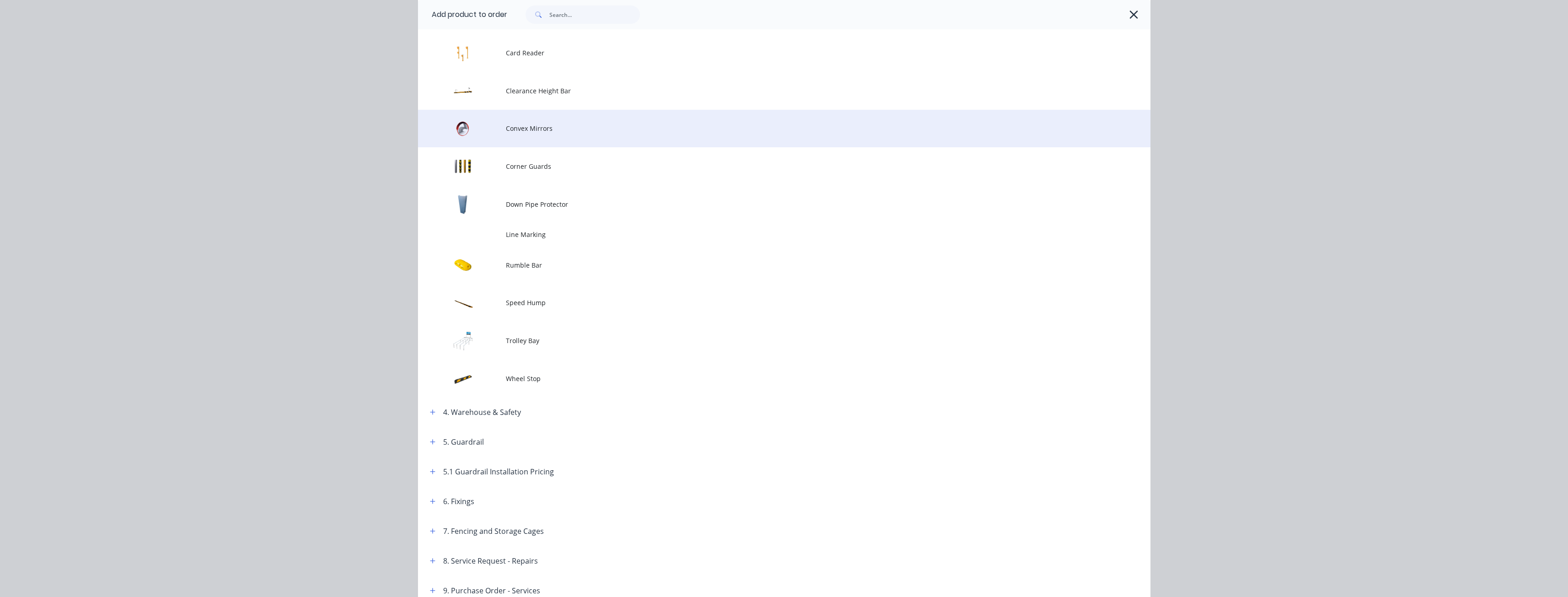
click at [539, 122] on td "Convex Mirrors" at bounding box center [828, 129] width 644 height 38
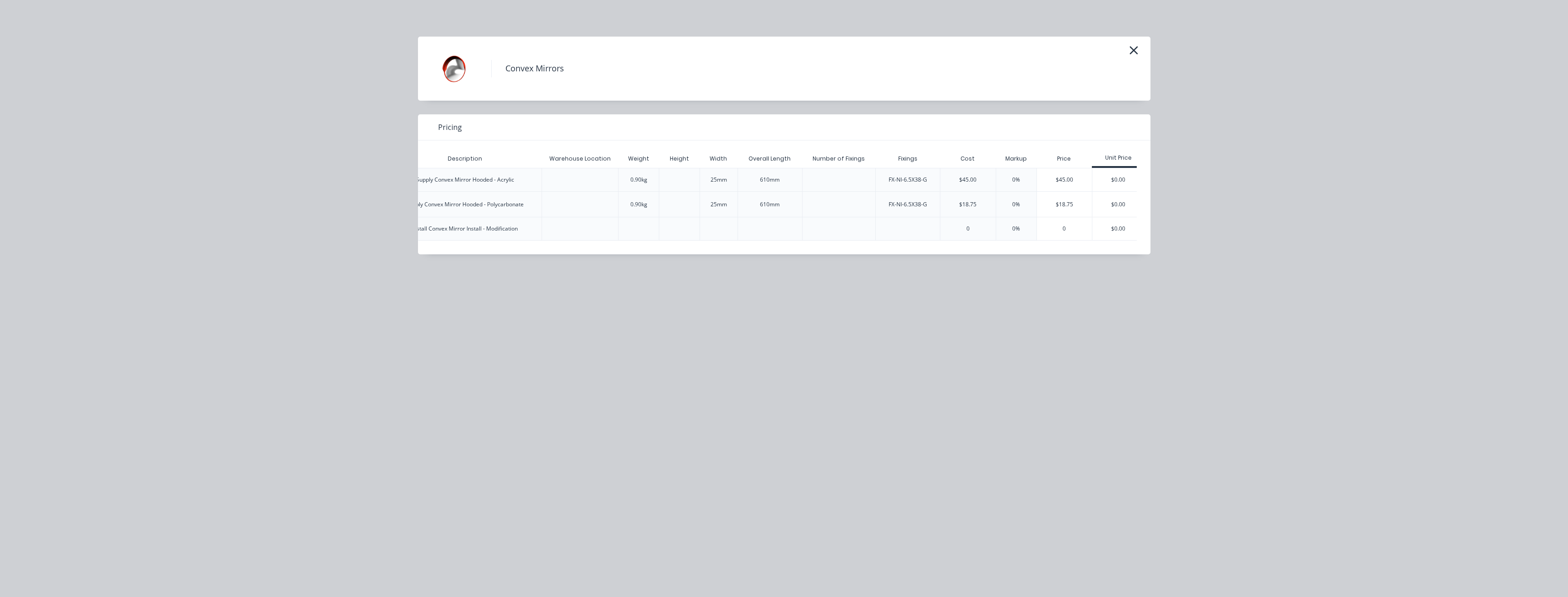
scroll to position [0, 293]
click at [1114, 223] on div "$0.00" at bounding box center [1110, 229] width 52 height 23
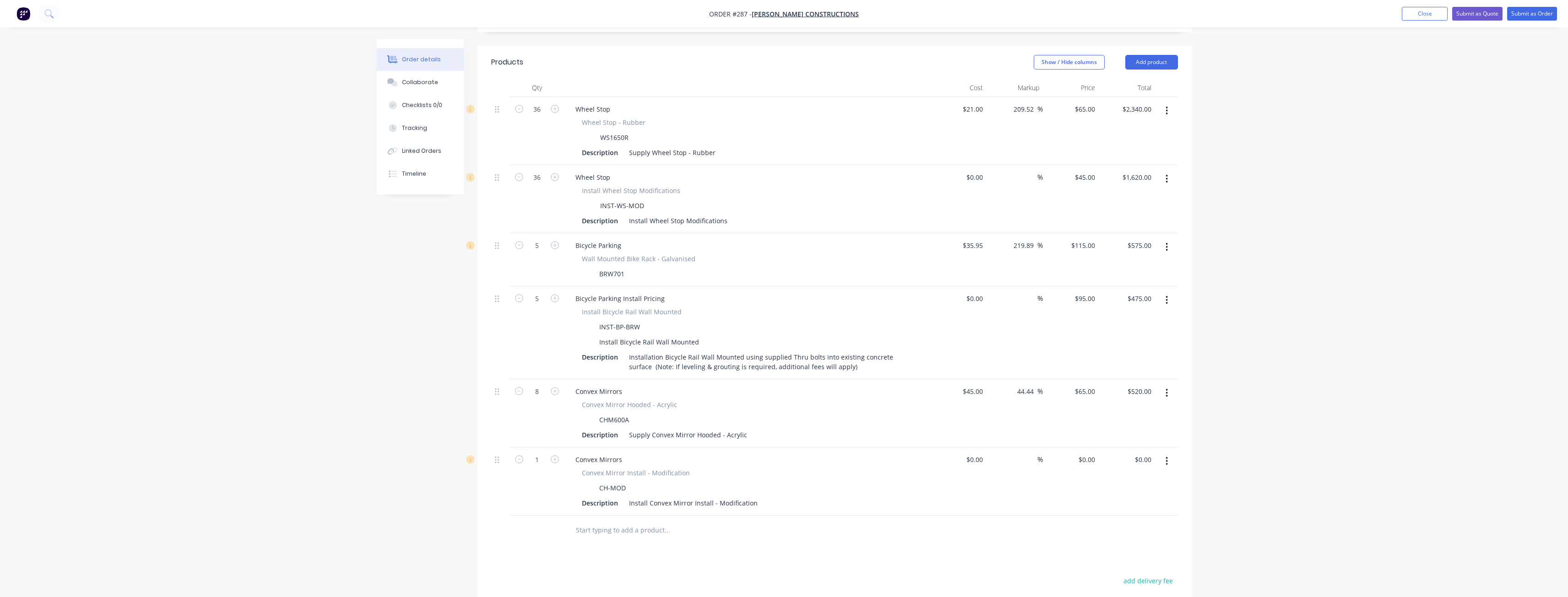
scroll to position [320, 0]
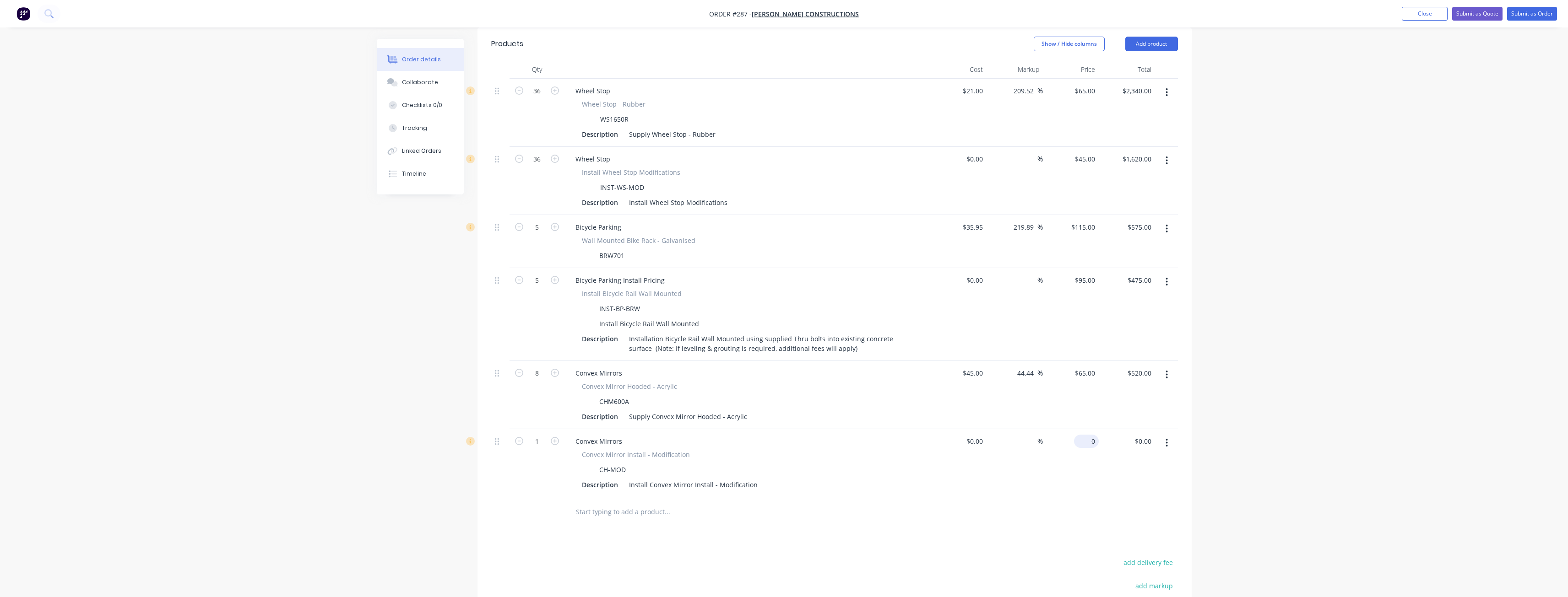
click at [1088, 434] on input "0" at bounding box center [1088, 441] width 21 height 13
type input "$30.00"
click at [790, 503] on div at bounding box center [705, 512] width 274 height 18
click at [542, 98] on input "1" at bounding box center [537, 91] width 24 height 13
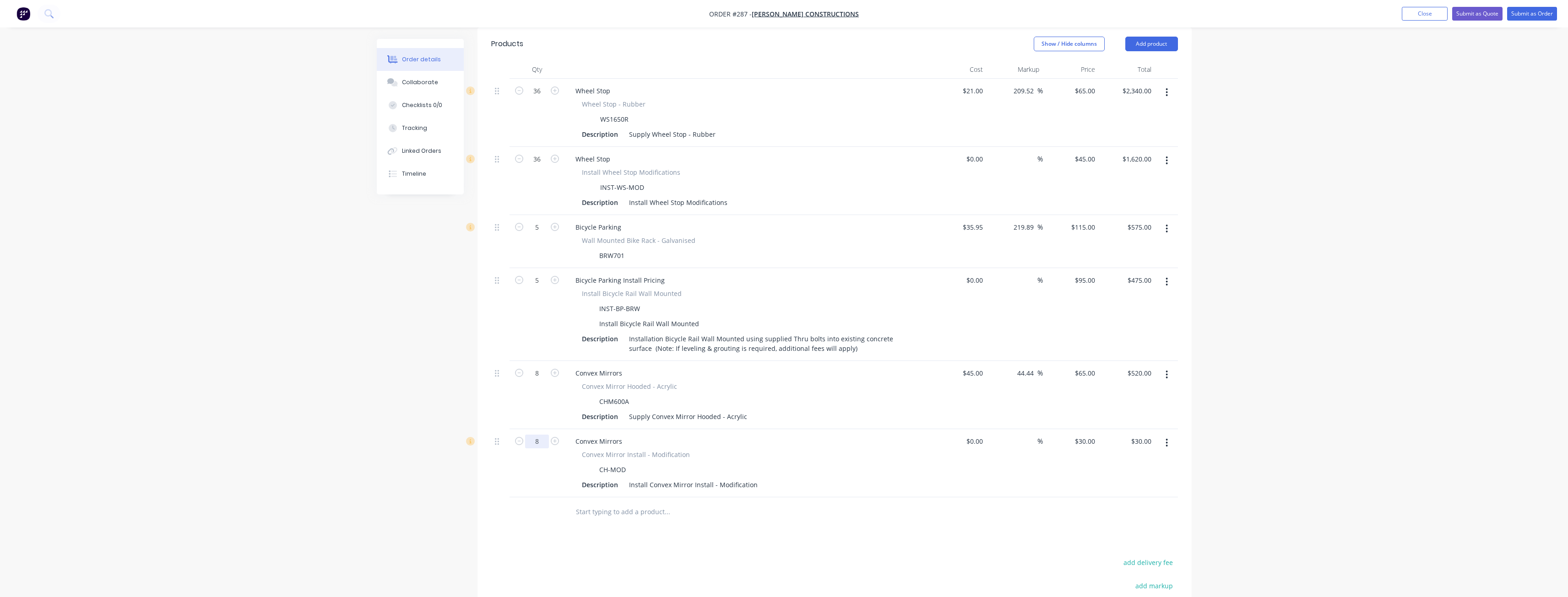
type input "8"
type input "$240.00"
click at [575, 526] on div "Products Show / Hide columns Add product Qty Cost Markup Price Total 36 Wheel S…" at bounding box center [834, 387] width 714 height 719
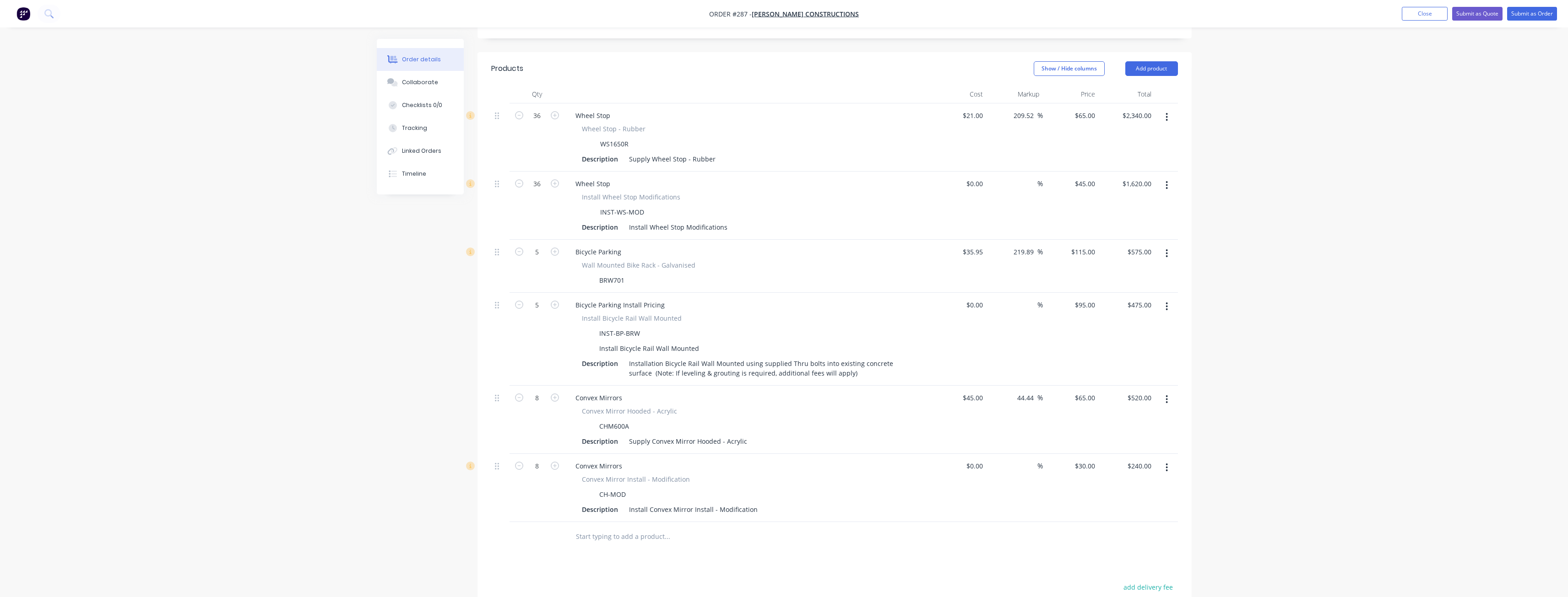
scroll to position [367, 0]
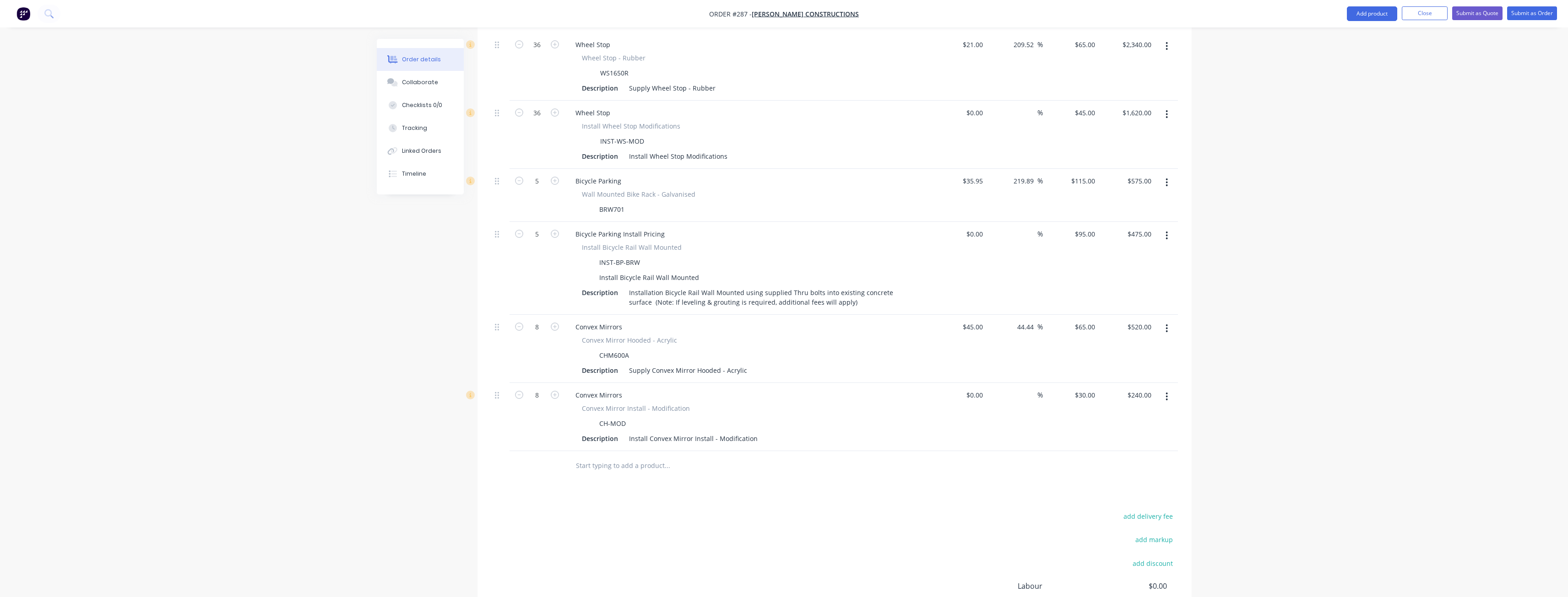
click at [658, 456] on input "text" at bounding box center [667, 466] width 183 height 18
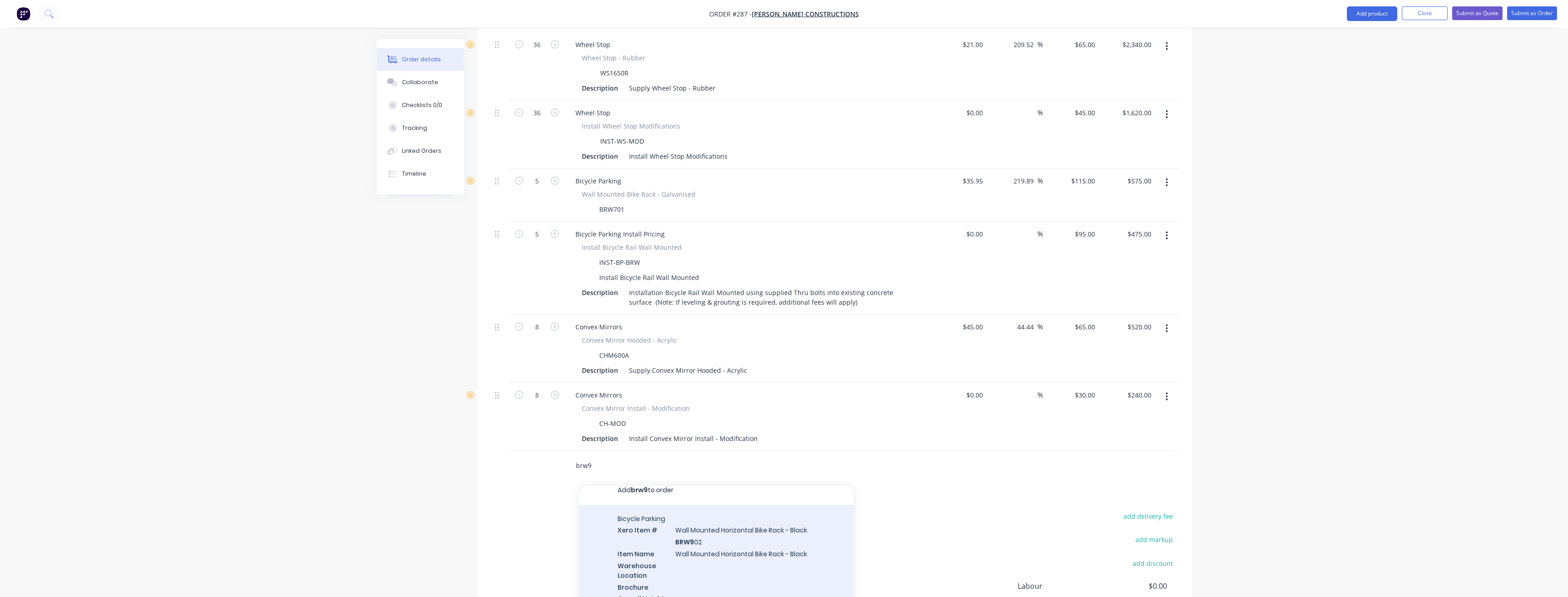
scroll to position [0, 0]
type input "brw9"
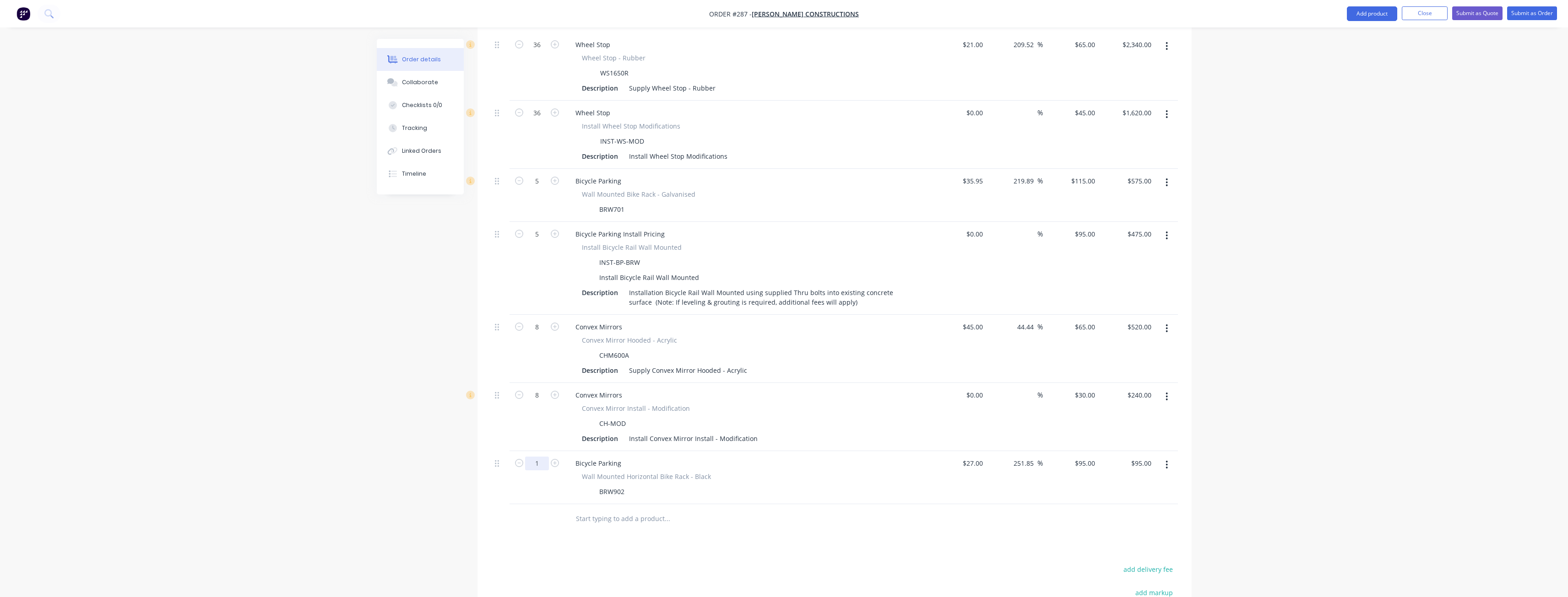
click at [540, 52] on input "1" at bounding box center [537, 45] width 24 height 13
type input "5"
type input "$475.00"
click at [667, 510] on input "text" at bounding box center [667, 519] width 183 height 18
type input "ch-"
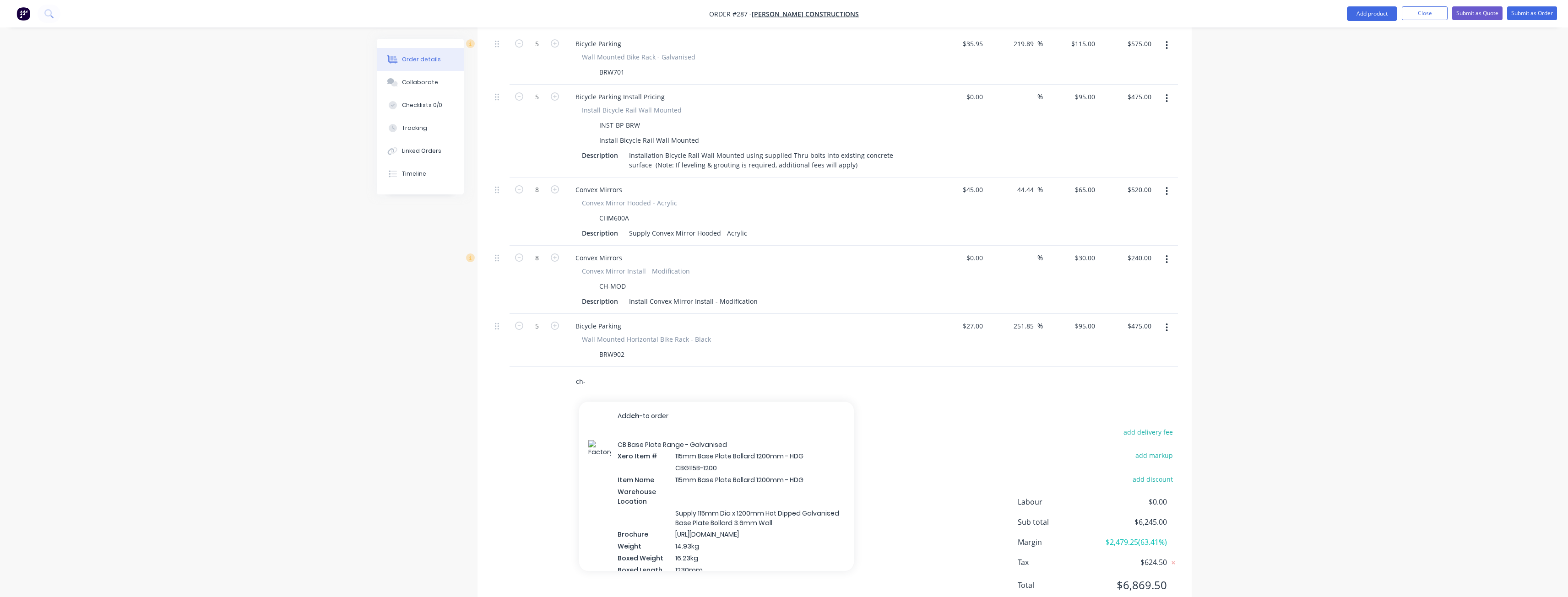
drag, startPoint x: 590, startPoint y: 354, endPoint x: 566, endPoint y: 356, distance: 24.1
click at [566, 367] on div "ch- Add ch- to order CB Base Plate Range - Galvanised Xero Item # 115mm Base Pl…" at bounding box center [729, 382] width 329 height 30
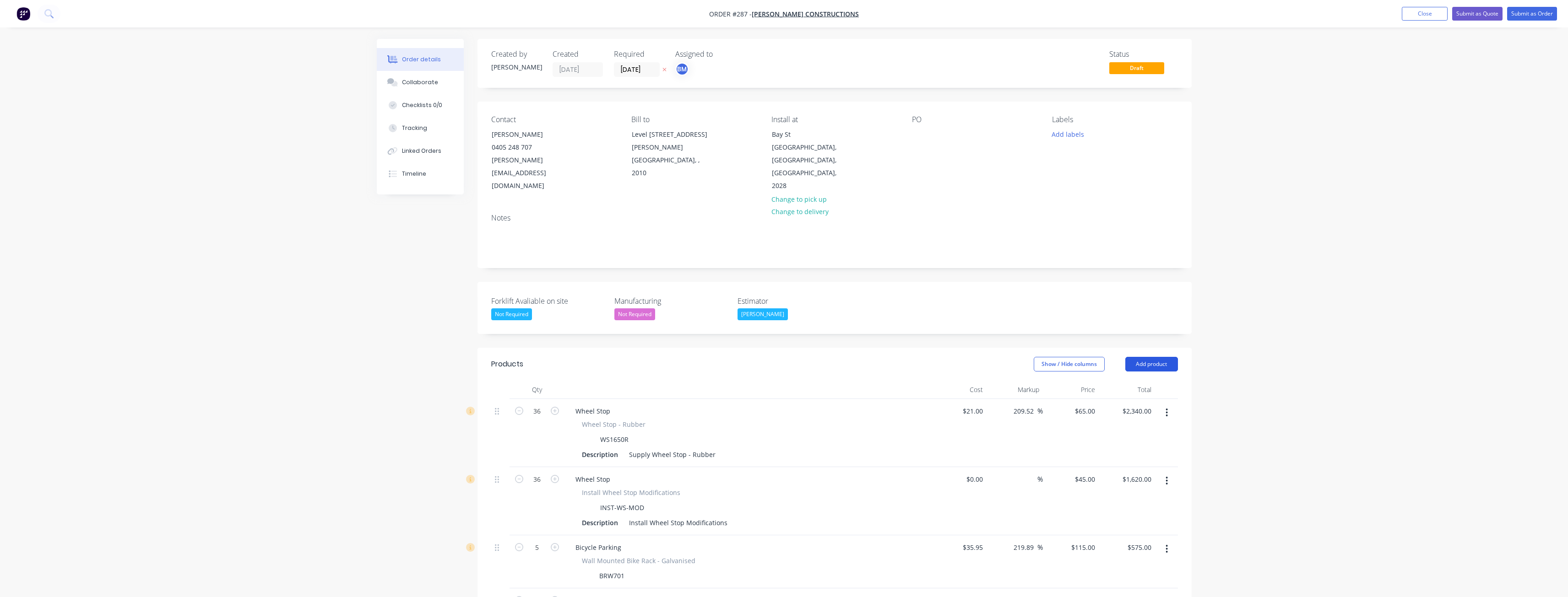
click at [1151, 357] on button "Add product" at bounding box center [1152, 364] width 53 height 15
click at [1133, 381] on div "Product catalogue" at bounding box center [1134, 387] width 70 height 13
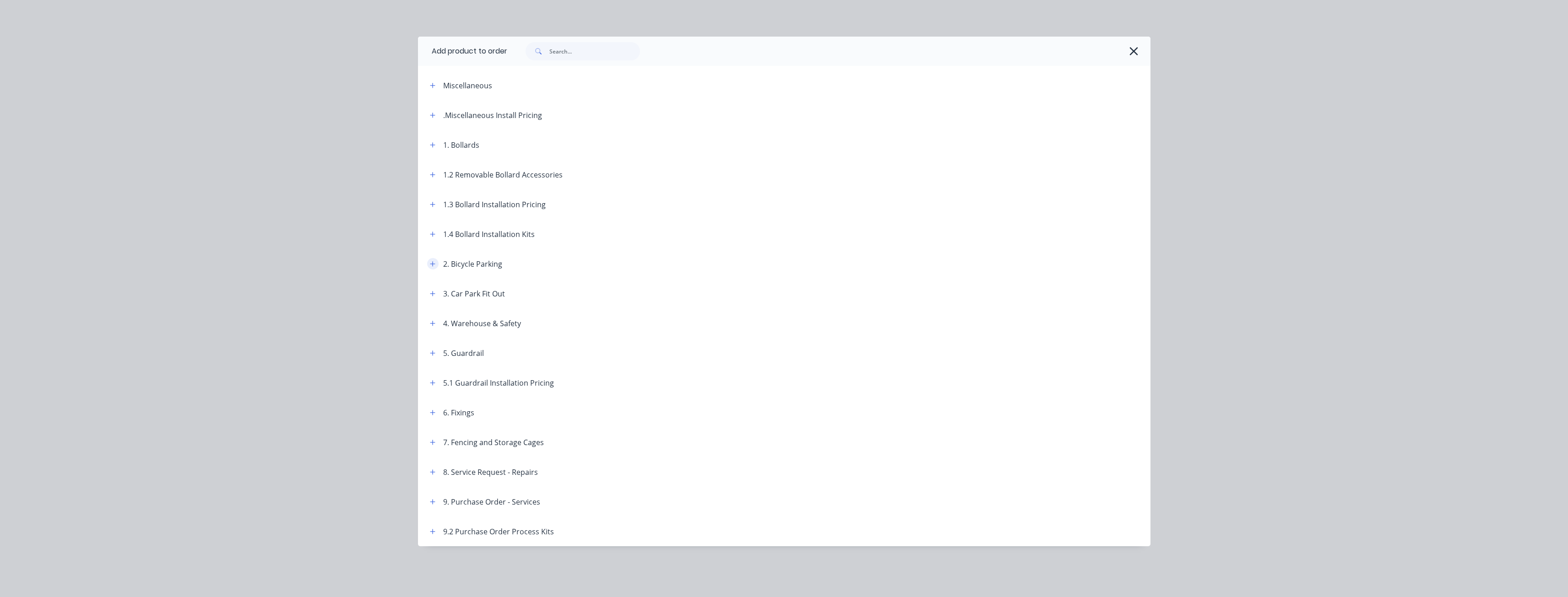
click at [432, 265] on icon "button" at bounding box center [432, 264] width 6 height 6
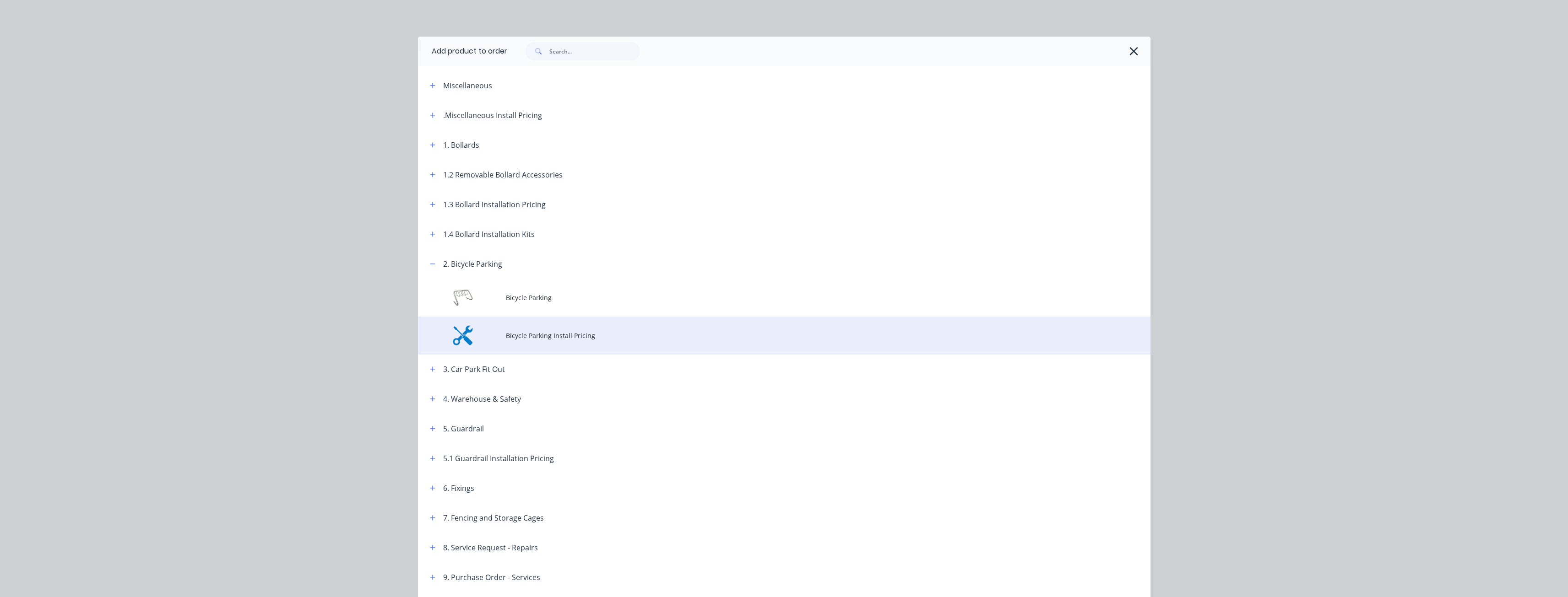
click at [529, 334] on span "Bicycle Parking Install Pricing" at bounding box center [763, 335] width 515 height 10
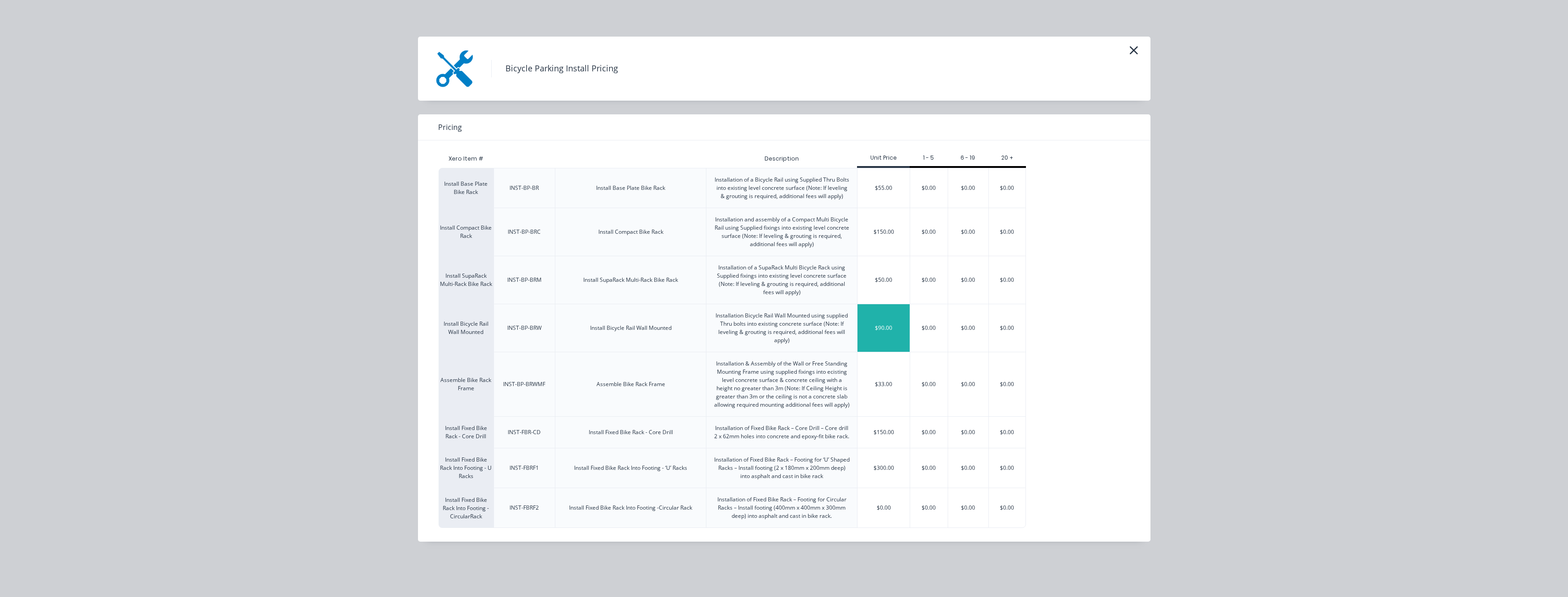
click at [883, 323] on div "$90.00" at bounding box center [883, 328] width 52 height 48
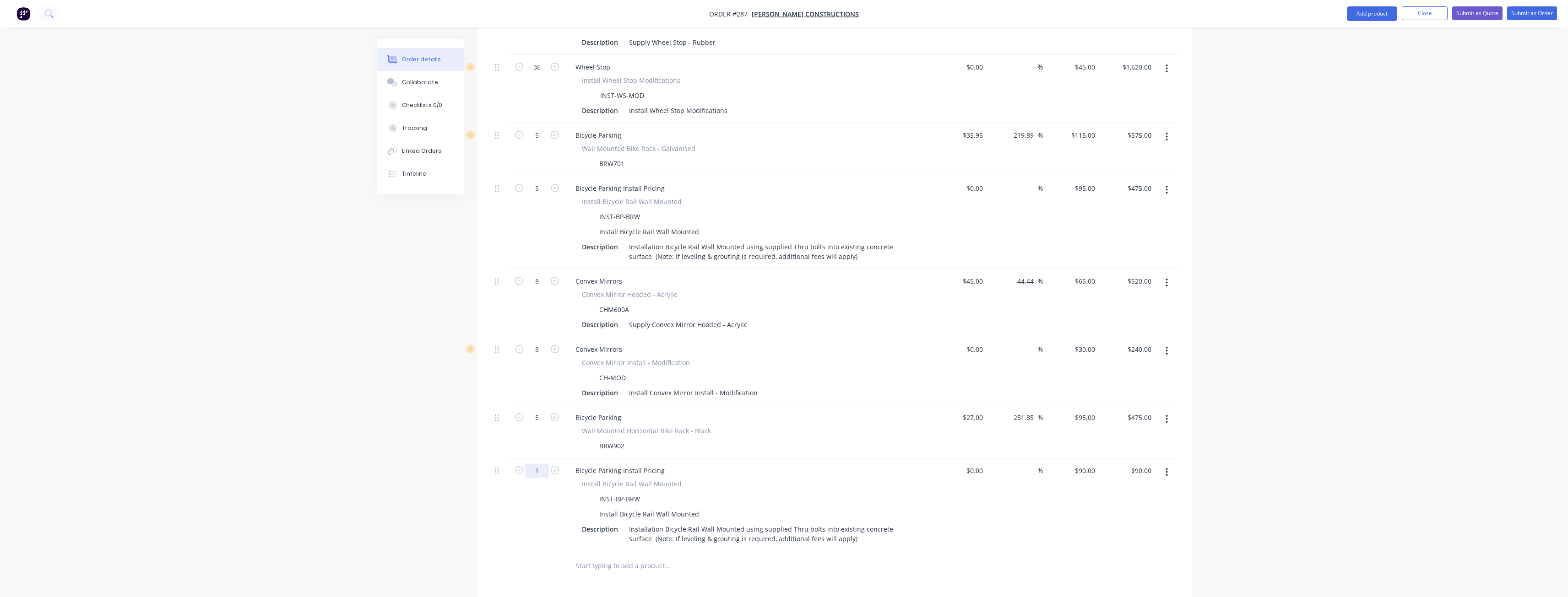
scroll to position [412, 0]
click at [1095, 411] on input "95" at bounding box center [1092, 418] width 12 height 13
type input "115"
type input "325.93"
type input "$115.00"
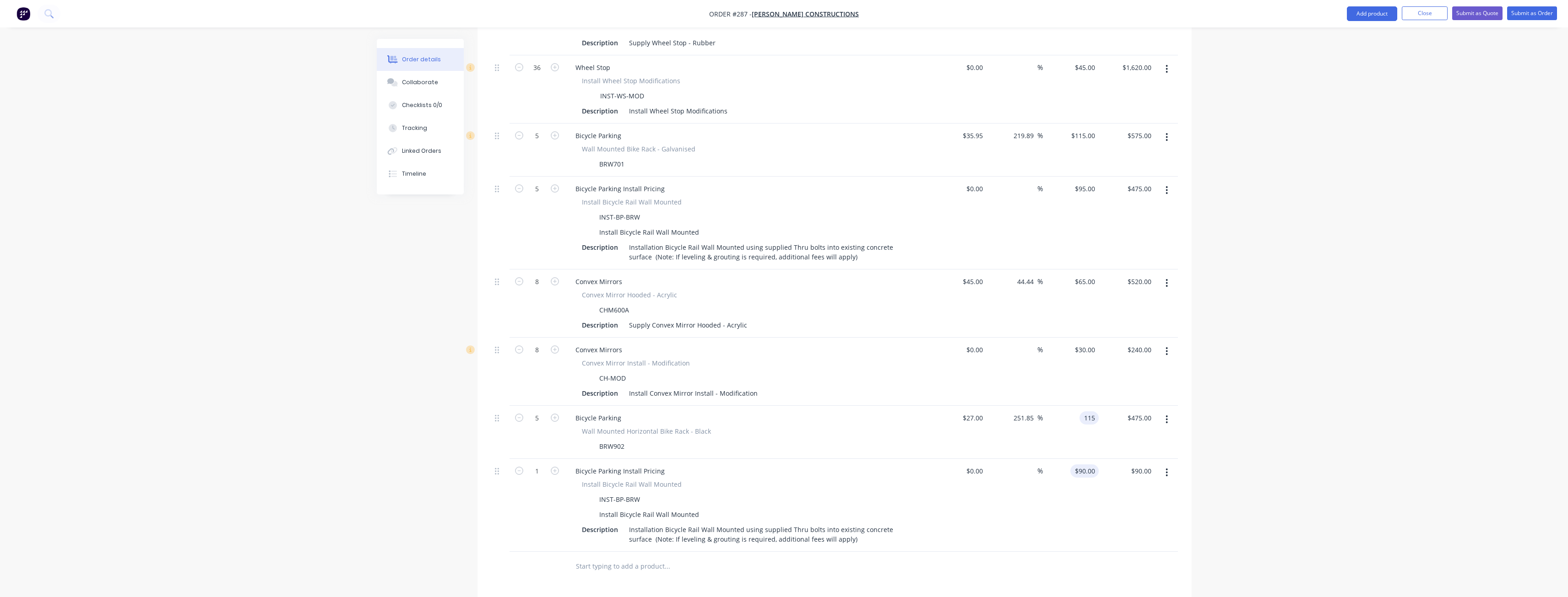
type input "$575.00"
click at [1098, 464] on input "90" at bounding box center [1086, 471] width 24 height 13
type input "$95.00"
click at [748, 566] on div "Products Show / Hide columns Add product Qty Cost Markup Price Total 36 Wheel S…" at bounding box center [834, 368] width 714 height 865
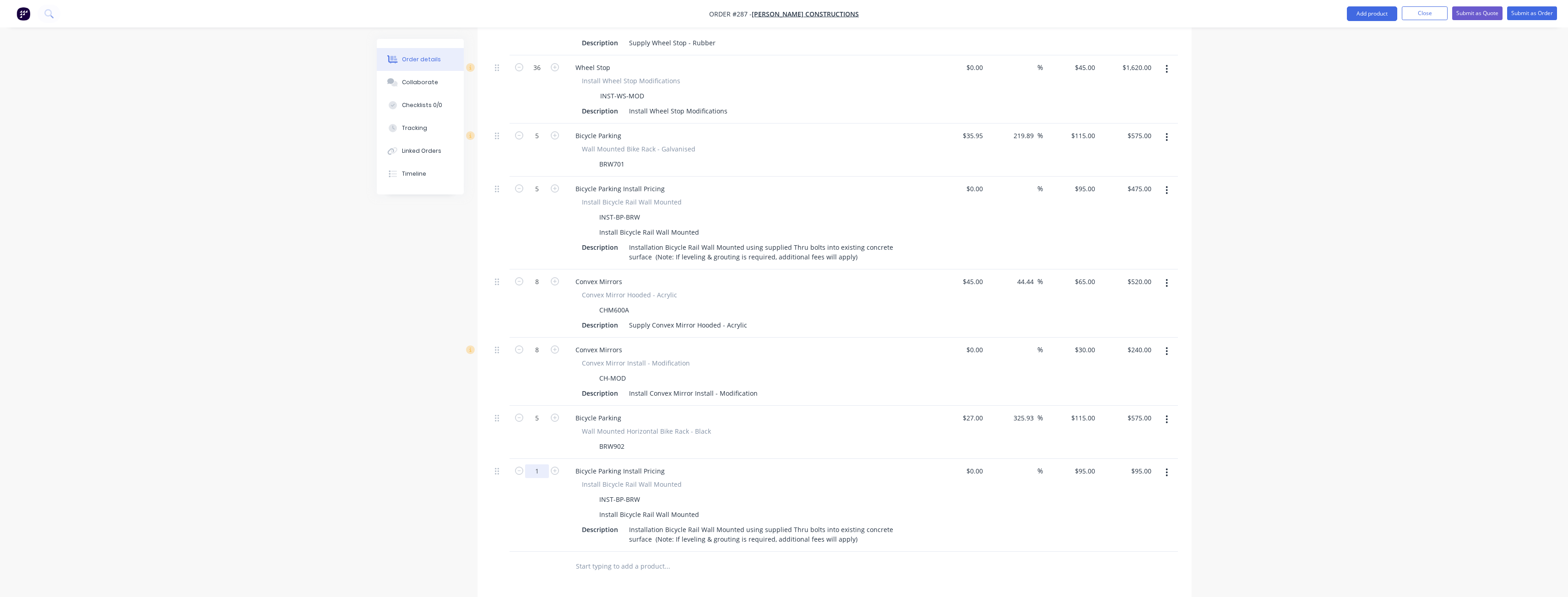
type input "5"
type input "$475.00"
click at [547, 554] on div at bounding box center [537, 566] width 55 height 30
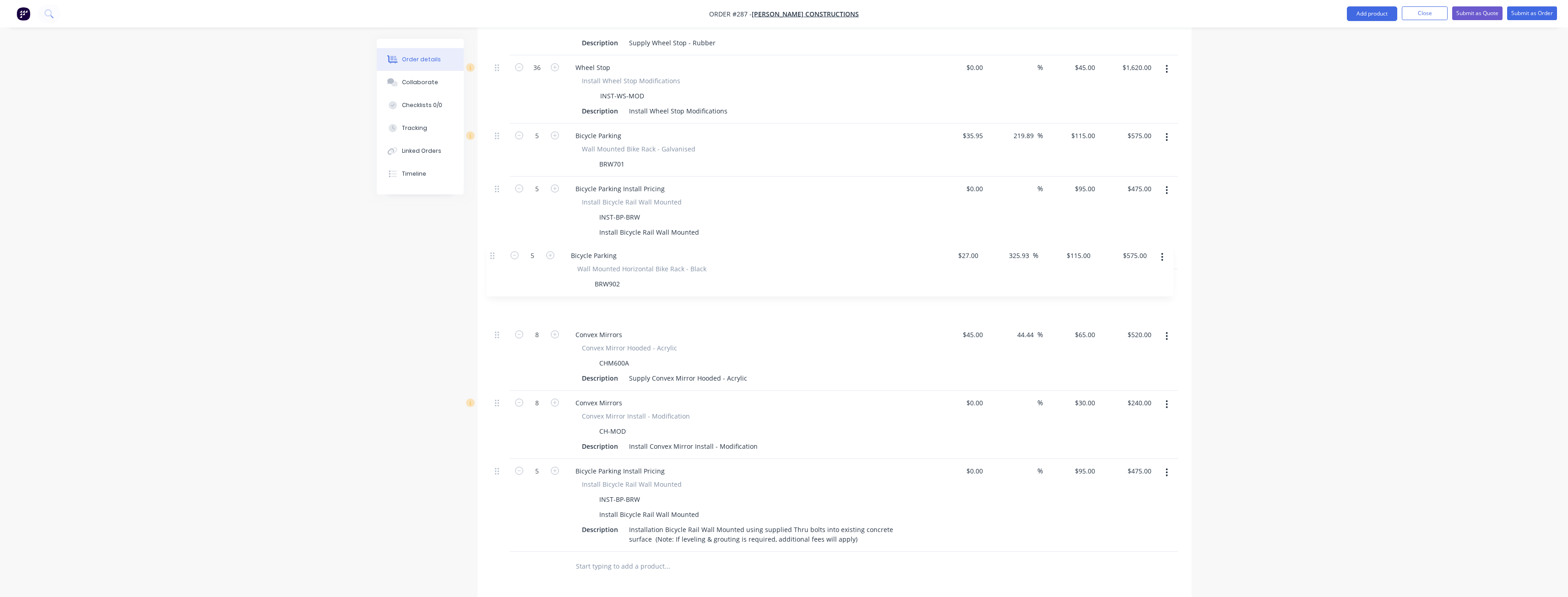
drag, startPoint x: 498, startPoint y: 394, endPoint x: 493, endPoint y: 254, distance: 140.1
click at [493, 254] on div "36 Wheel Stop Wheel Stop - Rubber WS1650R Description Supply Wheel Stop - Rubbe…" at bounding box center [834, 269] width 686 height 565
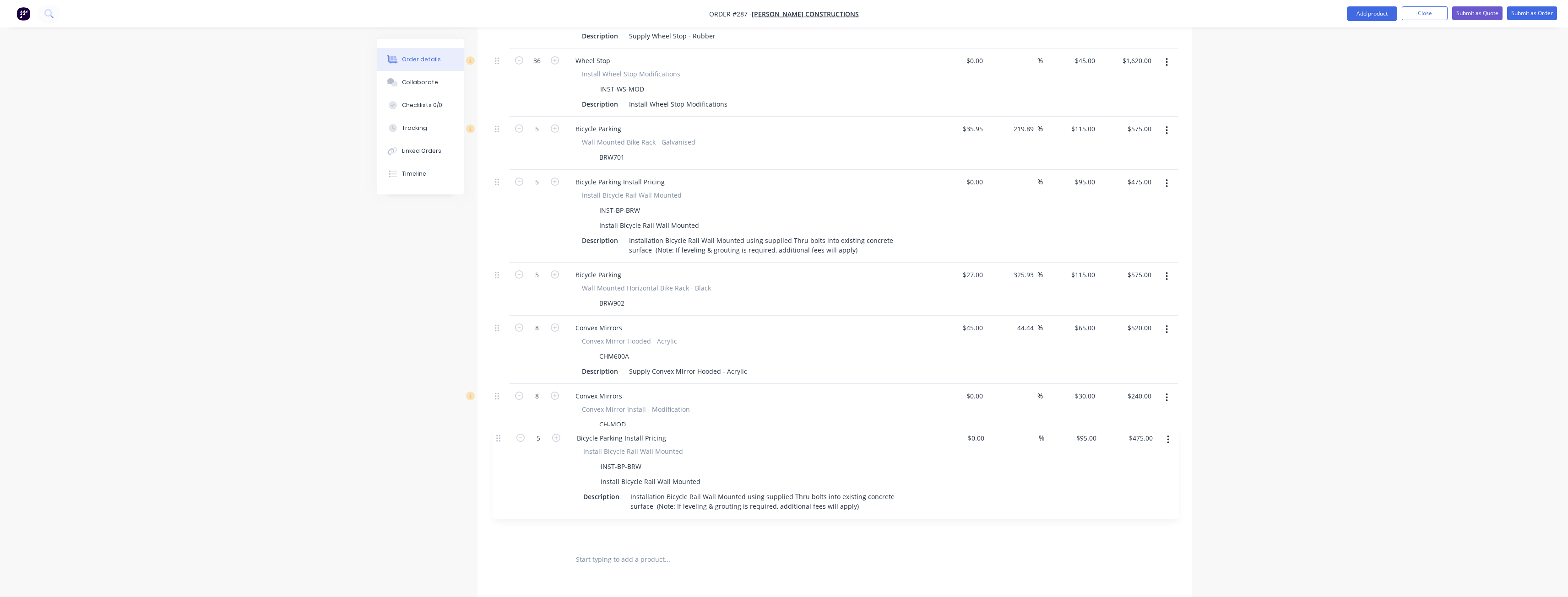
scroll to position [420, 0]
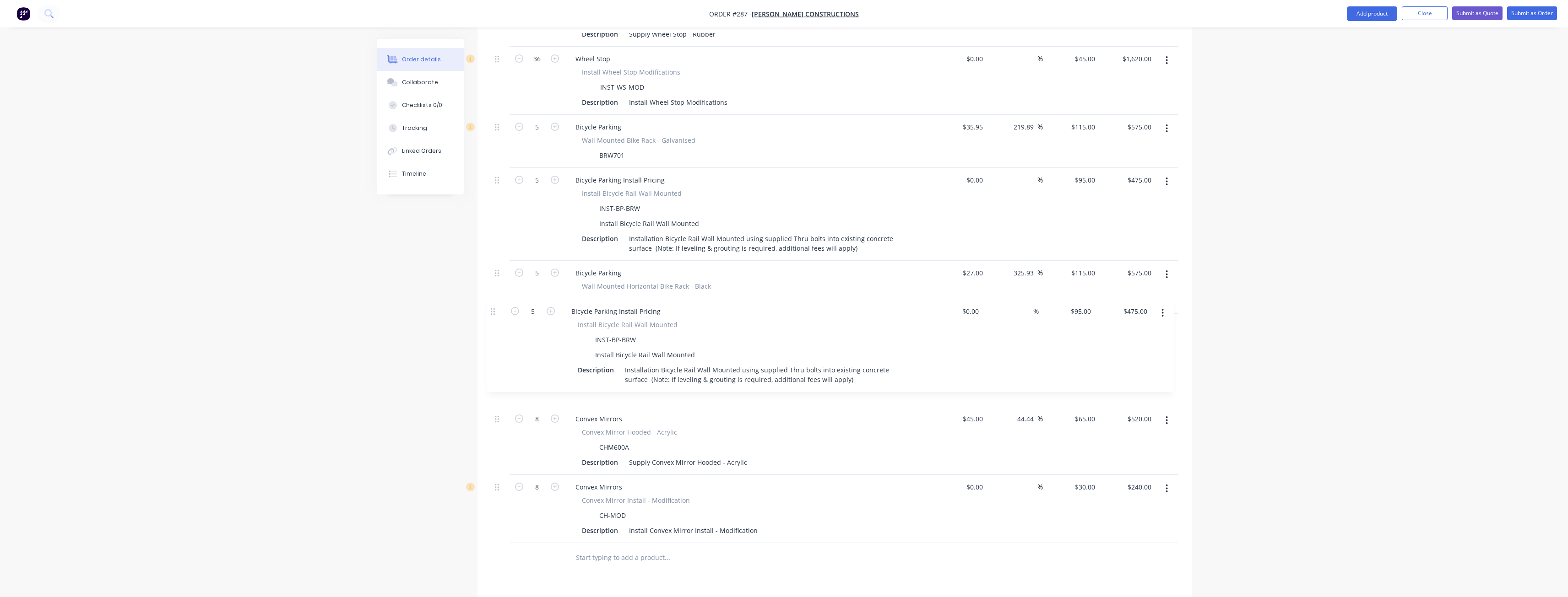
drag, startPoint x: 496, startPoint y: 445, endPoint x: 492, endPoint y: 310, distance: 135.1
click at [492, 310] on div "36 Wheel Stop Wheel Stop - Rubber WS1650R Description Supply Wheel Stop - Rubbe…" at bounding box center [834, 261] width 686 height 565
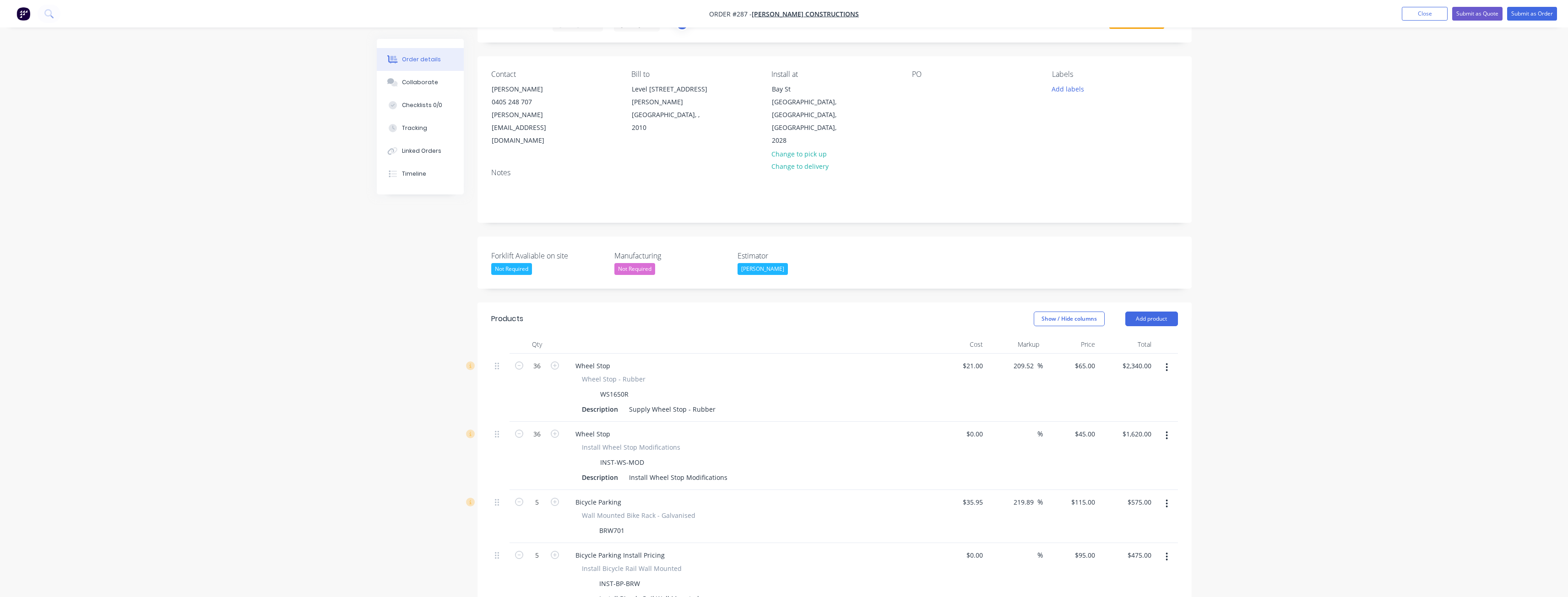
scroll to position [9, 0]
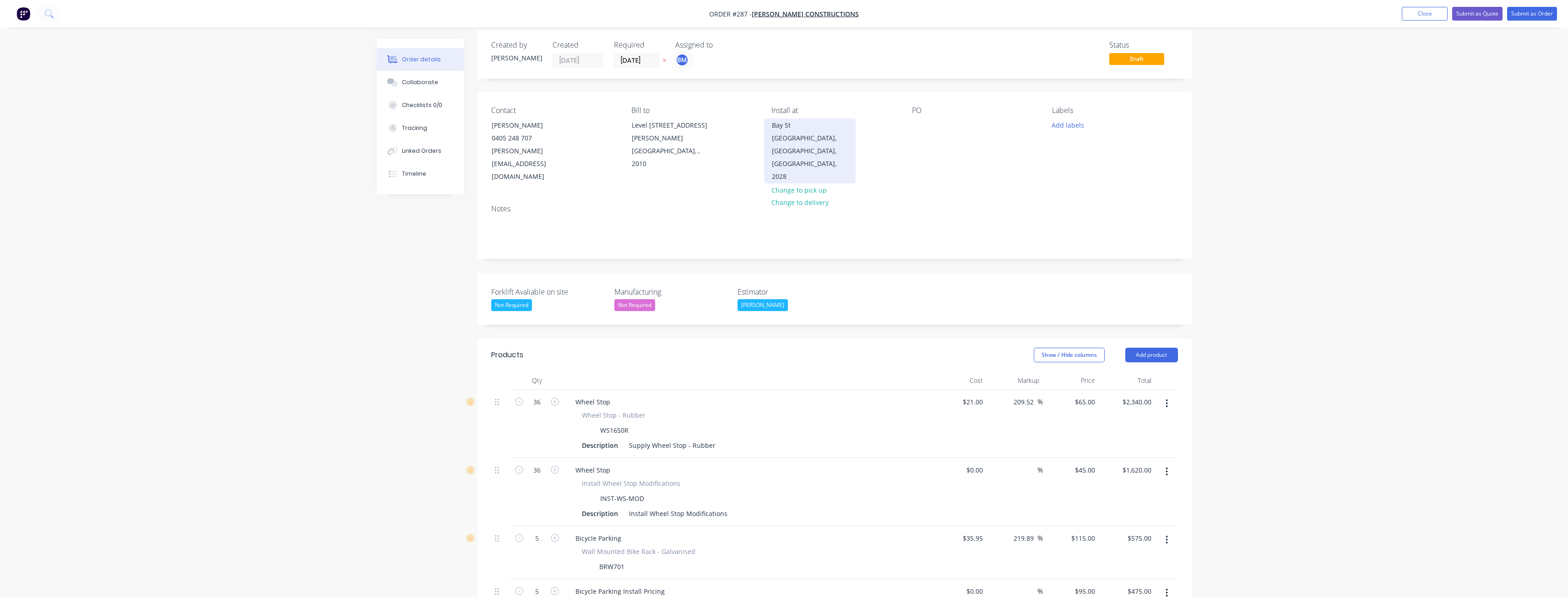
click at [793, 134] on div "[GEOGRAPHIC_DATA], [GEOGRAPHIC_DATA], [GEOGRAPHIC_DATA], 2028" at bounding box center [810, 158] width 76 height 51
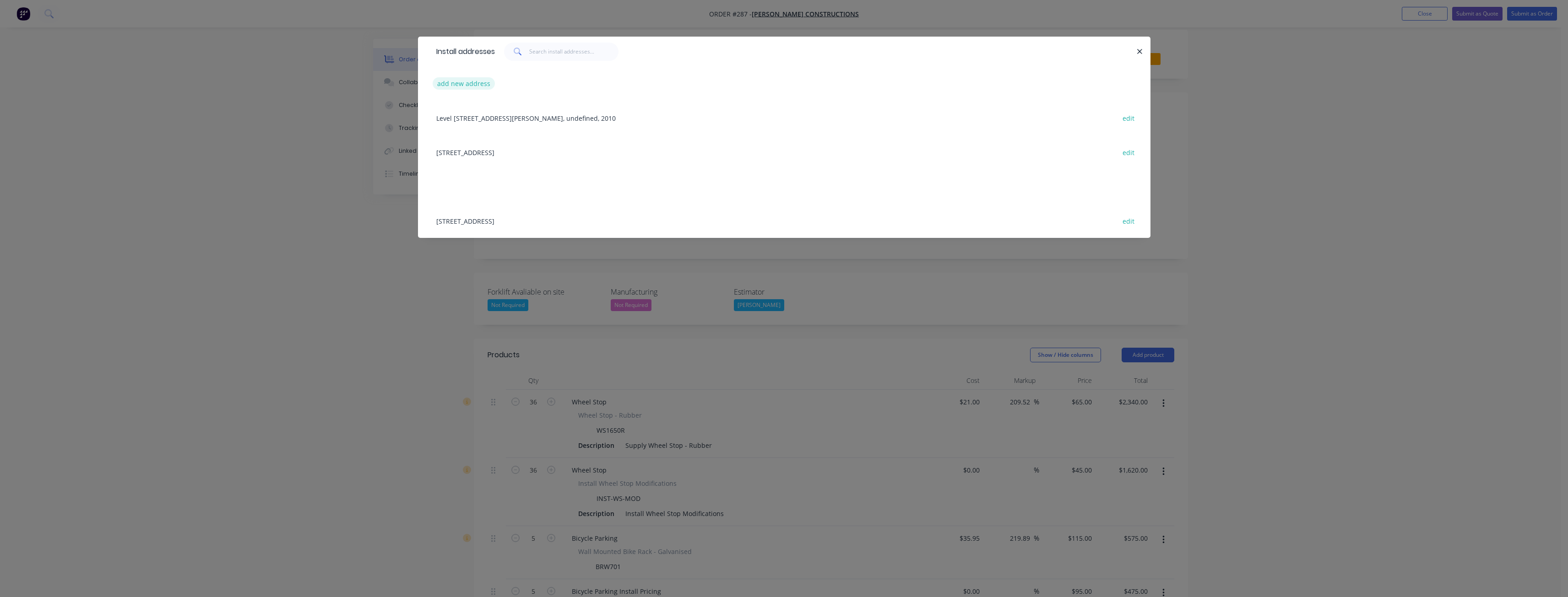
click at [445, 80] on button "add new address" at bounding box center [464, 84] width 63 height 12
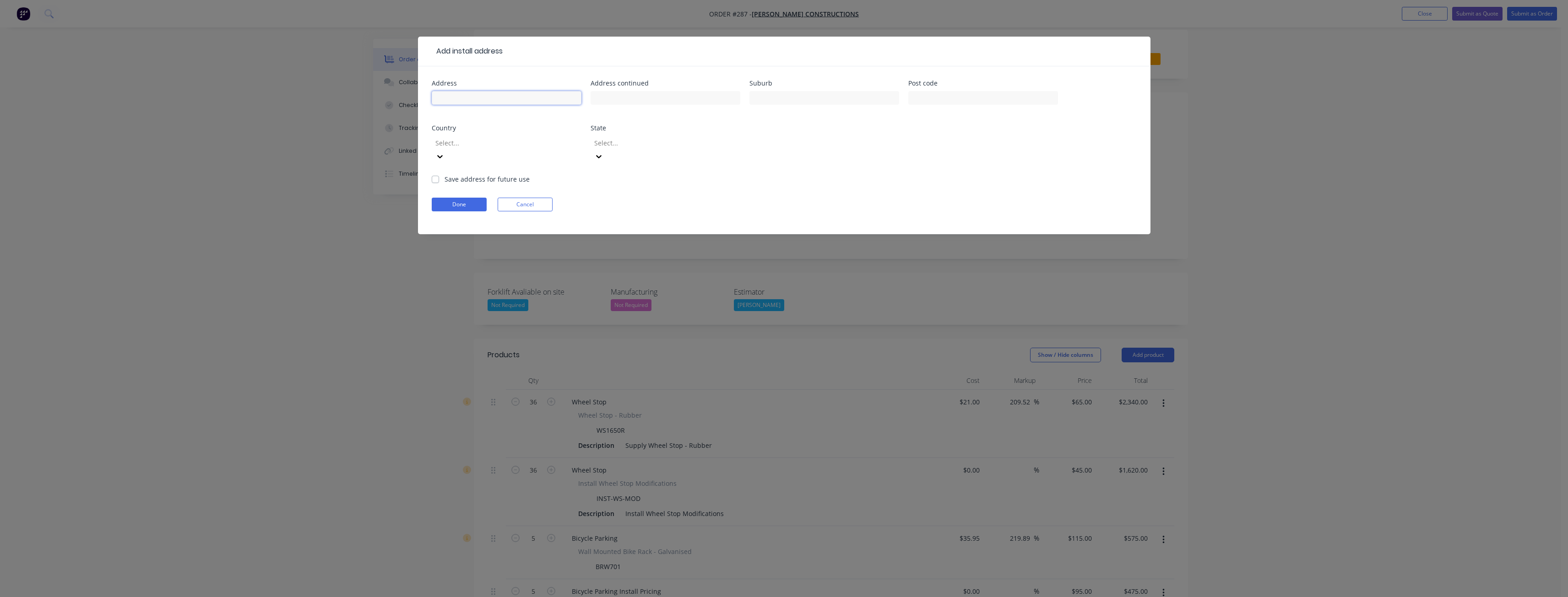
click at [452, 92] on input "text" at bounding box center [506, 98] width 150 height 13
type input "[STREET_ADDRESS]"
click at [806, 98] on input "text" at bounding box center [824, 98] width 150 height 13
type input "Double Bay"
click at [923, 98] on input "text" at bounding box center [983, 98] width 150 height 13
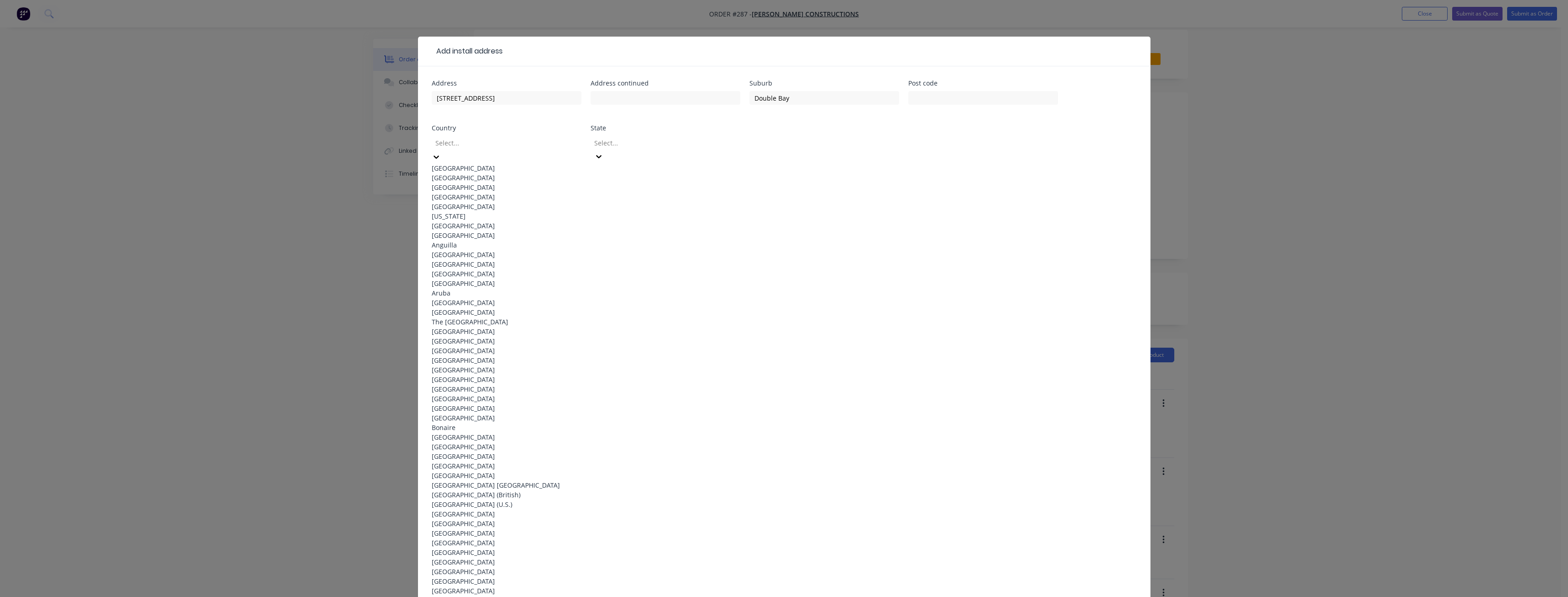
click at [553, 165] on div "[GEOGRAPHIC_DATA]" at bounding box center [506, 168] width 150 height 10
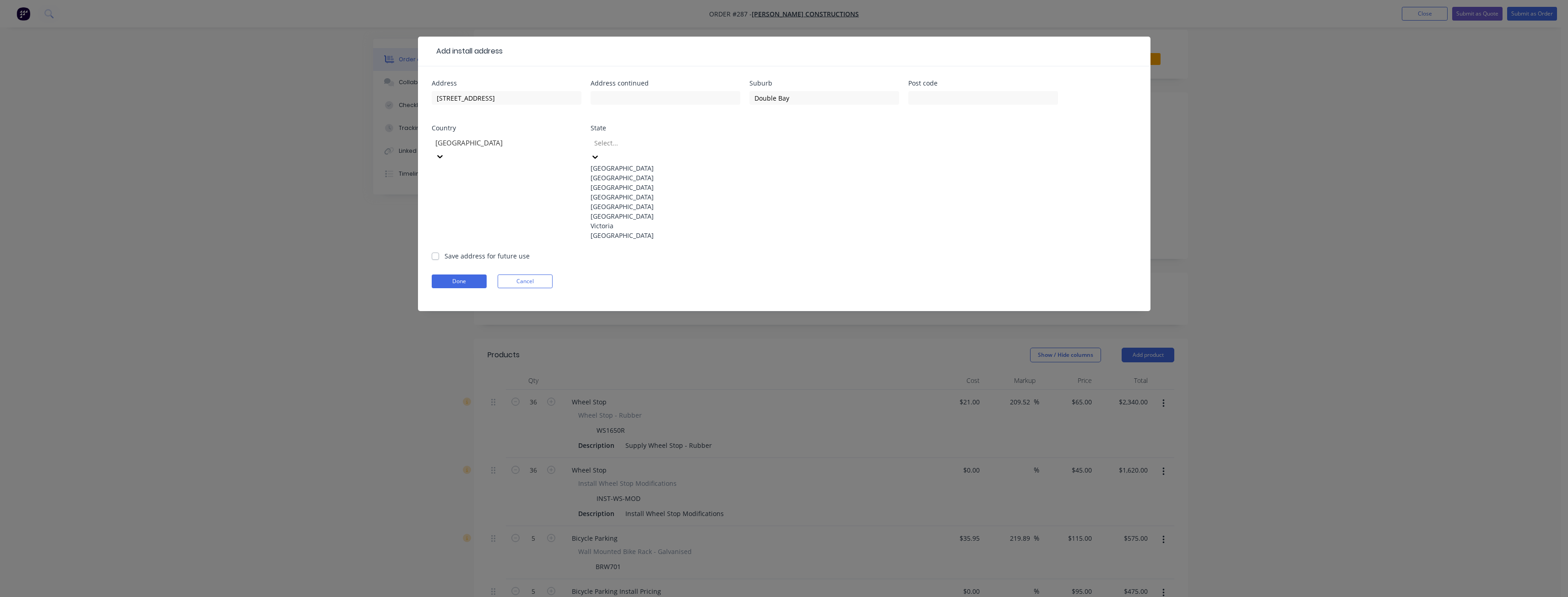
click at [630, 145] on div at bounding box center [659, 143] width 132 height 12
click at [613, 230] on div "Victoria" at bounding box center [665, 226] width 150 height 10
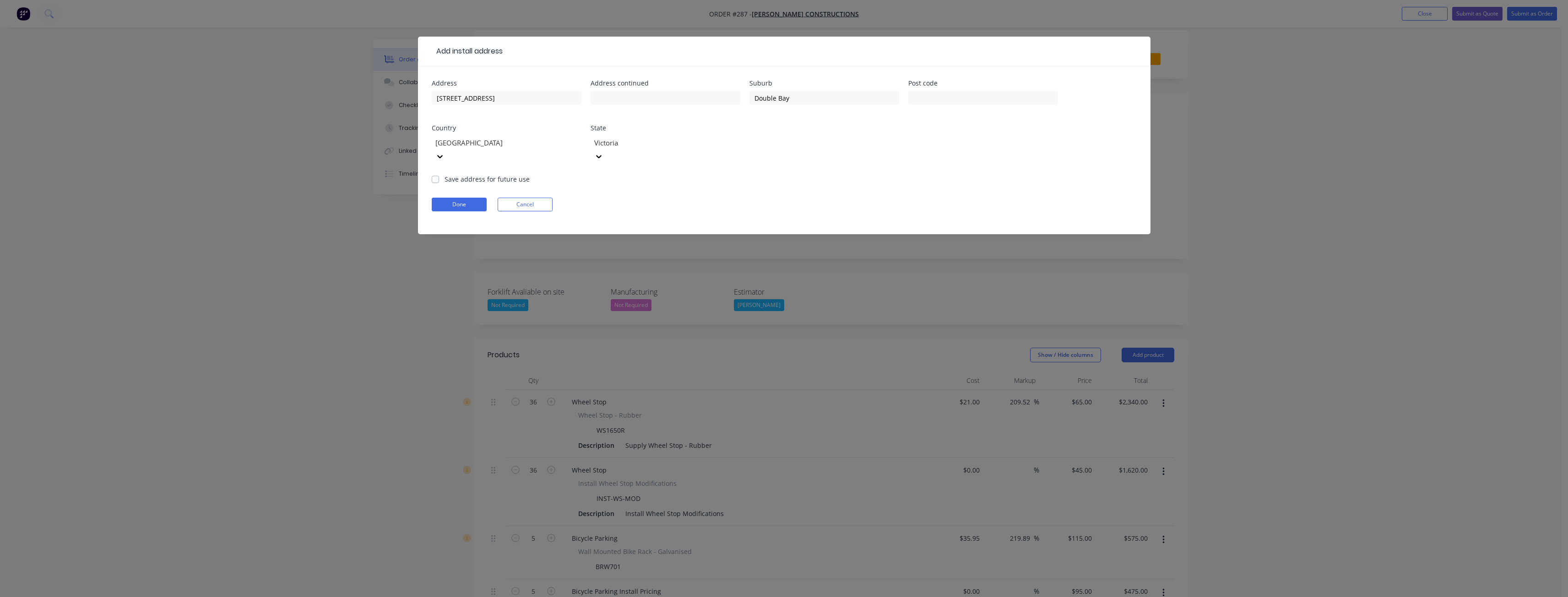
click at [650, 171] on form "Address [STREET_ADDRESS] Address continued Suburb [GEOGRAPHIC_DATA] Post code C…" at bounding box center [784, 157] width 705 height 154
click at [942, 100] on input "text" at bounding box center [983, 98] width 150 height 13
type input "2028"
click at [854, 171] on form "Address [STREET_ADDRESS] State [GEOGRAPHIC_DATA] Save address for future use Do…" at bounding box center [784, 157] width 705 height 154
click at [444, 174] on label "Save address for future use" at bounding box center [487, 179] width 85 height 10
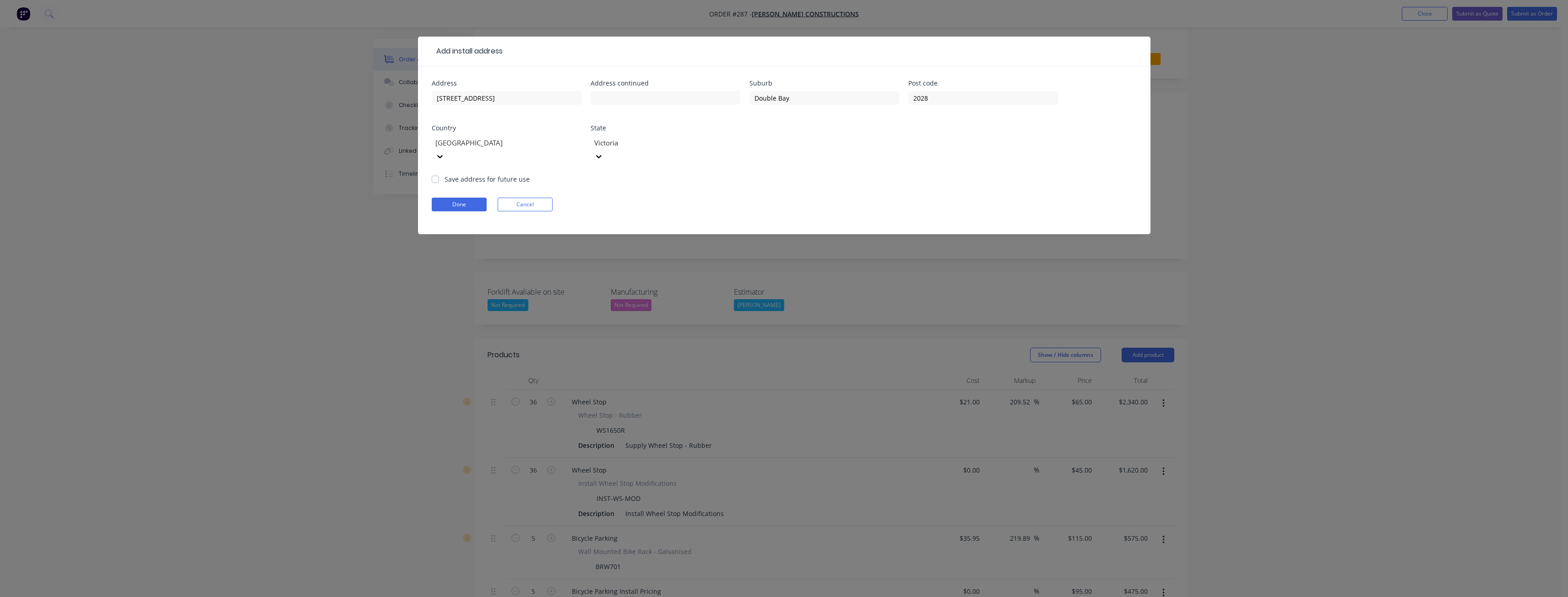
click at [438, 174] on input "Save address for future use" at bounding box center [435, 178] width 7 height 9
checkbox input "true"
click at [672, 172] on form "Address [STREET_ADDRESS] State [GEOGRAPHIC_DATA] Save address for future use Do…" at bounding box center [784, 157] width 705 height 154
click at [453, 197] on button "Done" at bounding box center [459, 204] width 55 height 13
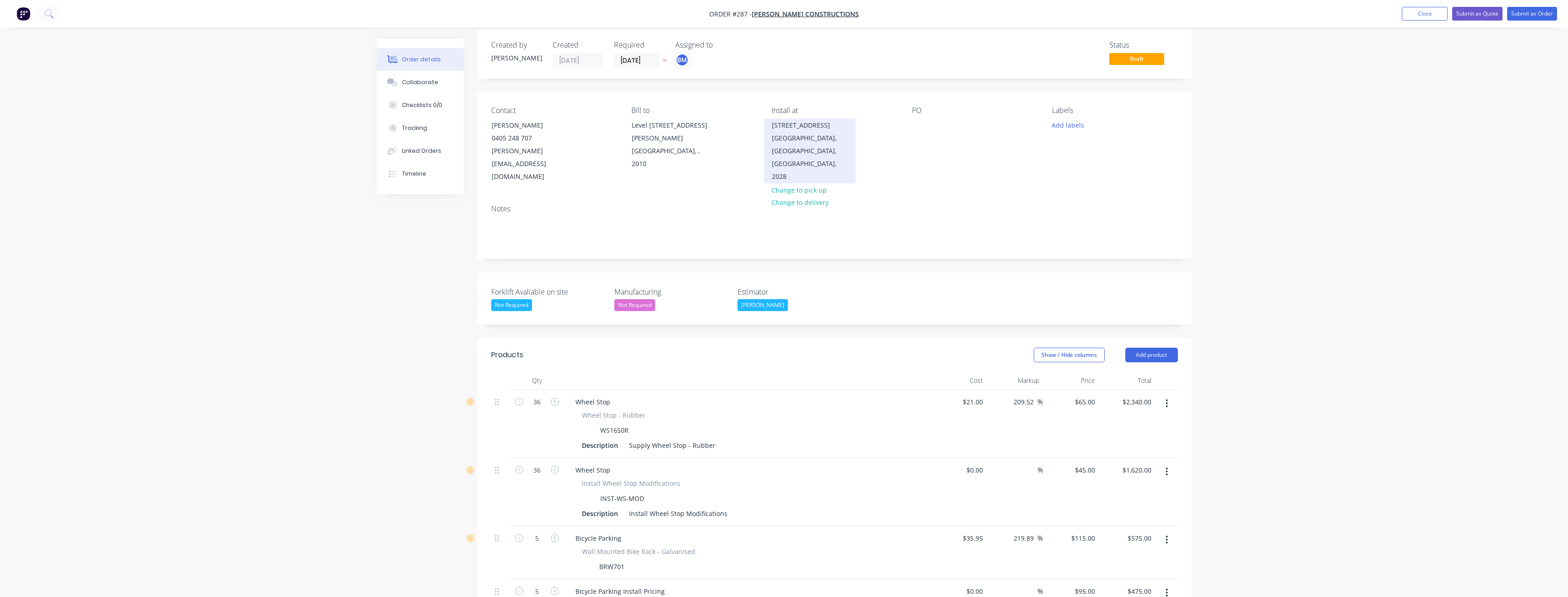
click at [814, 134] on div "[GEOGRAPHIC_DATA], [GEOGRAPHIC_DATA], [GEOGRAPHIC_DATA], 2028" at bounding box center [810, 158] width 76 height 51
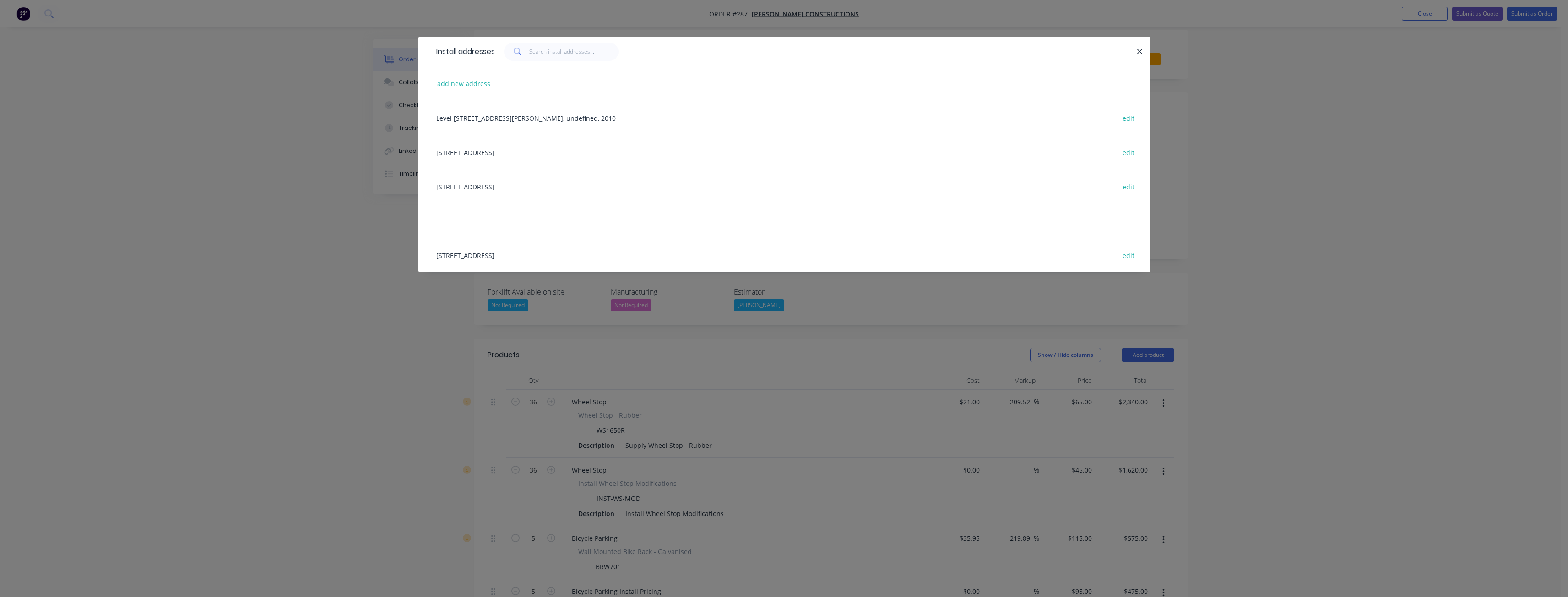
click at [532, 152] on div "[STREET_ADDRESS] edit" at bounding box center [784, 152] width 705 height 34
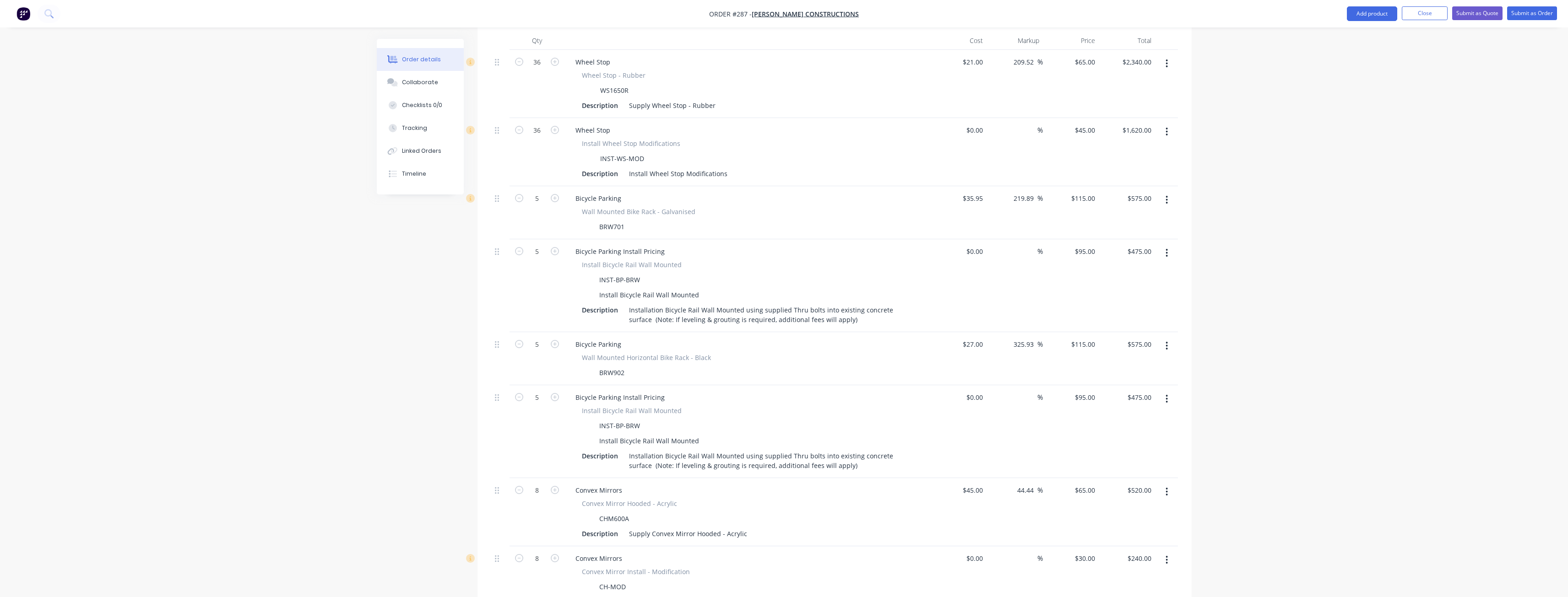
scroll to position [375, 0]
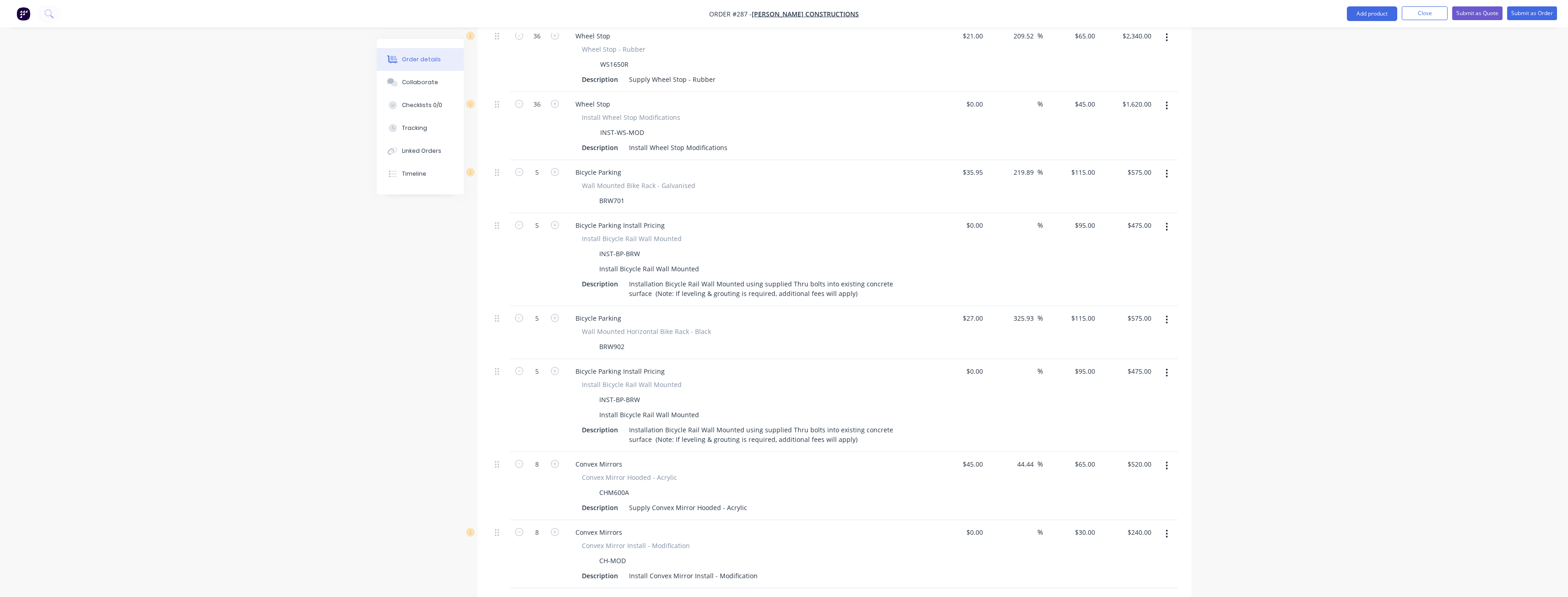
click at [240, 243] on div "Order details Collaborate Checklists 0/0 Tracking Linked Orders Timeline Order …" at bounding box center [784, 238] width 1568 height 1227
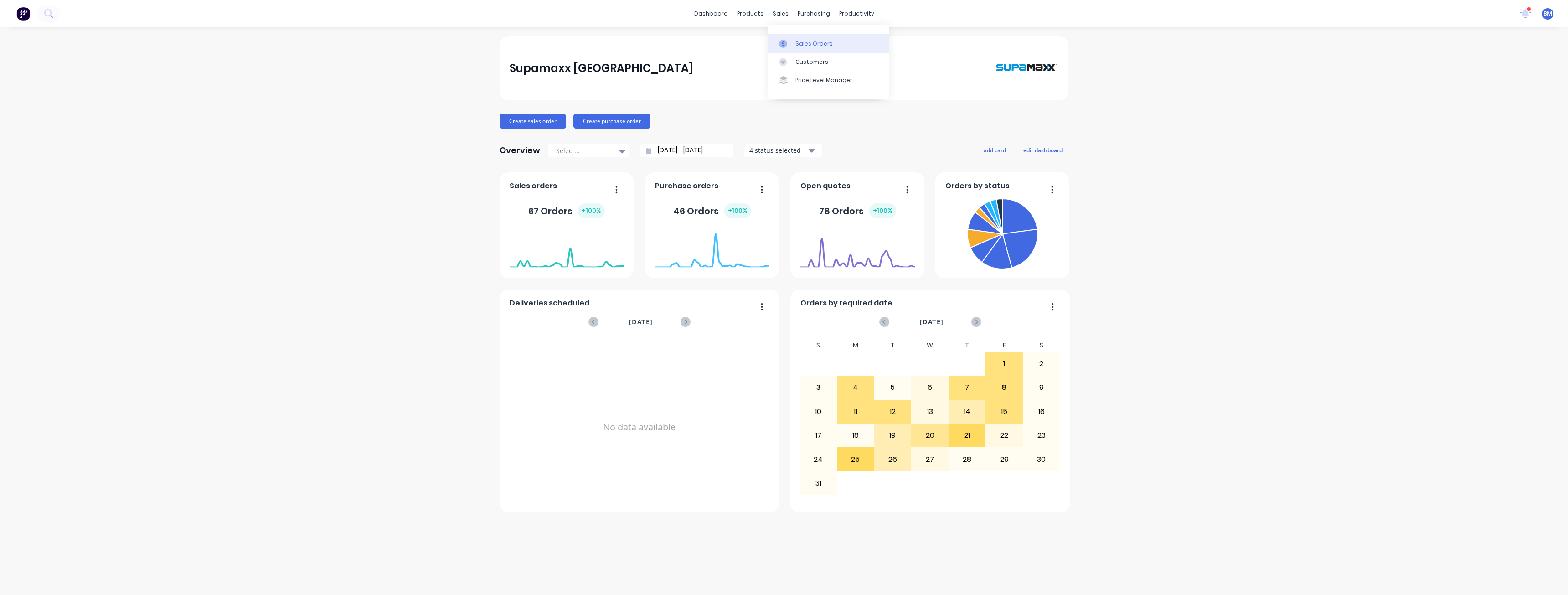
click at [801, 42] on div "Sales Orders" at bounding box center [814, 43] width 37 height 8
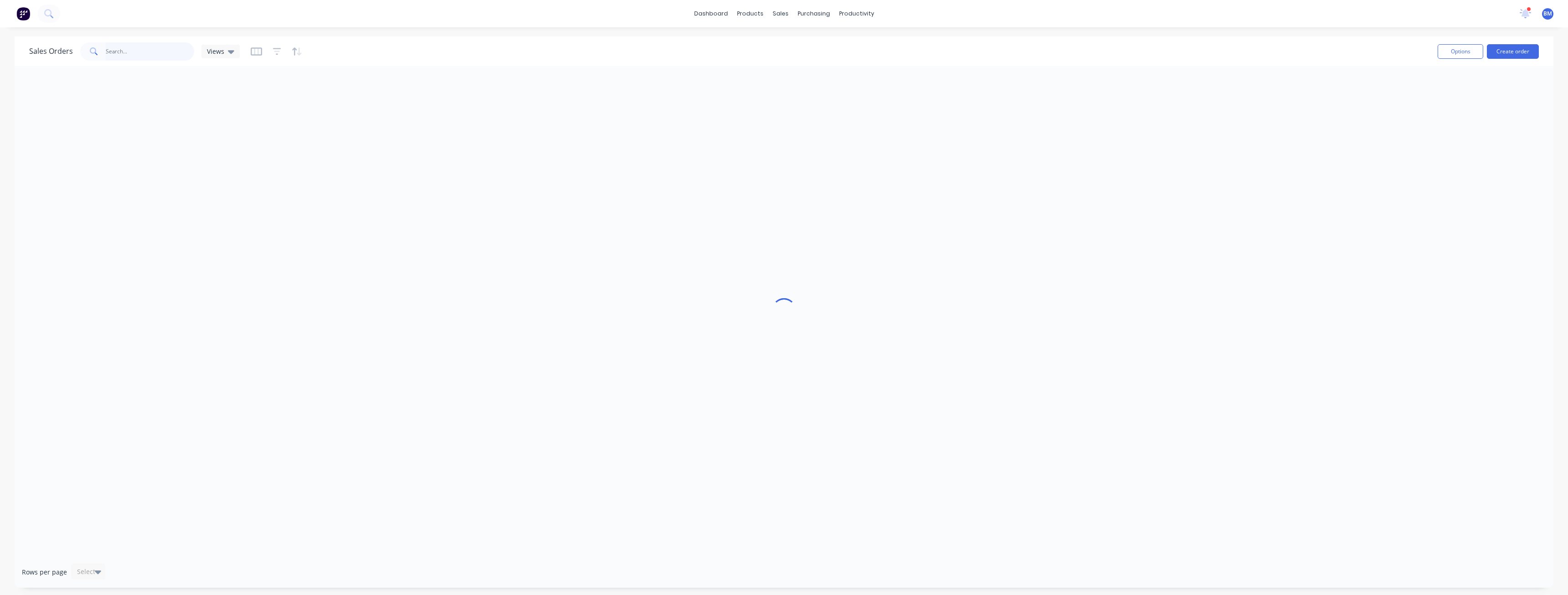
click at [128, 52] on input "text" at bounding box center [150, 52] width 89 height 18
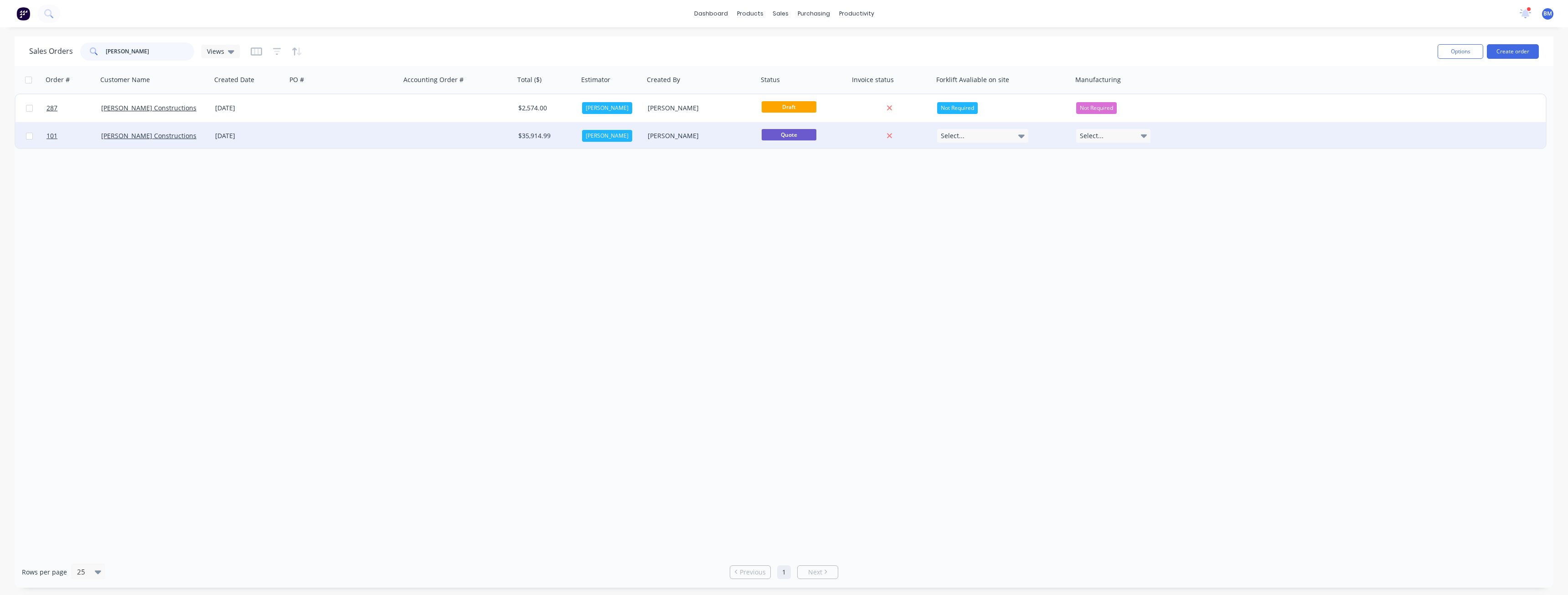
type input "[PERSON_NAME]"
click at [307, 133] on div at bounding box center [343, 136] width 114 height 27
